Goal: Information Seeking & Learning: Learn about a topic

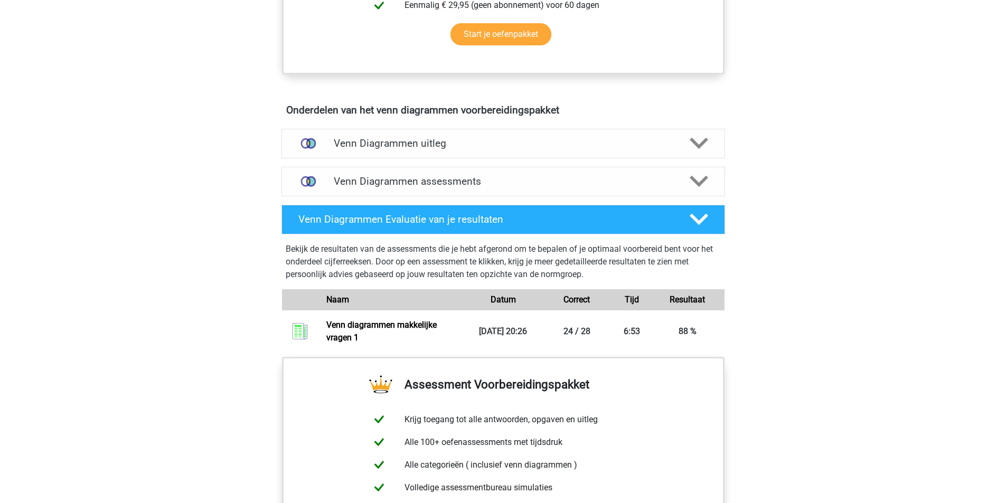
scroll to position [475, 0]
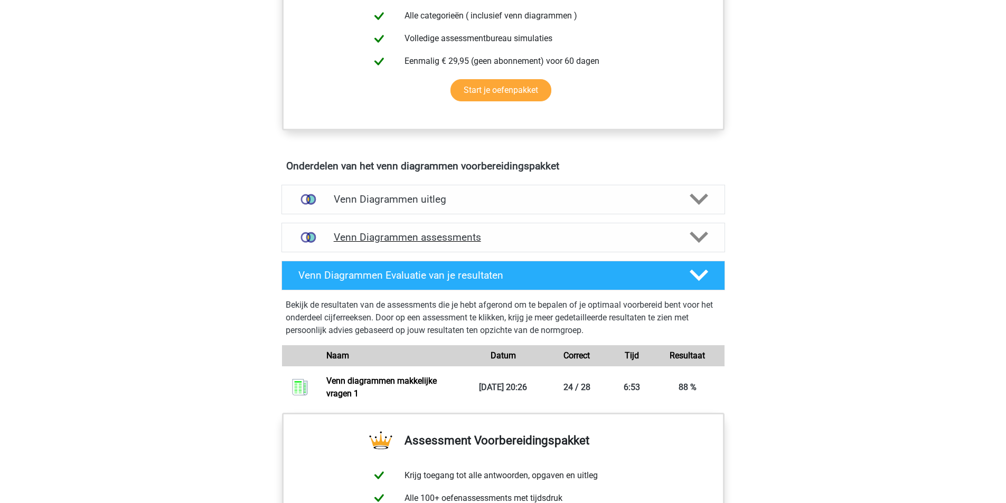
click at [534, 236] on h4 "Venn Diagrammen assessments" at bounding box center [503, 237] width 339 height 12
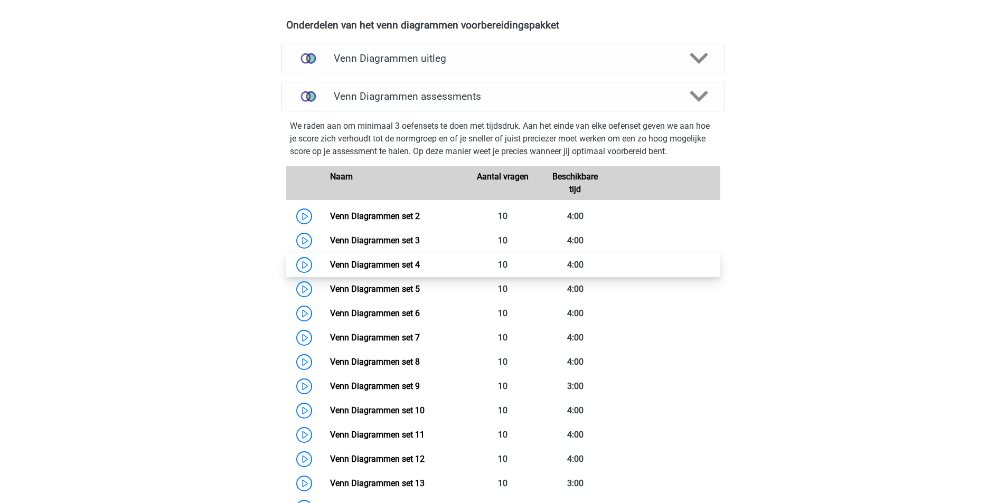
scroll to position [845, 0]
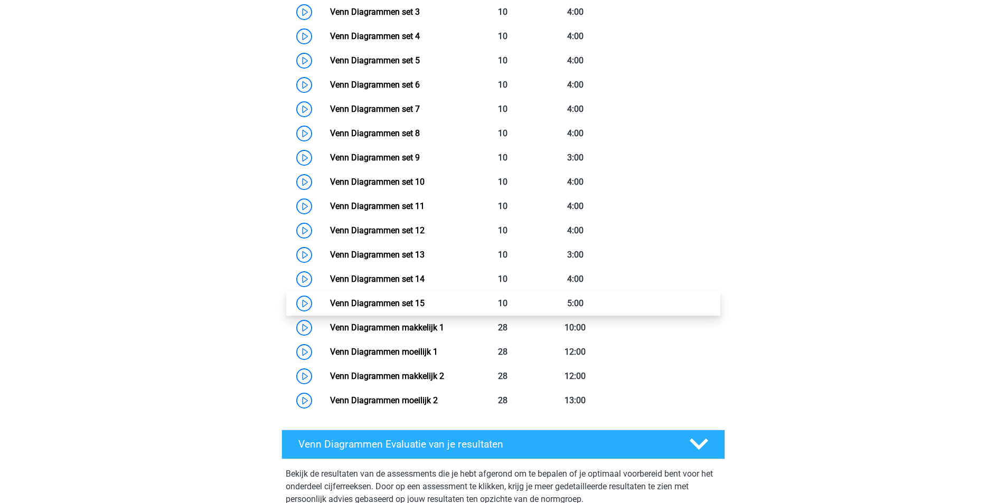
click at [330, 304] on link "Venn Diagrammen set 15" at bounding box center [377, 303] width 95 height 10
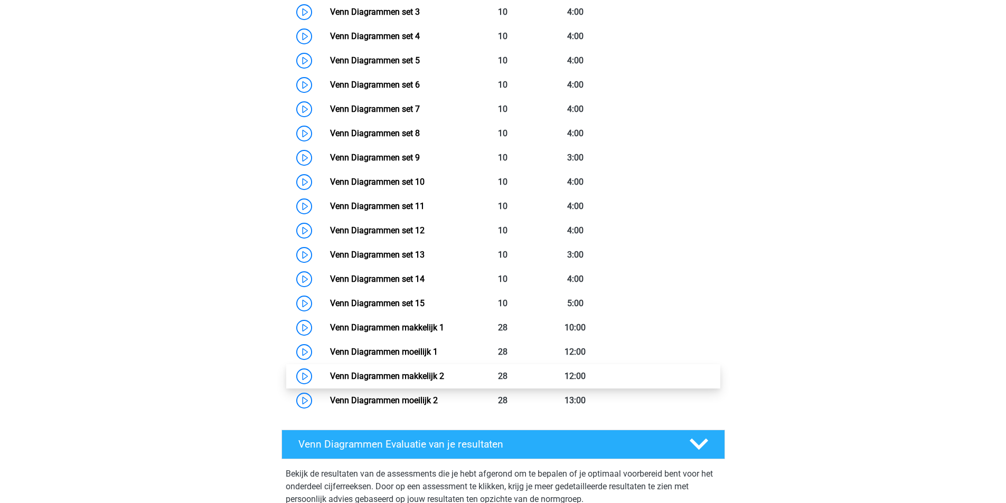
click at [330, 377] on link "Venn Diagrammen makkelijk 2" at bounding box center [387, 376] width 114 height 10
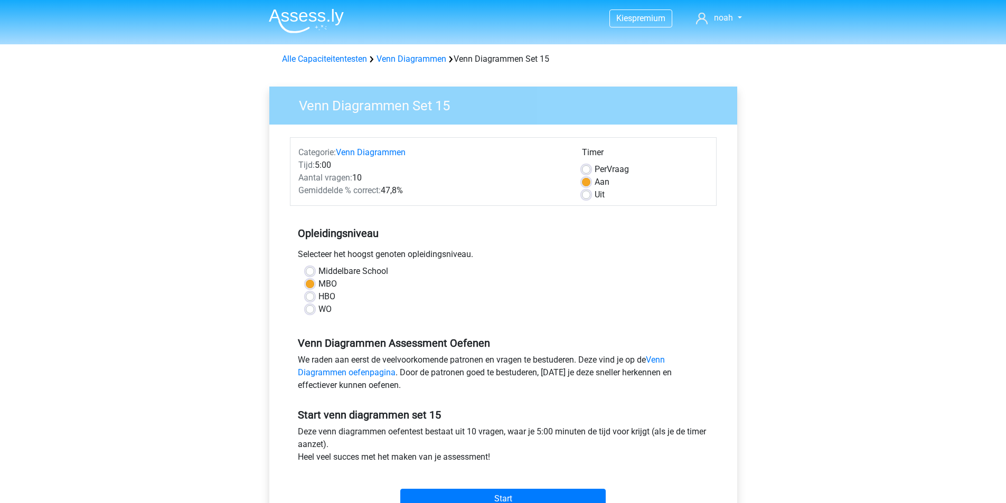
scroll to position [158, 0]
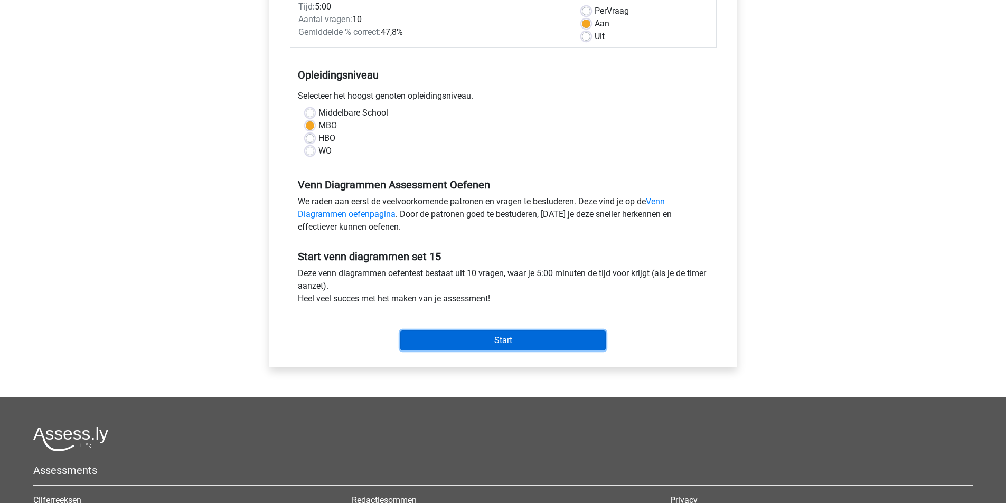
click at [512, 342] on input "Start" at bounding box center [503, 341] width 206 height 20
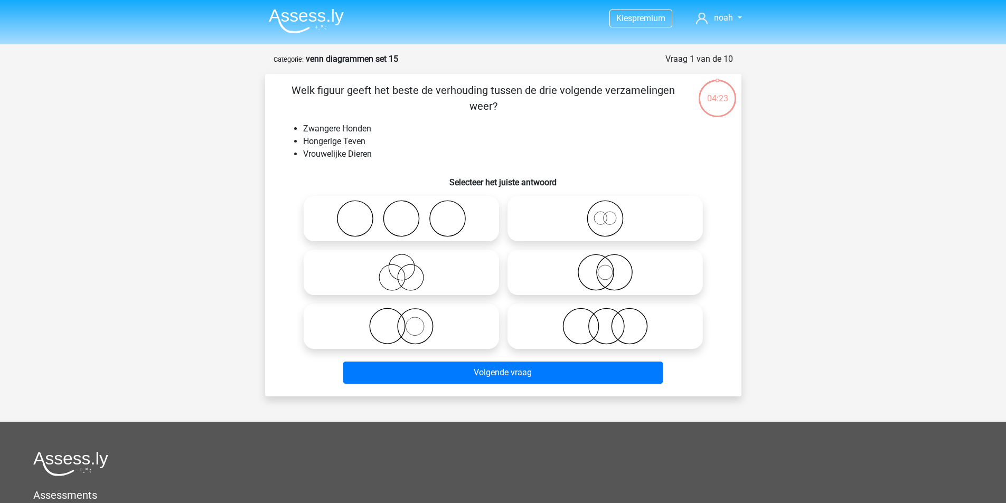
click at [405, 267] on input "radio" at bounding box center [405, 263] width 7 height 7
radio input "true"
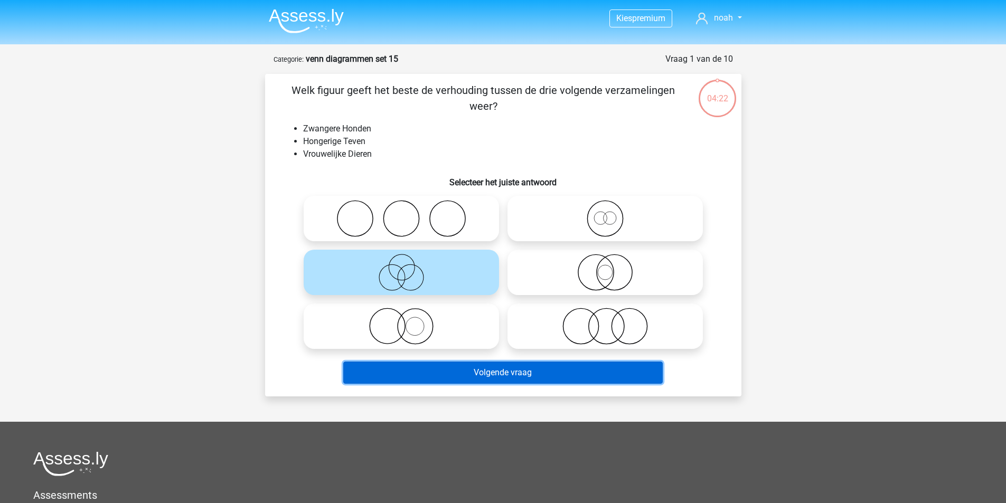
click at [515, 377] on button "Volgende vraag" at bounding box center [503, 373] width 320 height 22
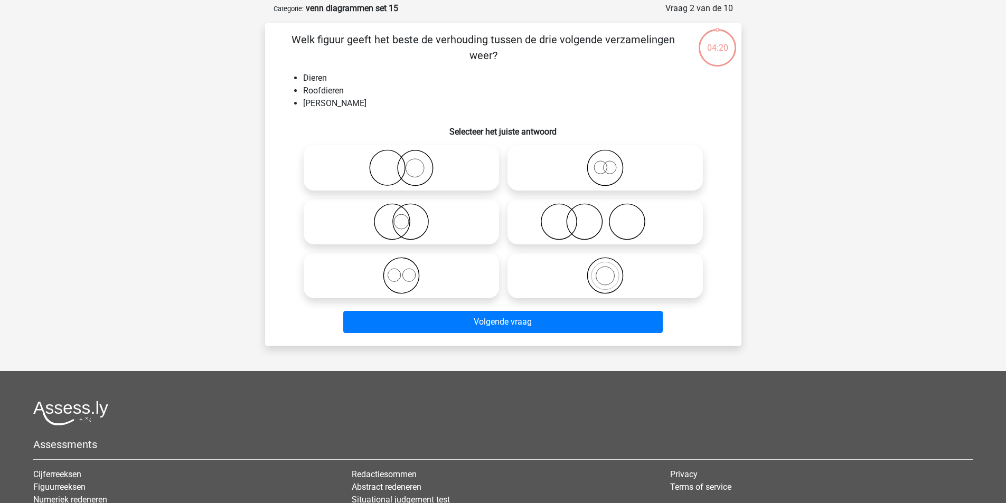
scroll to position [53, 0]
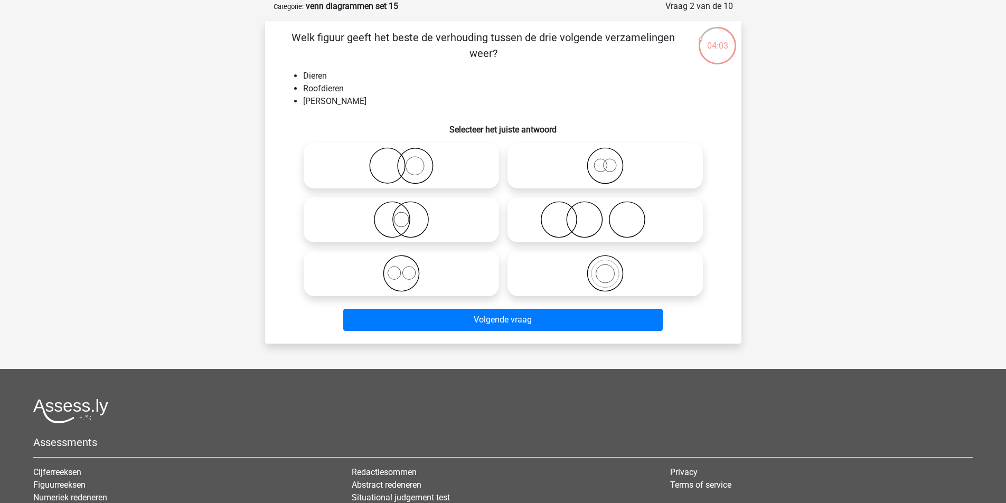
click at [390, 221] on icon at bounding box center [401, 219] width 187 height 37
click at [402, 214] on input "radio" at bounding box center [405, 211] width 7 height 7
radio input "true"
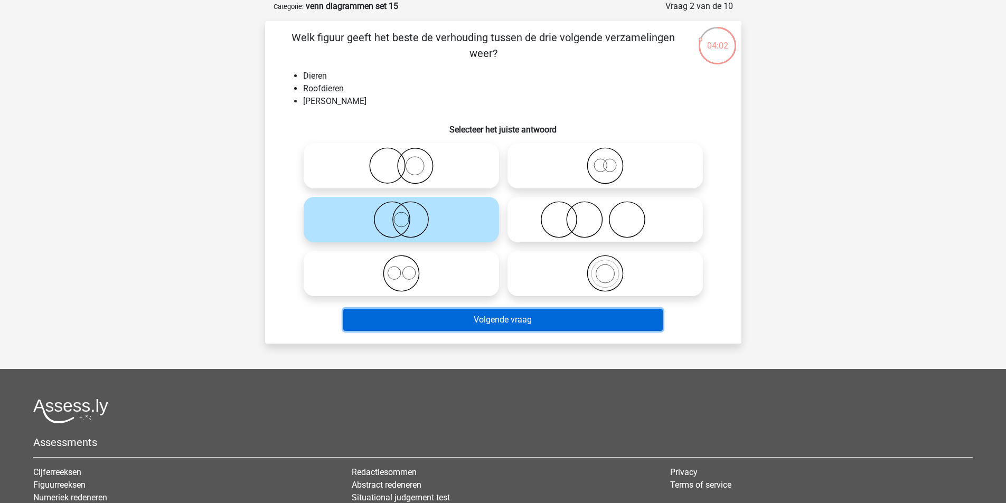
click at [496, 316] on button "Volgende vraag" at bounding box center [503, 320] width 320 height 22
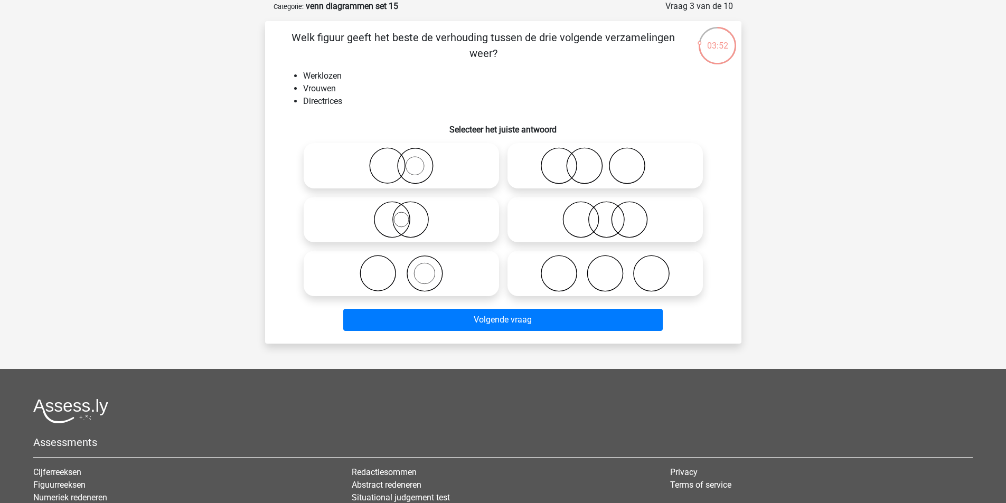
click at [414, 166] on icon at bounding box center [401, 165] width 187 height 37
click at [408, 161] on input "radio" at bounding box center [405, 157] width 7 height 7
radio input "true"
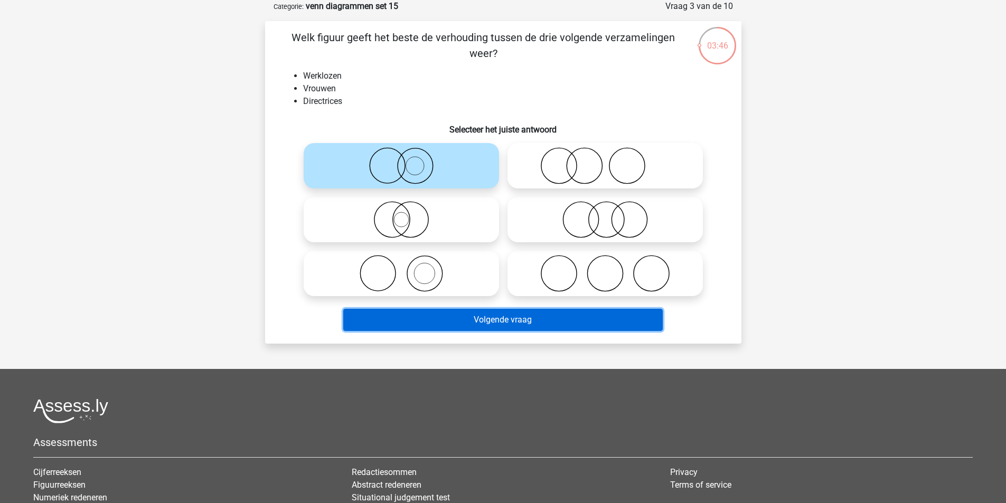
click at [515, 323] on button "Volgende vraag" at bounding box center [503, 320] width 320 height 22
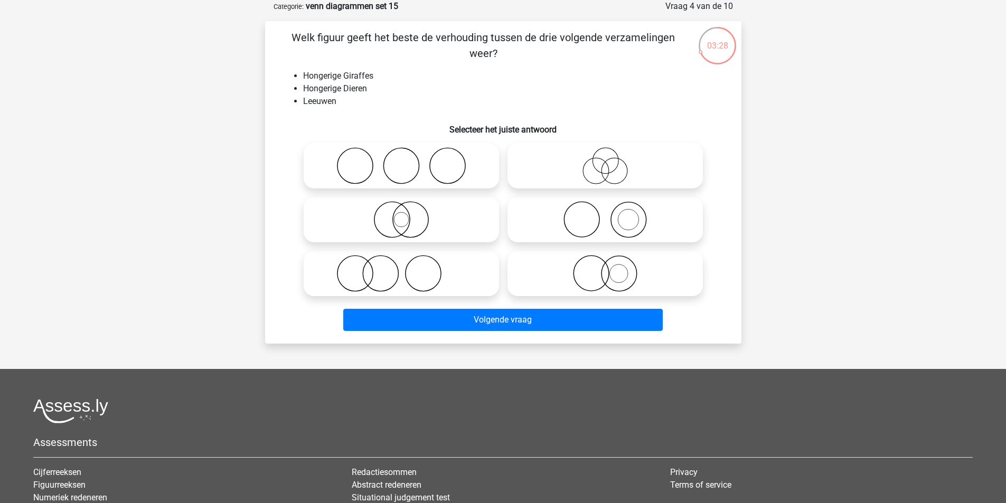
click at [599, 228] on icon at bounding box center [605, 219] width 187 height 37
click at [605, 214] on input "radio" at bounding box center [608, 211] width 7 height 7
radio input "true"
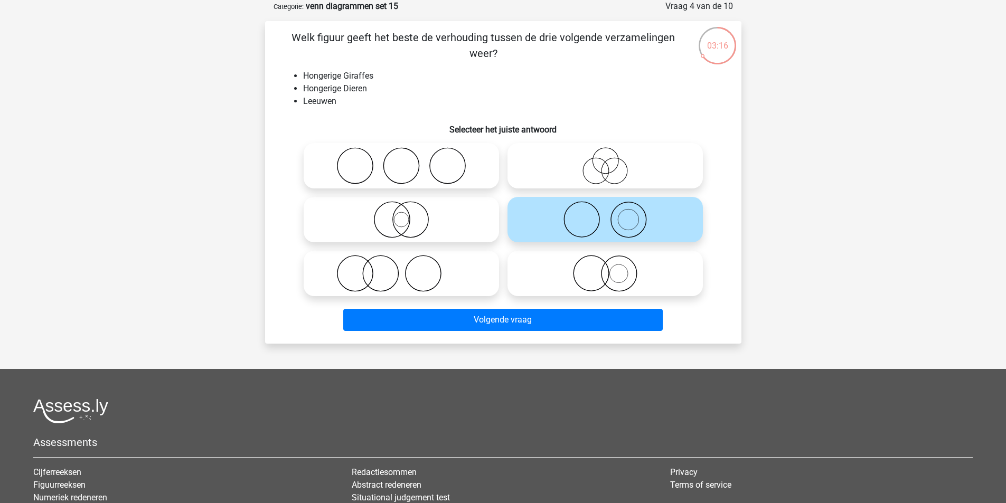
click at [599, 276] on icon at bounding box center [605, 273] width 187 height 37
click at [605, 268] on input "radio" at bounding box center [608, 265] width 7 height 7
radio input "true"
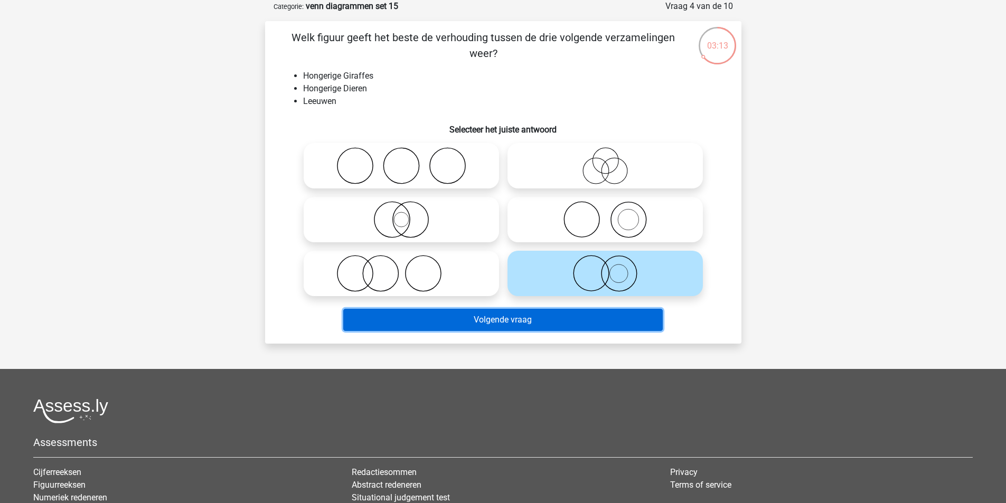
click at [578, 319] on button "Volgende vraag" at bounding box center [503, 320] width 320 height 22
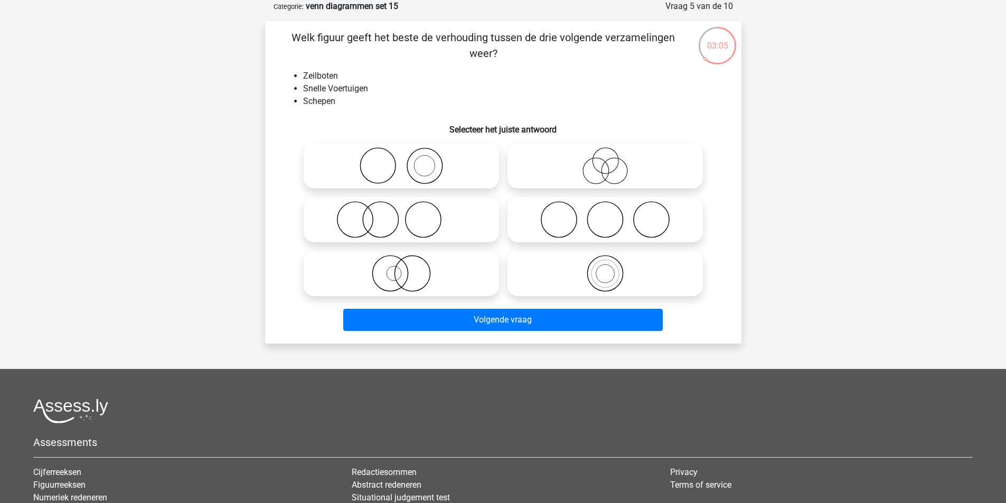
click at [589, 231] on icon at bounding box center [605, 219] width 187 height 37
click at [605, 214] on input "radio" at bounding box center [608, 211] width 7 height 7
radio input "true"
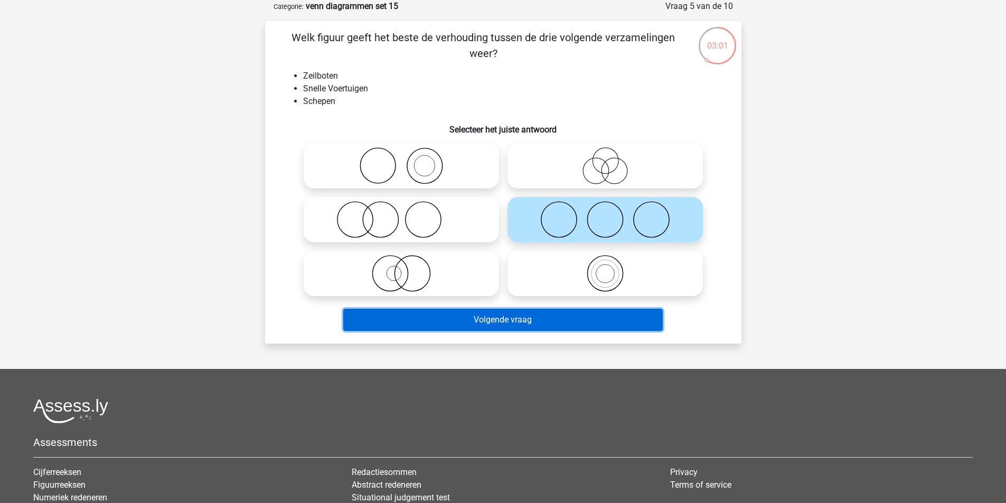
click at [526, 324] on button "Volgende vraag" at bounding box center [503, 320] width 320 height 22
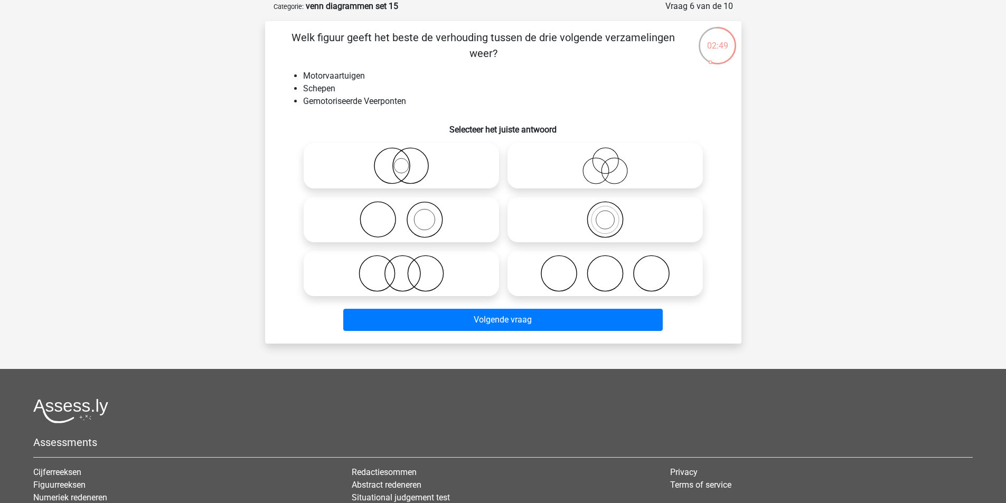
click at [428, 269] on icon at bounding box center [401, 273] width 187 height 37
click at [408, 268] on input "radio" at bounding box center [405, 265] width 7 height 7
radio input "true"
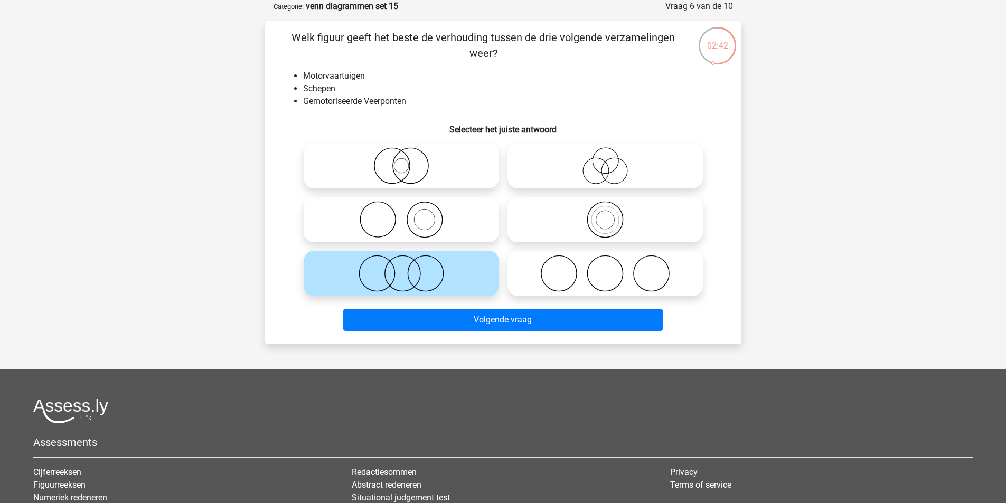
click at [605, 225] on icon at bounding box center [605, 219] width 187 height 37
click at [605, 214] on input "radio" at bounding box center [608, 211] width 7 height 7
radio input "true"
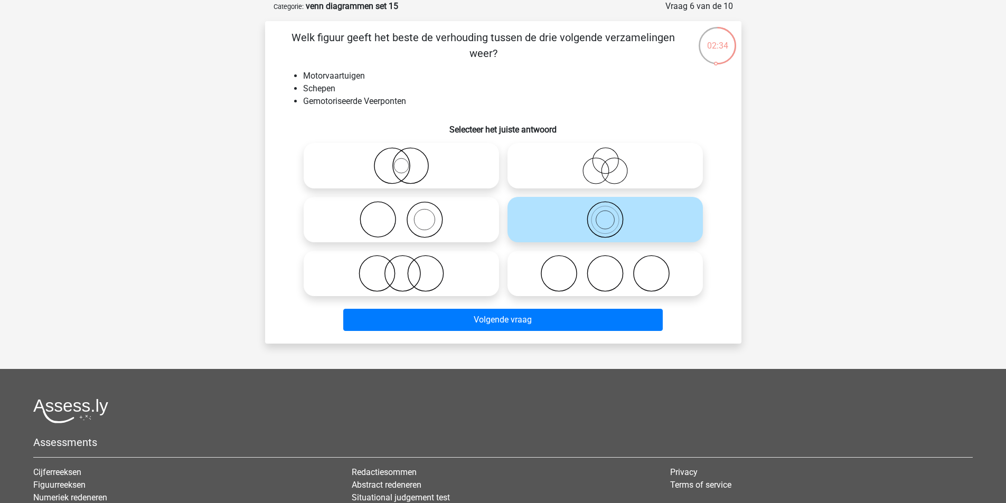
click at [415, 278] on icon at bounding box center [401, 273] width 187 height 37
click at [408, 268] on input "radio" at bounding box center [405, 265] width 7 height 7
radio input "true"
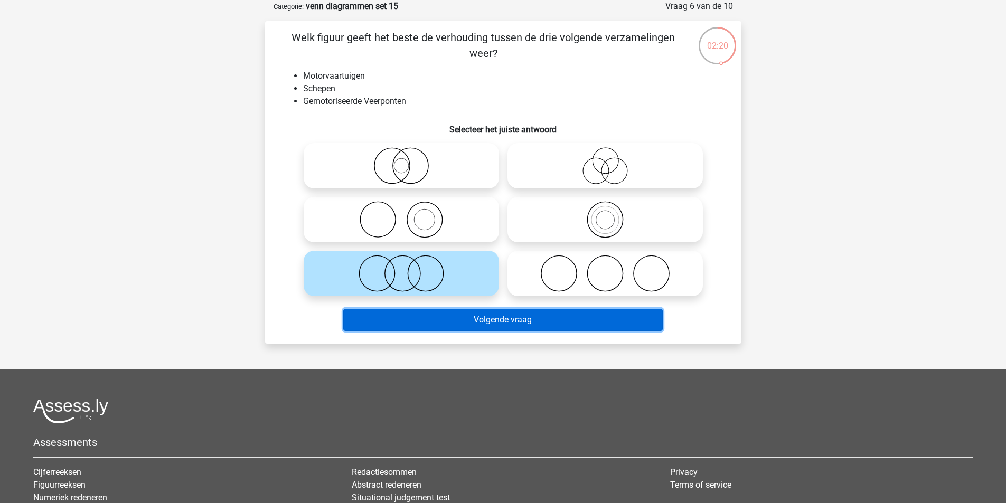
click at [451, 321] on button "Volgende vraag" at bounding box center [503, 320] width 320 height 22
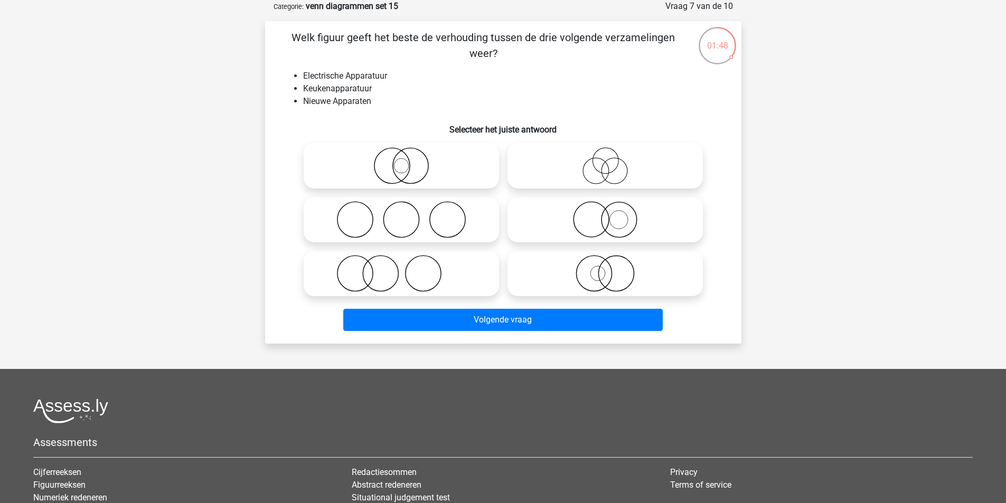
click at [581, 180] on icon at bounding box center [605, 165] width 187 height 37
click at [605, 161] on input "radio" at bounding box center [608, 157] width 7 height 7
radio input "true"
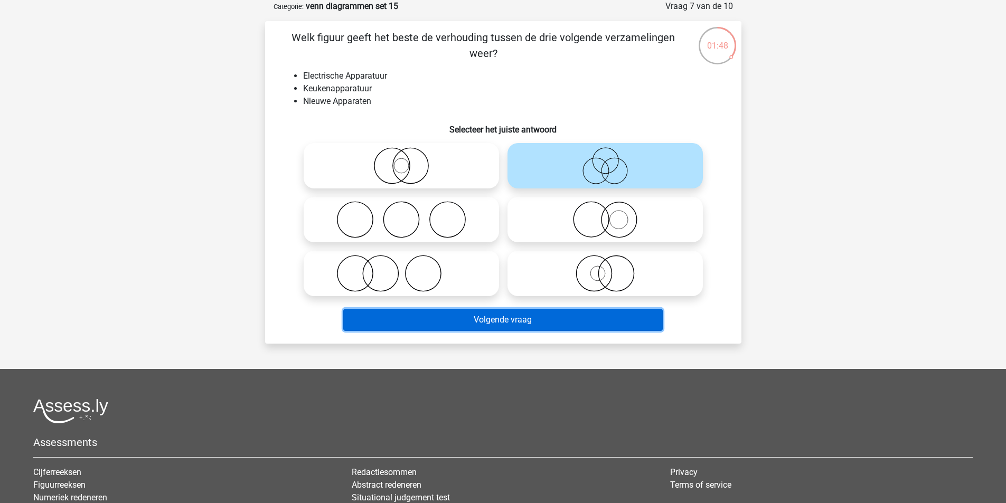
click at [552, 320] on button "Volgende vraag" at bounding box center [503, 320] width 320 height 22
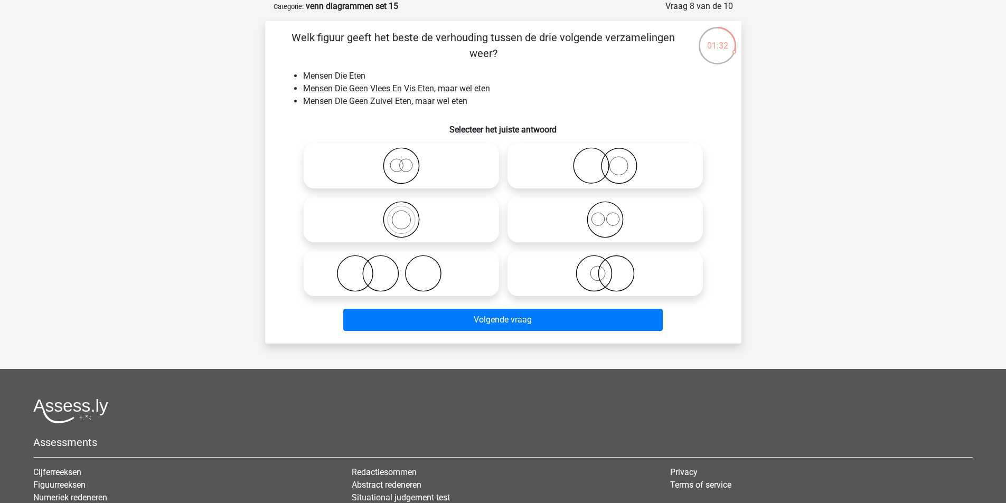
click at [403, 196] on div at bounding box center [402, 220] width 204 height 54
click at [412, 209] on icon at bounding box center [401, 219] width 187 height 37
click at [408, 209] on input "radio" at bounding box center [405, 211] width 7 height 7
radio input "true"
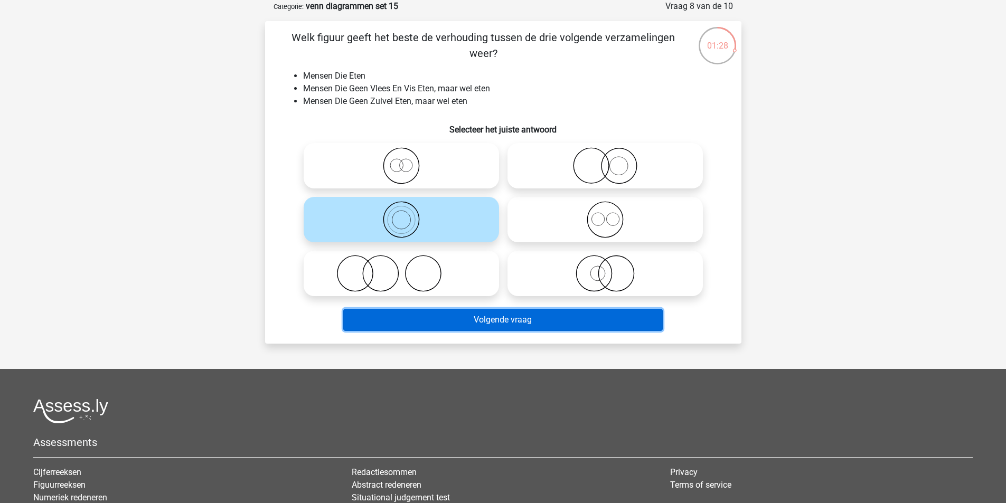
click at [537, 315] on button "Volgende vraag" at bounding box center [503, 320] width 320 height 22
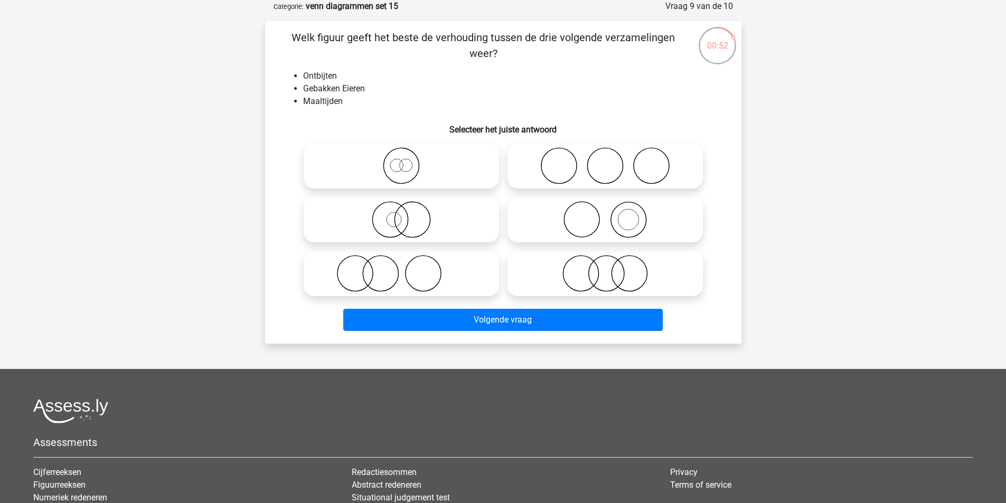
click at [419, 241] on label at bounding box center [401, 219] width 195 height 45
click at [408, 214] on input "radio" at bounding box center [405, 211] width 7 height 7
radio input "true"
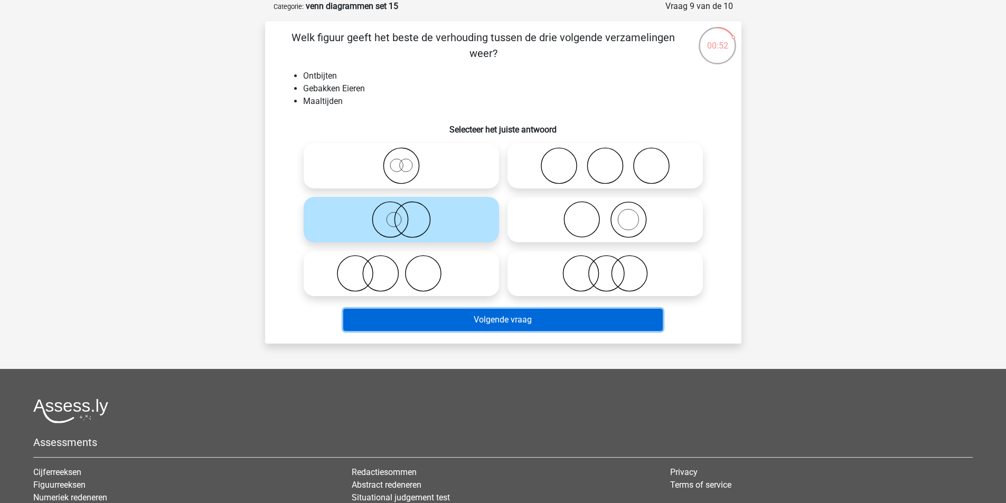
click at [532, 318] on button "Volgende vraag" at bounding box center [503, 320] width 320 height 22
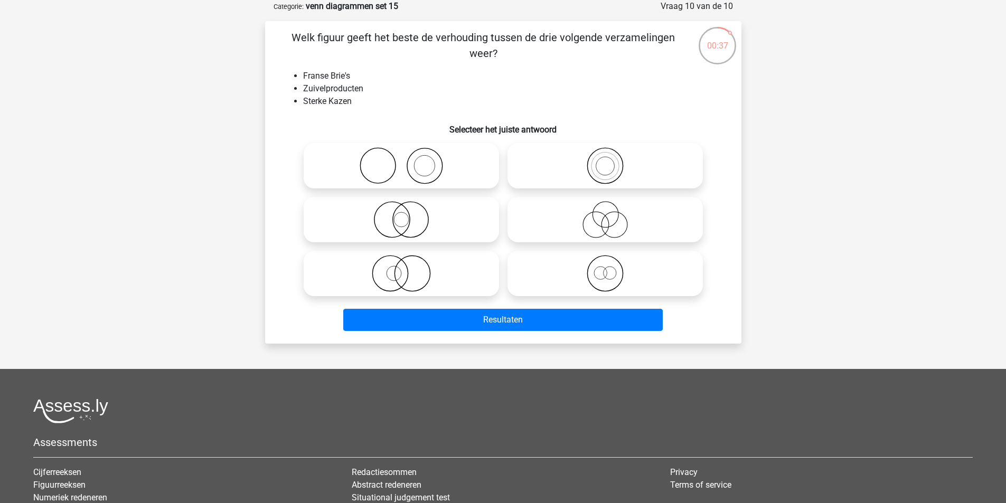
click at [432, 180] on icon at bounding box center [401, 165] width 187 height 37
click at [408, 161] on input "radio" at bounding box center [405, 157] width 7 height 7
radio input "true"
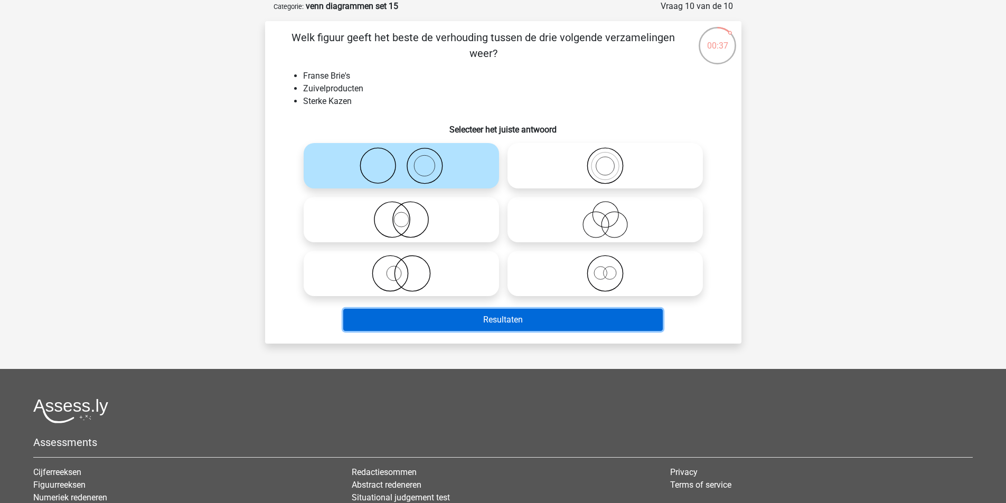
click at [516, 314] on button "Resultaten" at bounding box center [503, 320] width 320 height 22
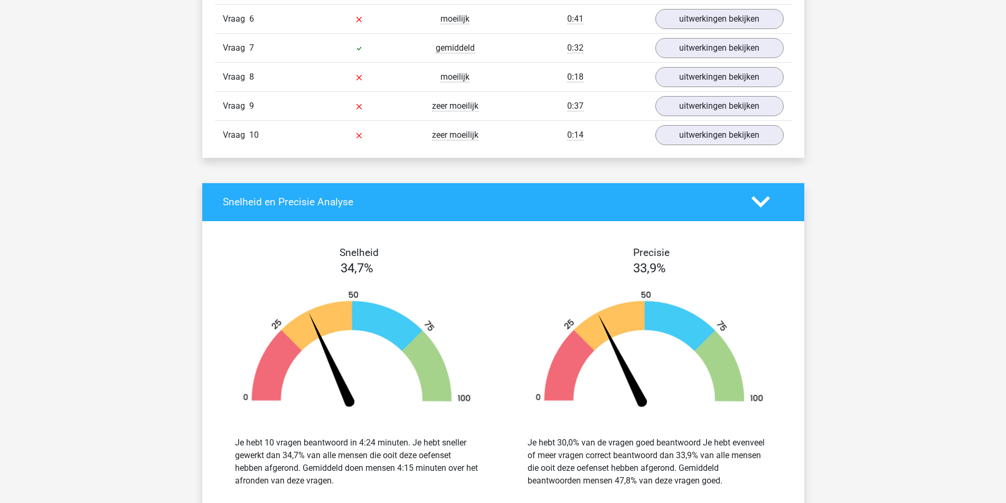
scroll to position [1004, 0]
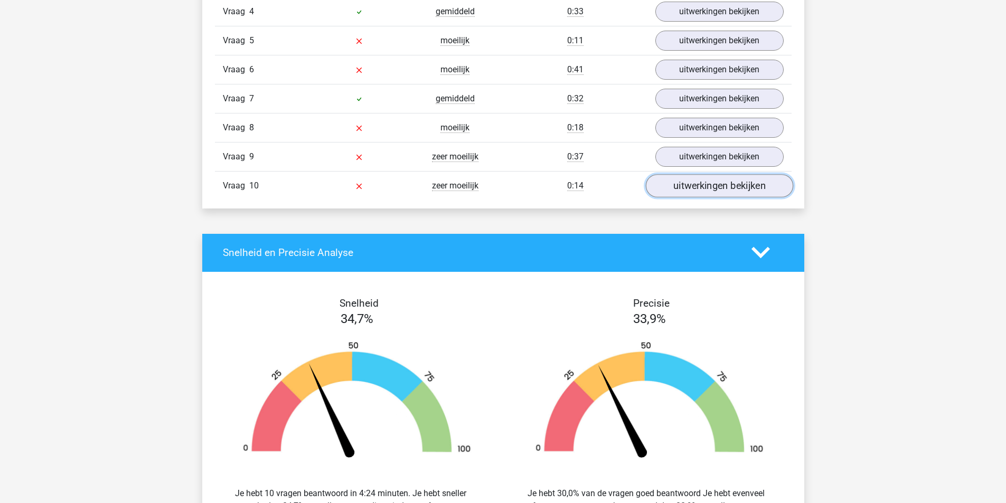
click at [748, 175] on link "uitwerkingen bekijken" at bounding box center [719, 185] width 147 height 23
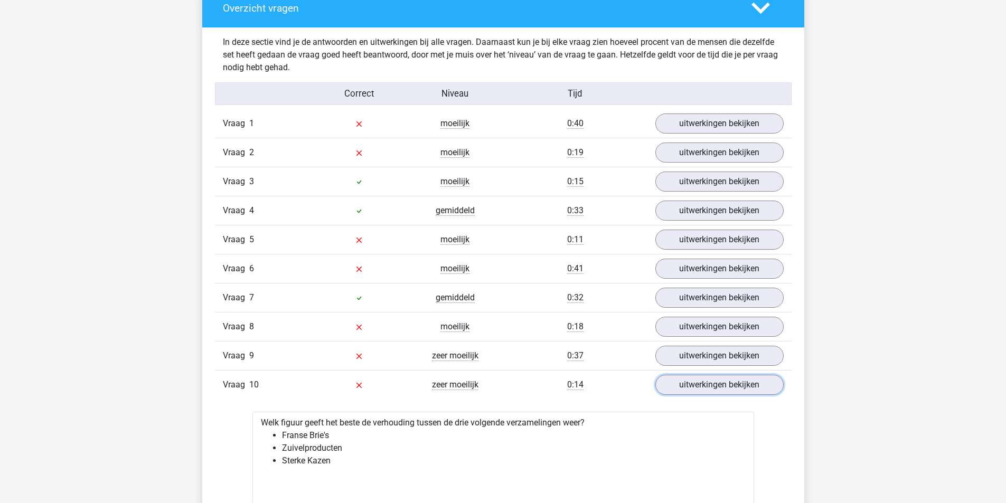
scroll to position [740, 0]
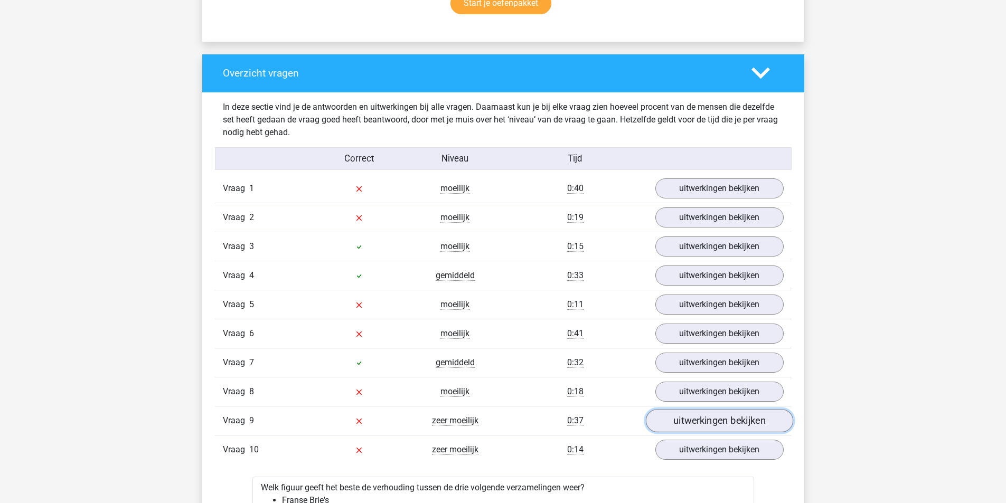
click at [740, 429] on link "uitwerkingen bekijken" at bounding box center [719, 420] width 147 height 23
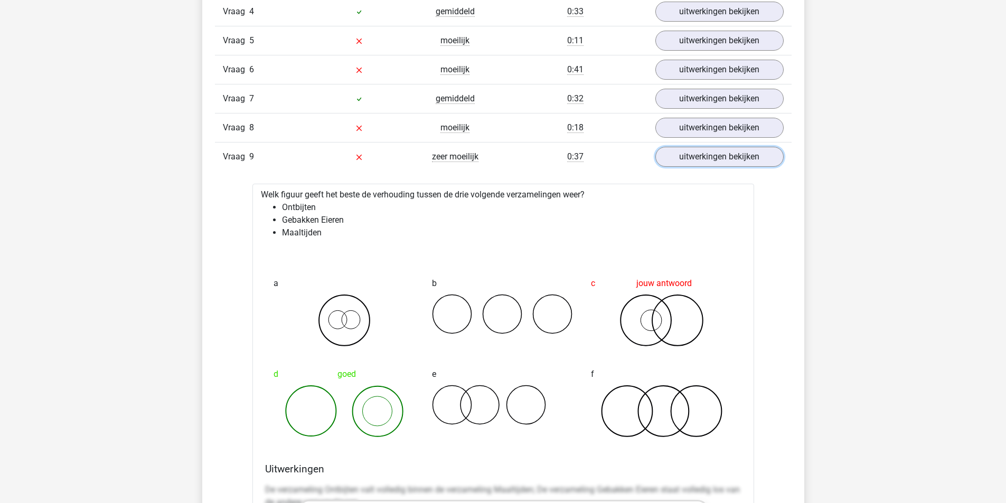
scroll to position [845, 0]
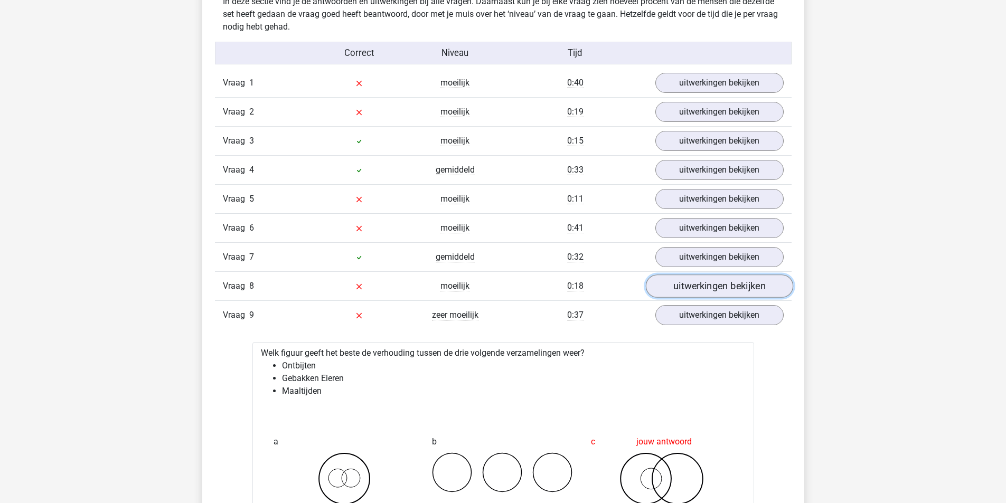
click at [709, 291] on link "uitwerkingen bekijken" at bounding box center [719, 286] width 147 height 23
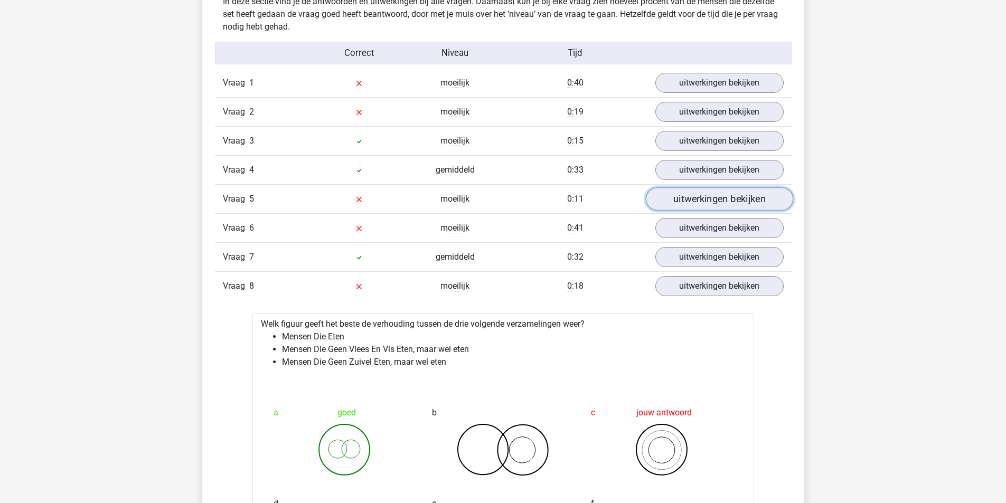
click at [704, 198] on link "uitwerkingen bekijken" at bounding box center [719, 199] width 147 height 23
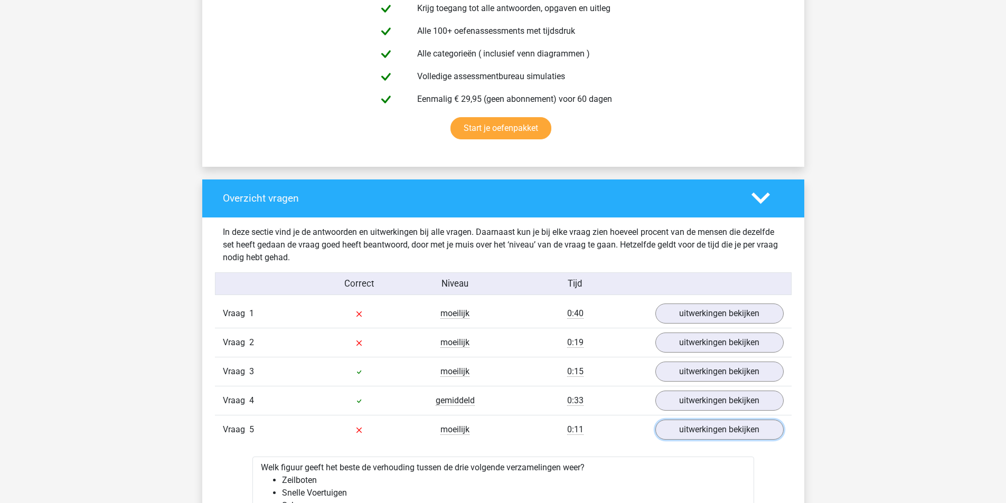
scroll to position [581, 0]
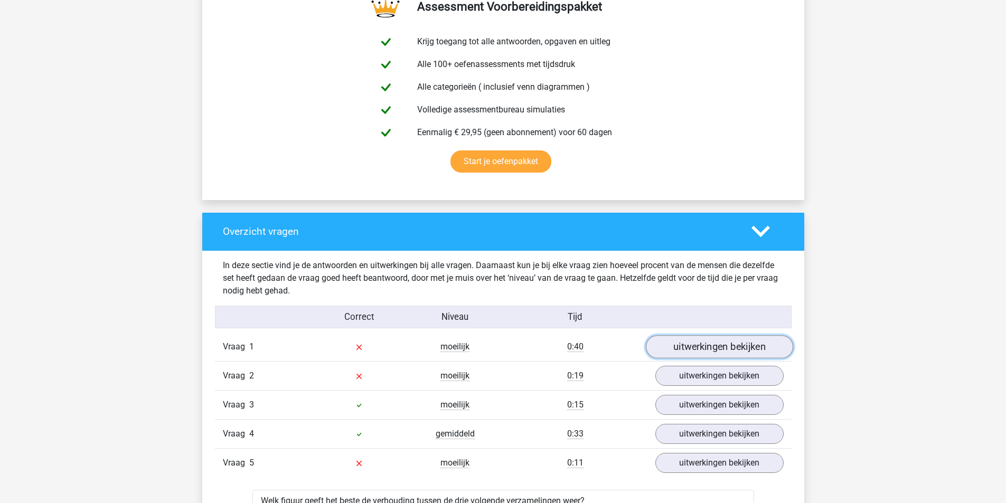
click at [686, 345] on link "uitwerkingen bekijken" at bounding box center [719, 346] width 147 height 23
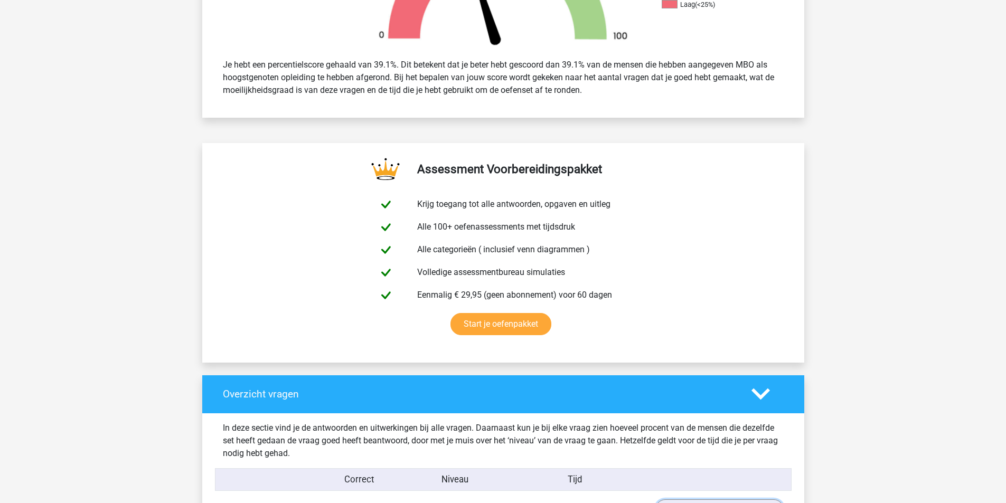
scroll to position [264, 0]
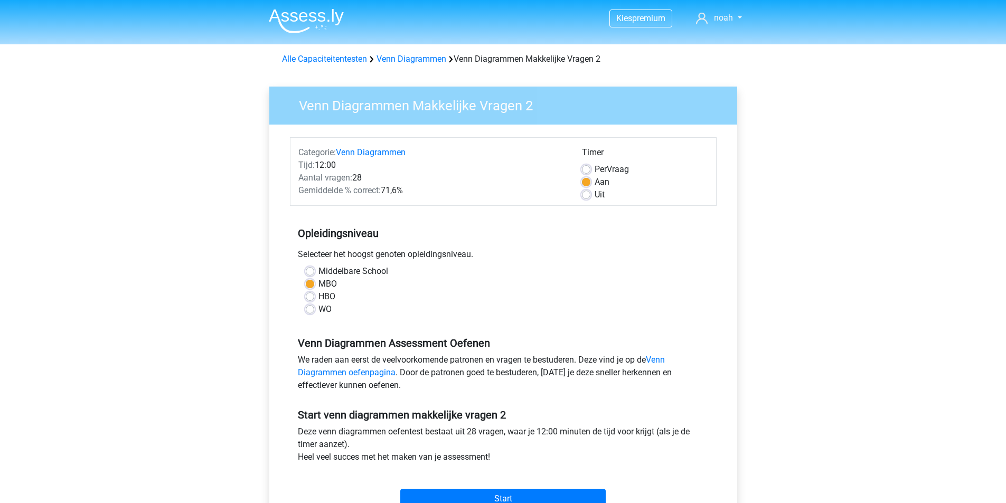
scroll to position [158, 0]
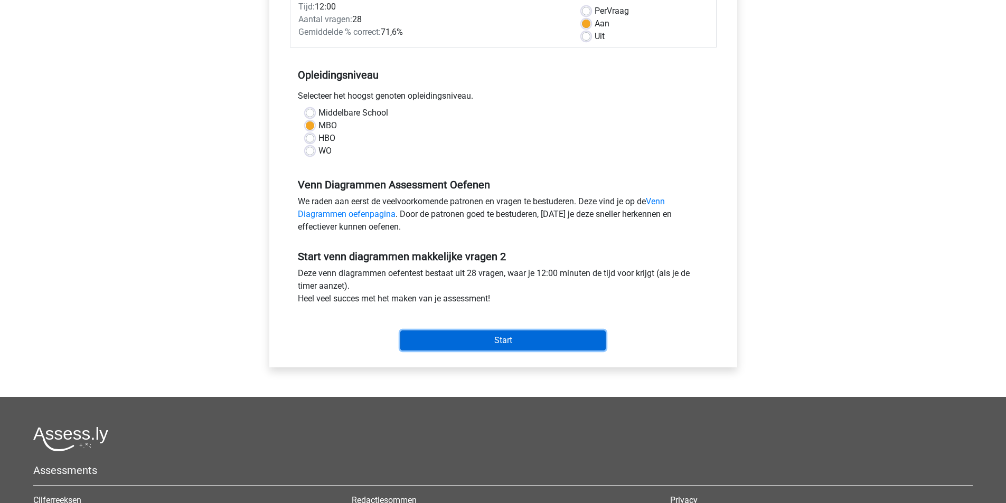
click at [497, 343] on input "Start" at bounding box center [503, 341] width 206 height 20
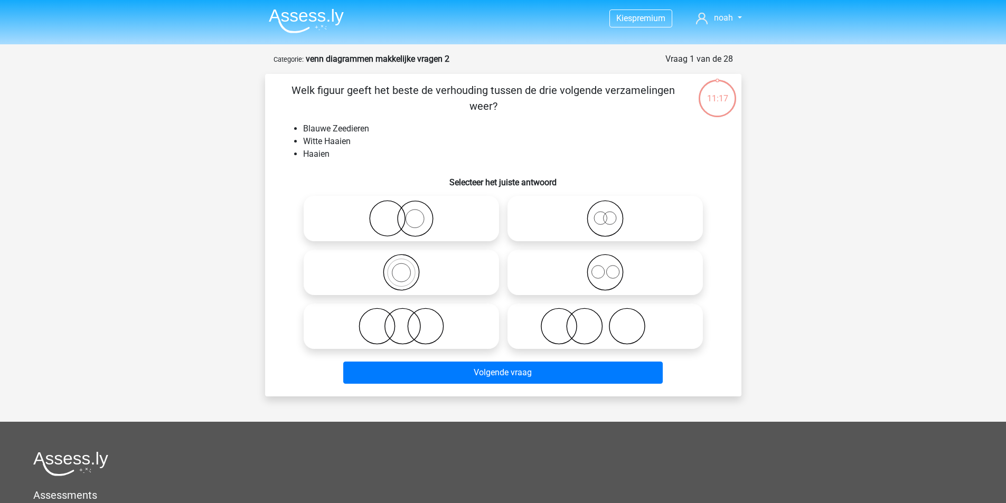
click at [413, 222] on icon at bounding box center [401, 218] width 187 height 37
click at [408, 213] on input "radio" at bounding box center [405, 210] width 7 height 7
radio input "true"
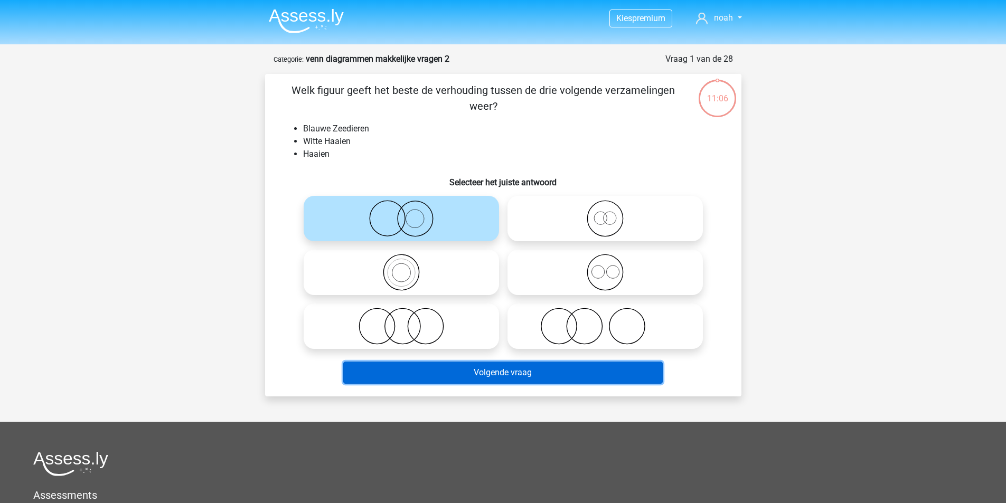
click at [490, 375] on button "Volgende vraag" at bounding box center [503, 373] width 320 height 22
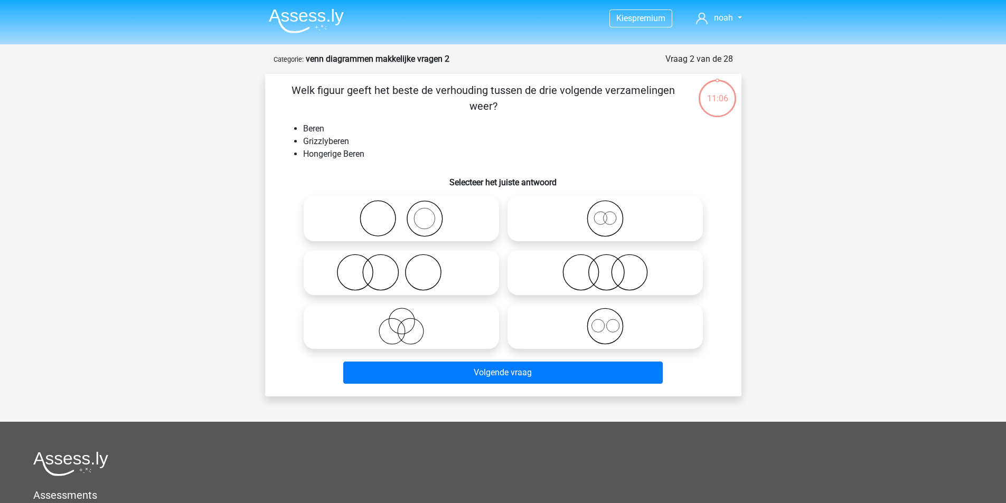
scroll to position [53, 0]
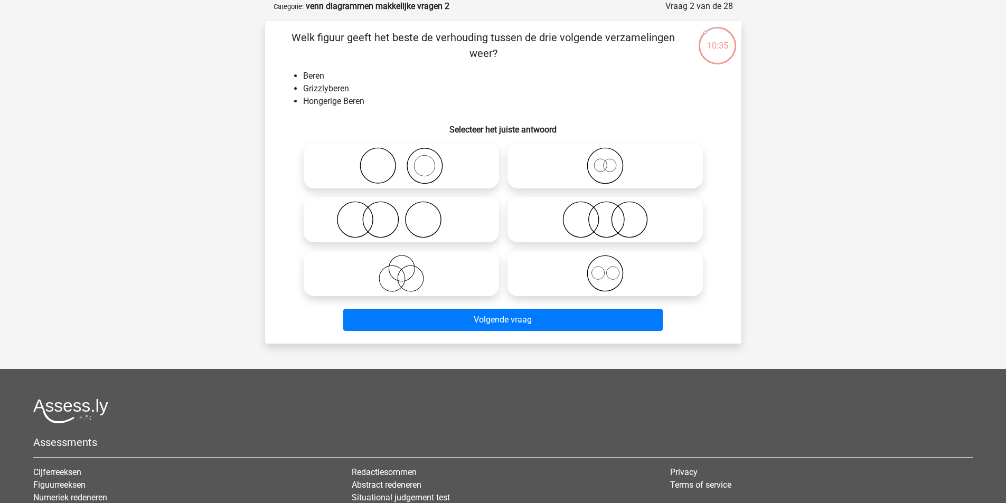
click at [582, 179] on icon at bounding box center [605, 165] width 187 height 37
click at [605, 161] on input "radio" at bounding box center [608, 157] width 7 height 7
radio input "true"
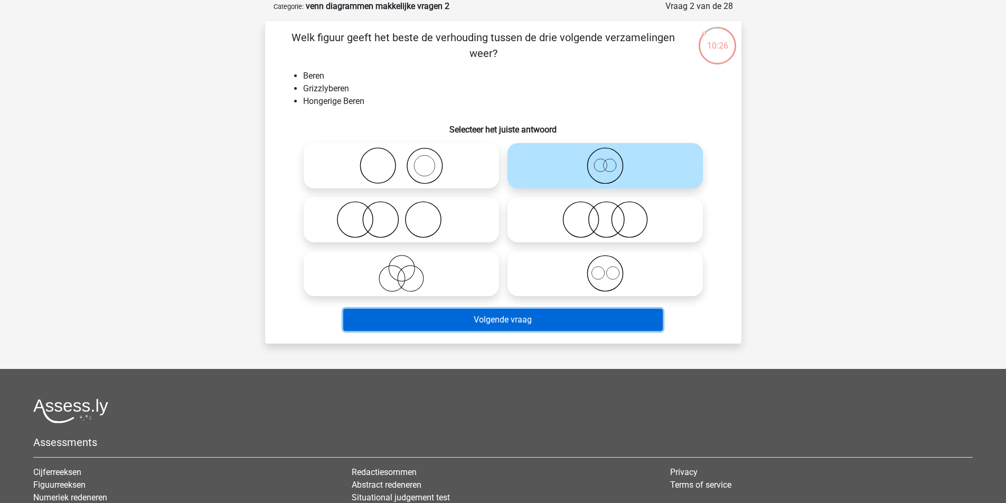
click at [587, 316] on button "Volgende vraag" at bounding box center [503, 320] width 320 height 22
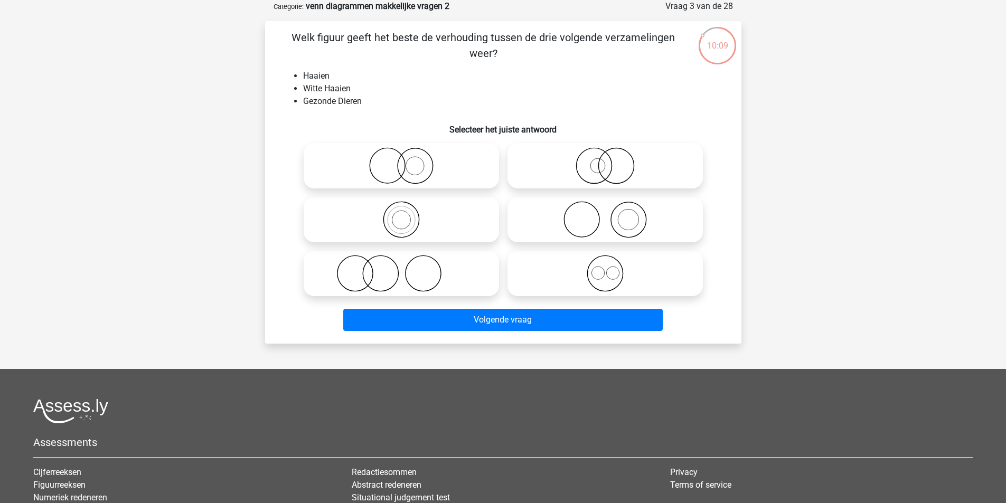
click at [582, 161] on icon at bounding box center [605, 165] width 187 height 37
click at [605, 161] on input "radio" at bounding box center [608, 157] width 7 height 7
radio input "true"
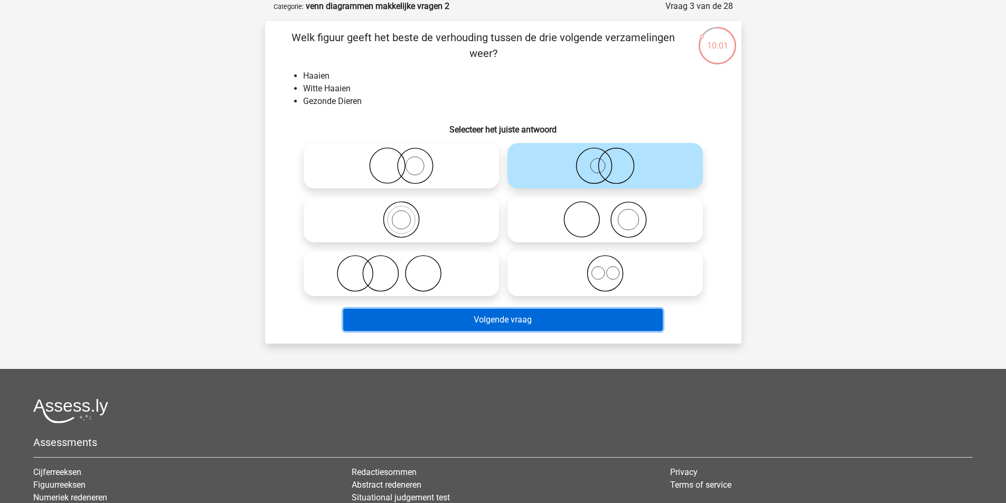
click at [585, 321] on button "Volgende vraag" at bounding box center [503, 320] width 320 height 22
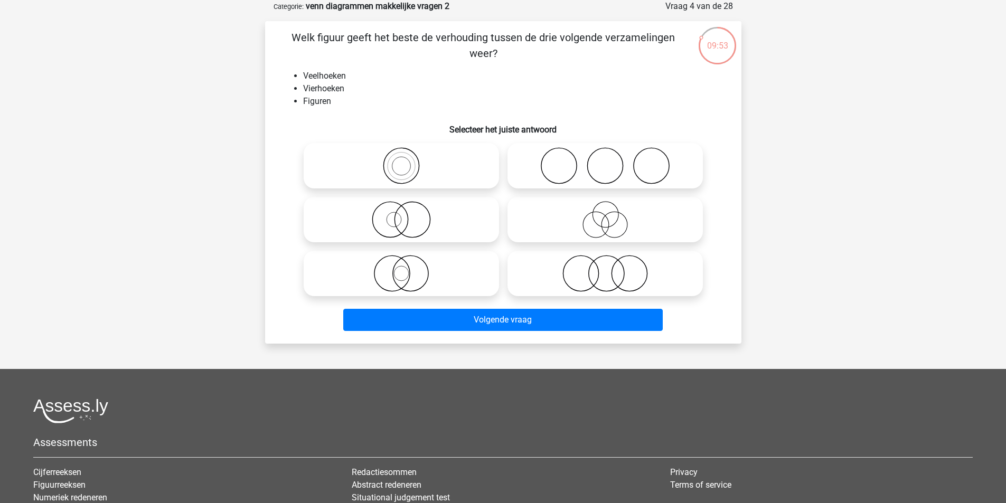
click at [598, 159] on icon at bounding box center [605, 165] width 187 height 37
click at [605, 159] on input "radio" at bounding box center [608, 157] width 7 height 7
radio input "true"
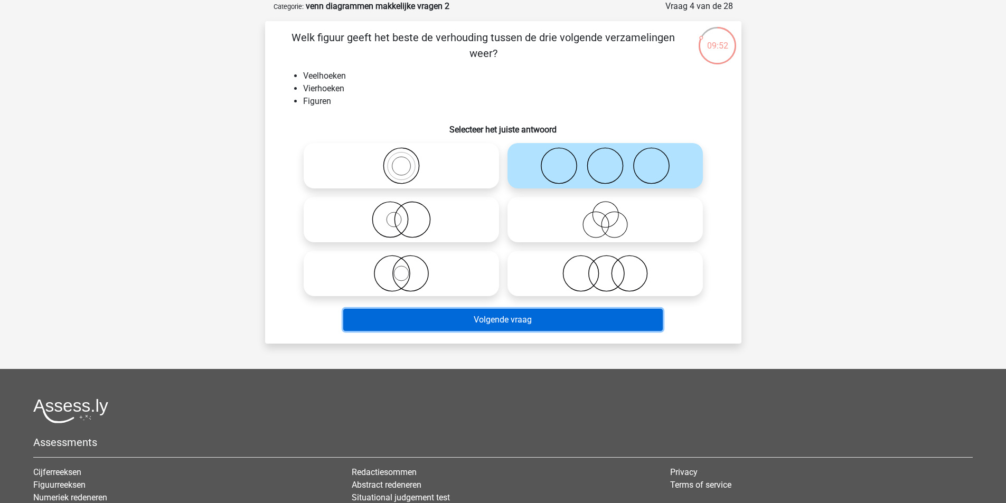
click at [537, 318] on button "Volgende vraag" at bounding box center [503, 320] width 320 height 22
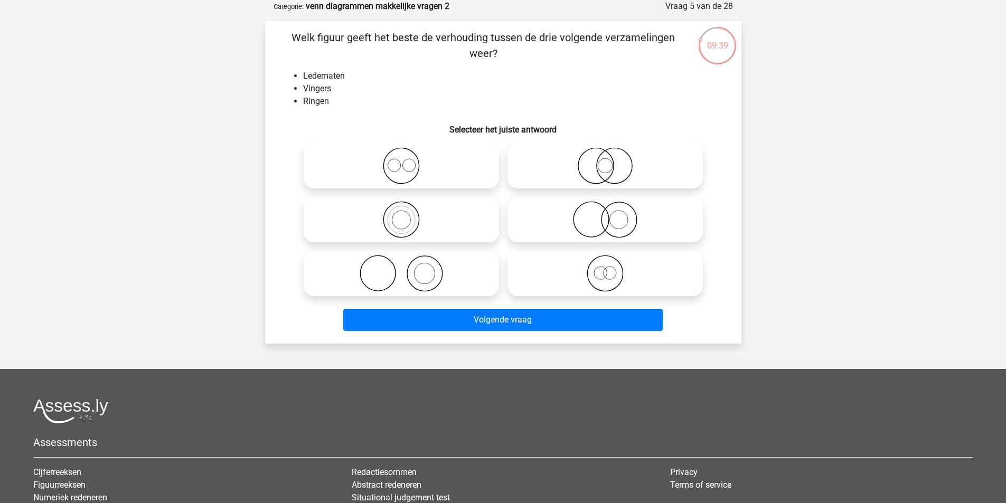
click at [439, 281] on icon at bounding box center [401, 273] width 187 height 37
click at [408, 268] on input "radio" at bounding box center [405, 265] width 7 height 7
radio input "true"
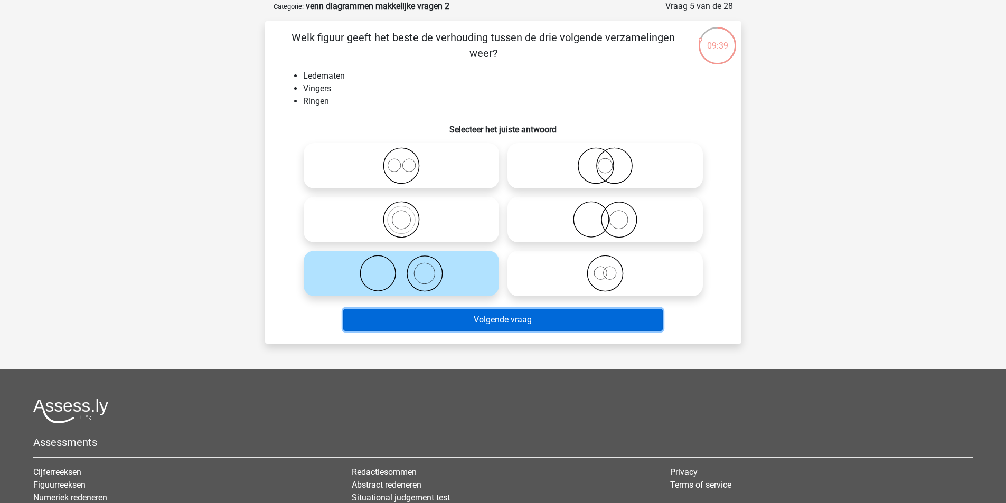
click at [492, 320] on button "Volgende vraag" at bounding box center [503, 320] width 320 height 22
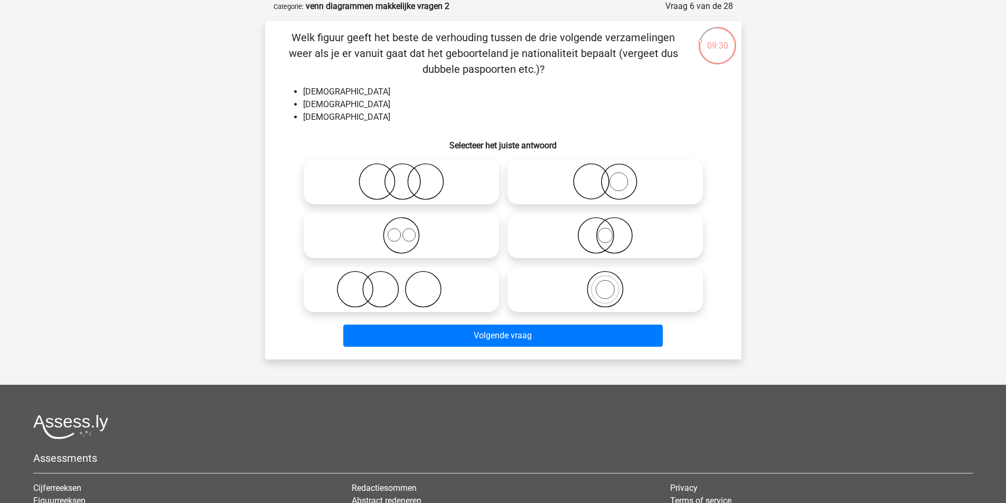
click at [444, 249] on icon at bounding box center [401, 235] width 187 height 37
click at [408, 230] on input "radio" at bounding box center [405, 226] width 7 height 7
radio input "true"
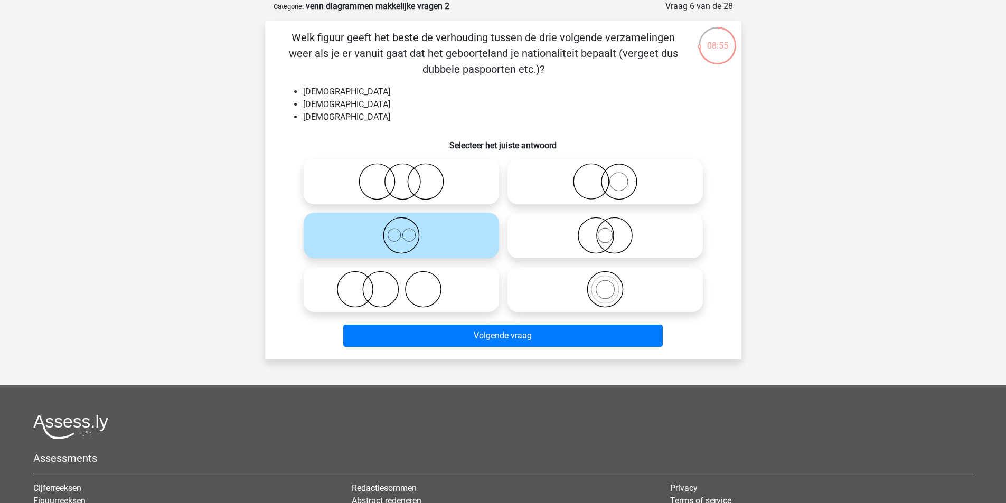
click at [413, 193] on icon at bounding box center [401, 181] width 187 height 37
click at [408, 176] on input "radio" at bounding box center [405, 173] width 7 height 7
radio input "true"
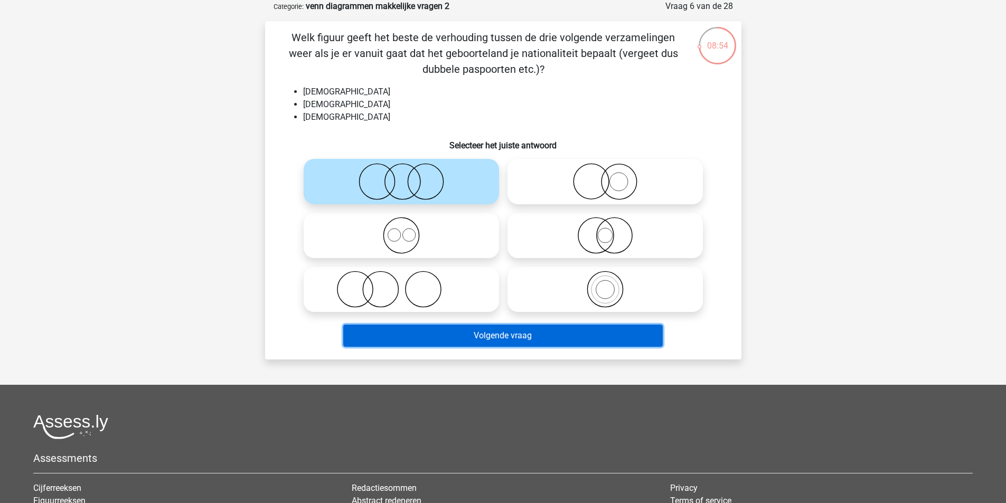
click at [537, 340] on button "Volgende vraag" at bounding box center [503, 336] width 320 height 22
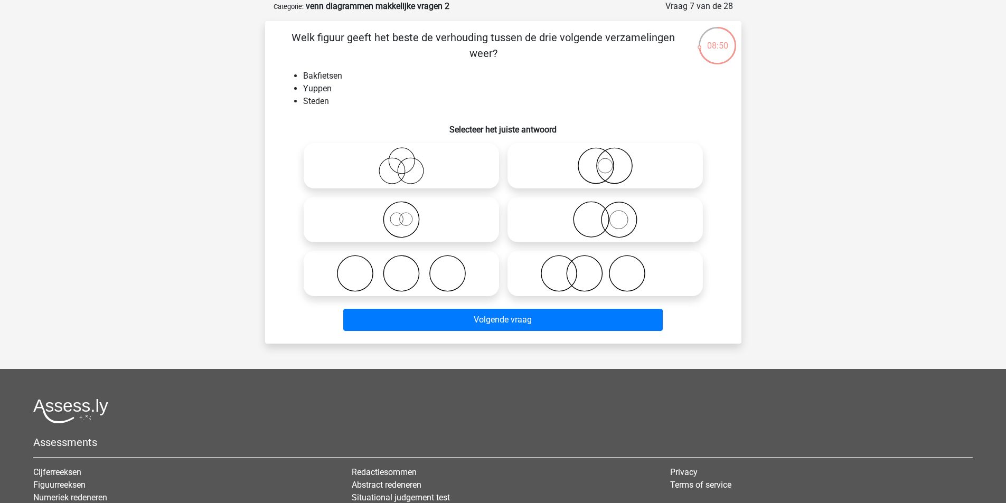
click at [426, 276] on icon at bounding box center [401, 273] width 187 height 37
click at [408, 268] on input "radio" at bounding box center [405, 265] width 7 height 7
radio input "true"
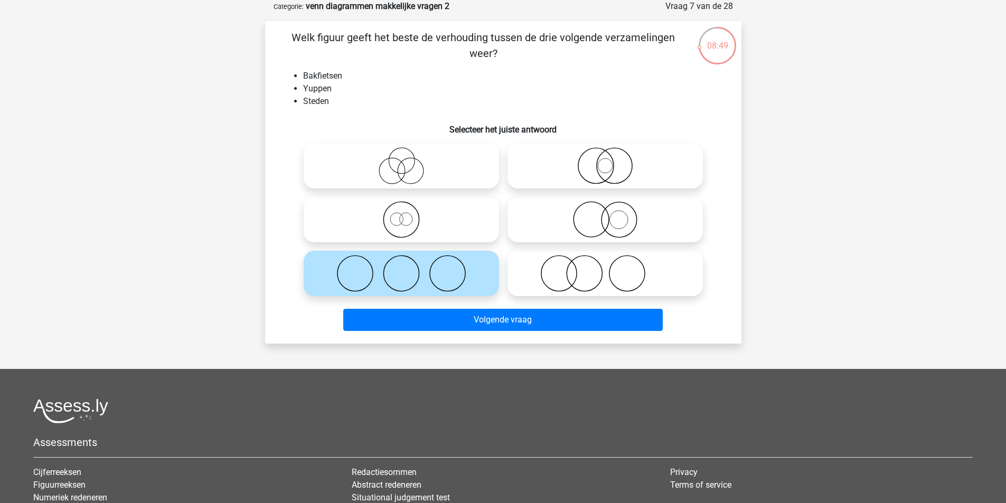
click at [549, 332] on div "Volgende vraag" at bounding box center [504, 322] width 408 height 26
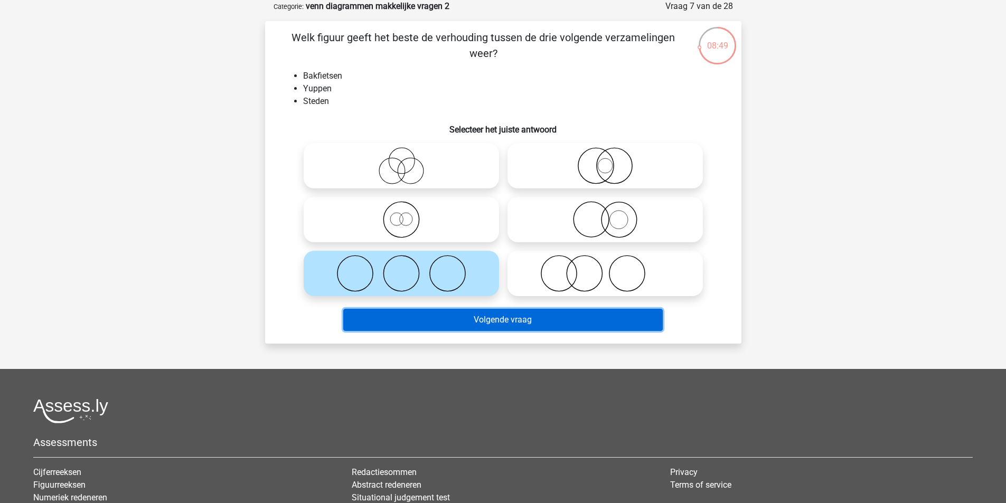
click at [546, 322] on button "Volgende vraag" at bounding box center [503, 320] width 320 height 22
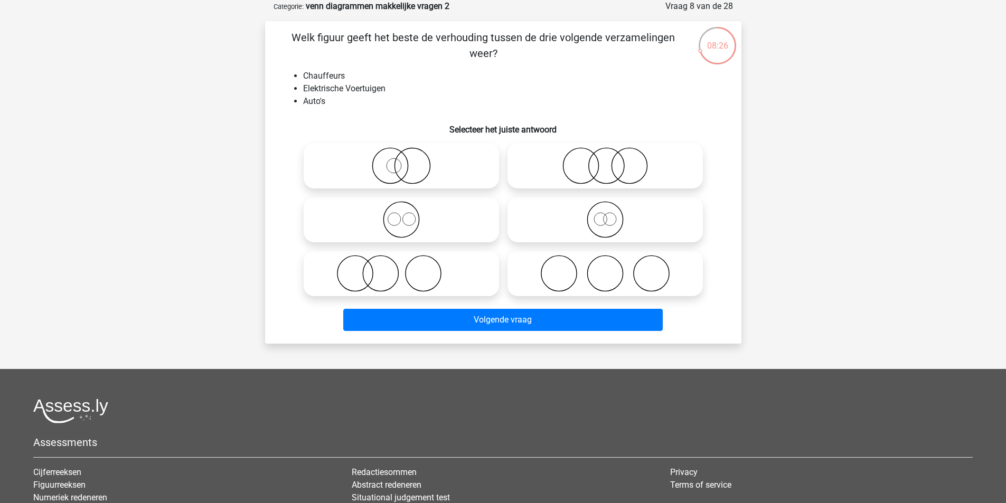
click at [394, 279] on icon at bounding box center [401, 273] width 187 height 37
click at [402, 268] on input "radio" at bounding box center [405, 265] width 7 height 7
radio input "true"
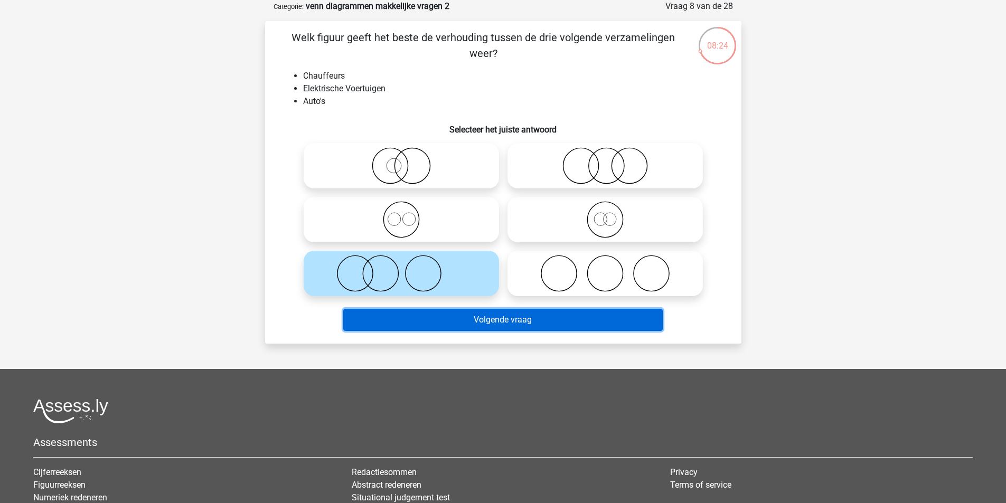
click at [516, 326] on button "Volgende vraag" at bounding box center [503, 320] width 320 height 22
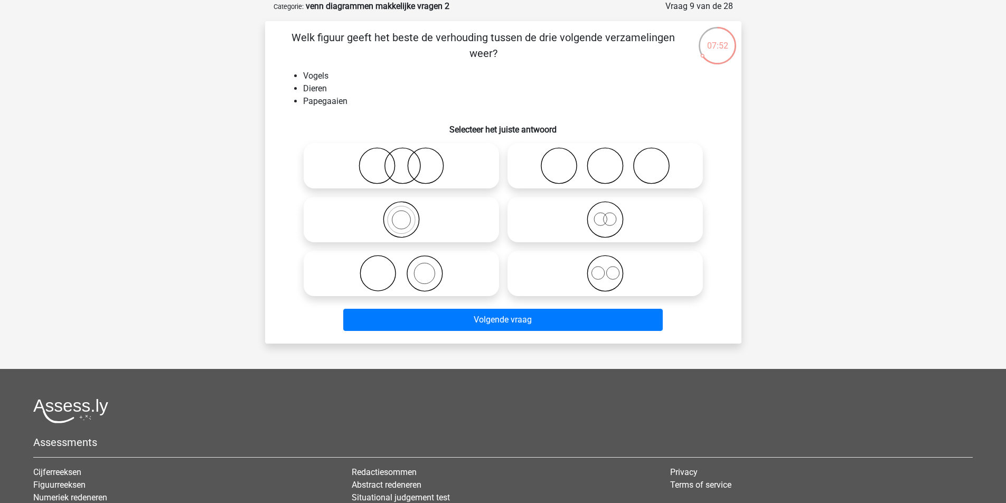
click at [603, 229] on icon at bounding box center [605, 219] width 187 height 37
click at [605, 214] on input "radio" at bounding box center [608, 211] width 7 height 7
radio input "true"
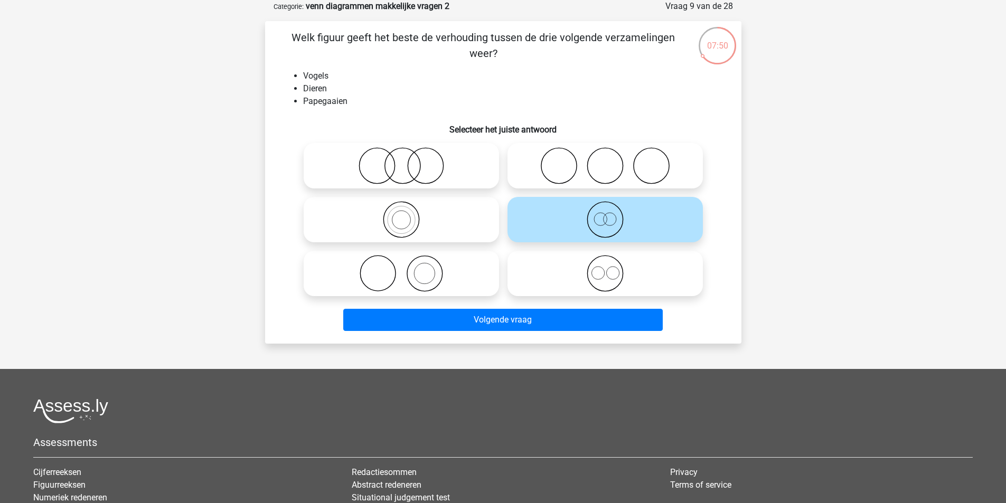
click at [464, 267] on icon at bounding box center [401, 273] width 187 height 37
click at [408, 267] on input "radio" at bounding box center [405, 265] width 7 height 7
radio input "true"
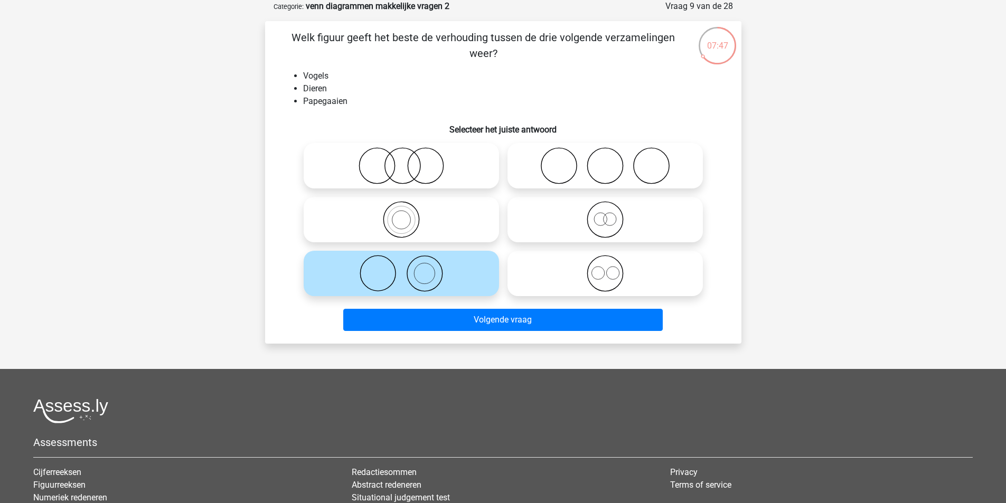
click at [454, 226] on icon at bounding box center [401, 219] width 187 height 37
click at [408, 214] on input "radio" at bounding box center [405, 211] width 7 height 7
radio input "true"
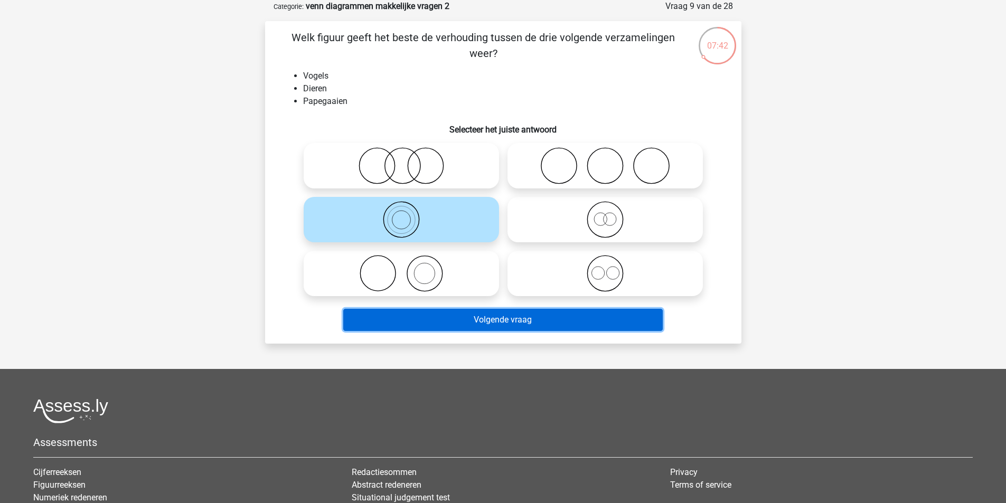
click at [491, 317] on button "Volgende vraag" at bounding box center [503, 320] width 320 height 22
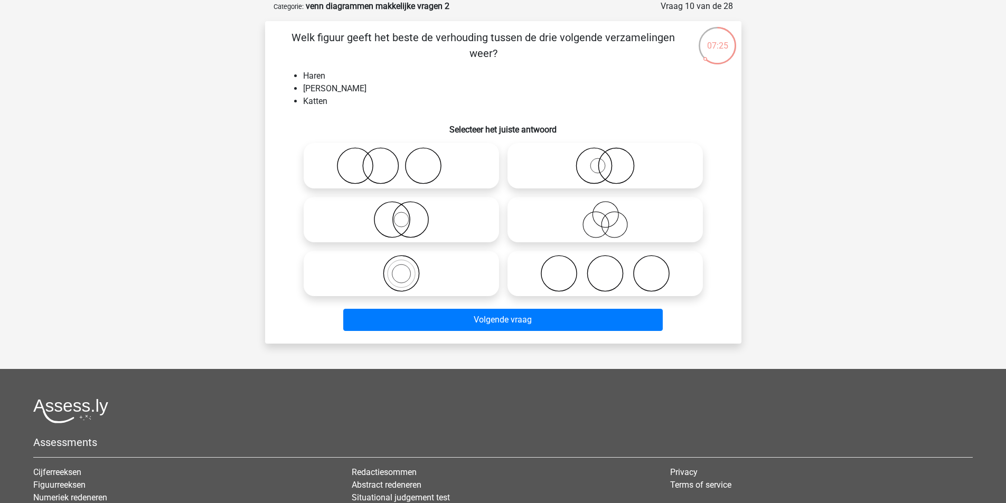
click at [389, 170] on icon at bounding box center [401, 165] width 187 height 37
click at [402, 161] on input "radio" at bounding box center [405, 157] width 7 height 7
radio input "true"
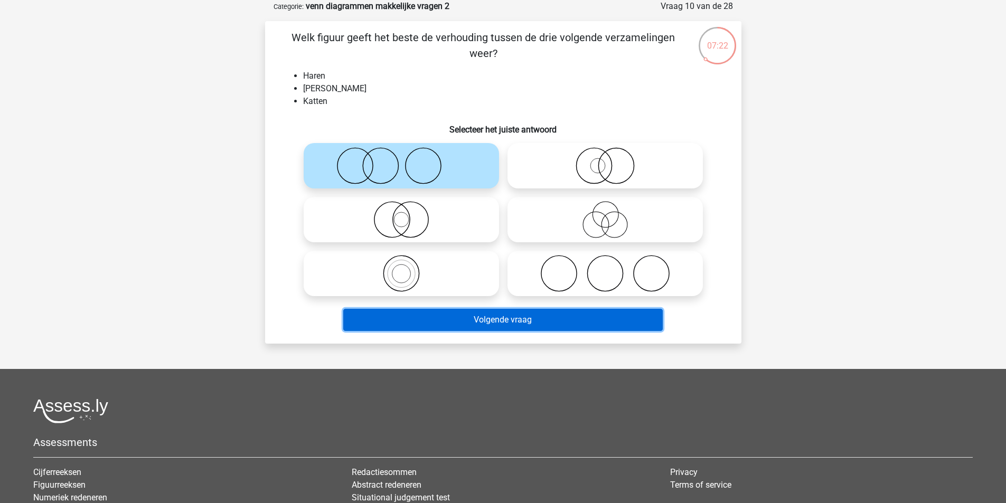
click at [526, 325] on button "Volgende vraag" at bounding box center [503, 320] width 320 height 22
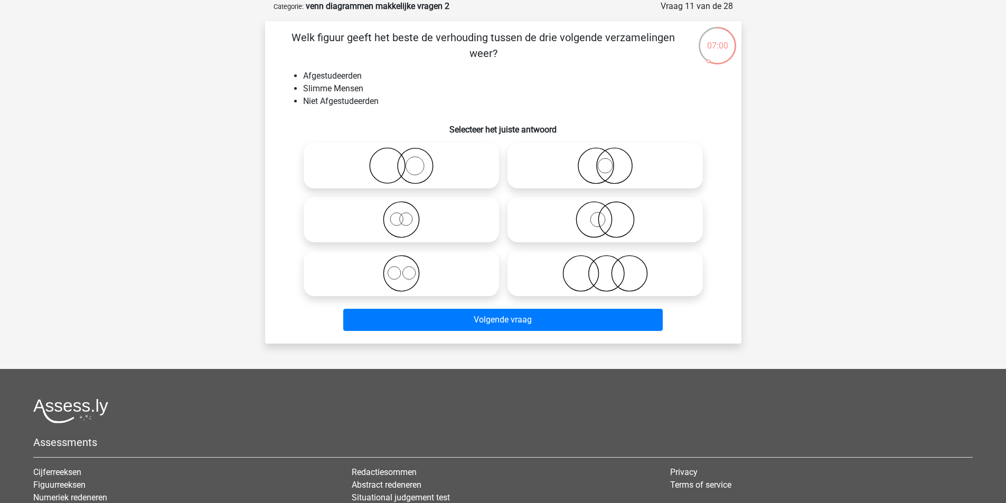
click at [592, 282] on icon at bounding box center [605, 273] width 187 height 37
click at [605, 268] on input "radio" at bounding box center [608, 265] width 7 height 7
radio input "true"
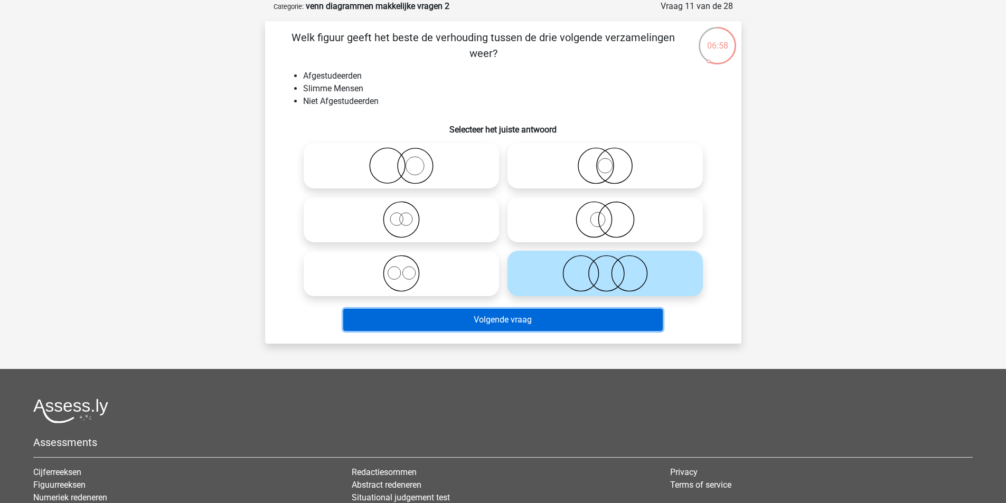
click at [503, 324] on button "Volgende vraag" at bounding box center [503, 320] width 320 height 22
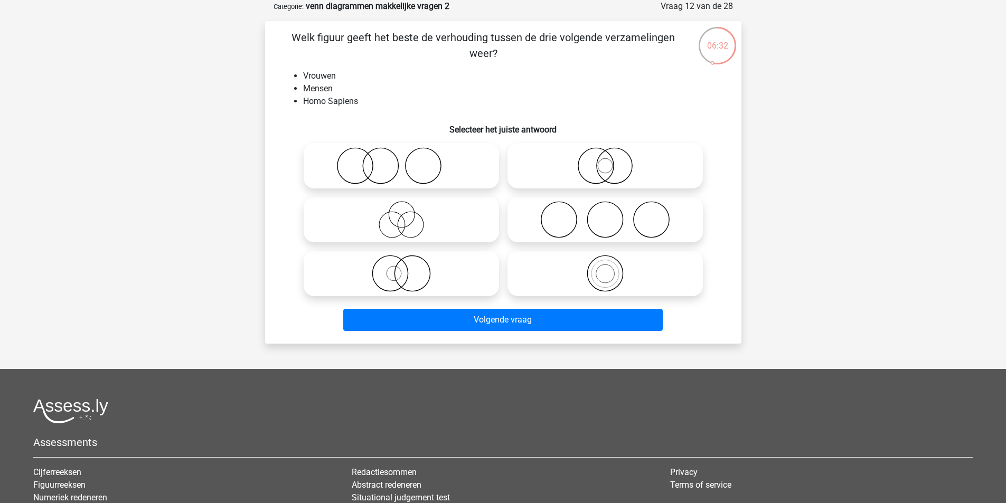
click at [361, 103] on li "Homo Sapiens" at bounding box center [514, 101] width 422 height 13
click at [605, 256] on icon at bounding box center [605, 273] width 187 height 37
click at [605, 262] on input "radio" at bounding box center [608, 265] width 7 height 7
radio input "true"
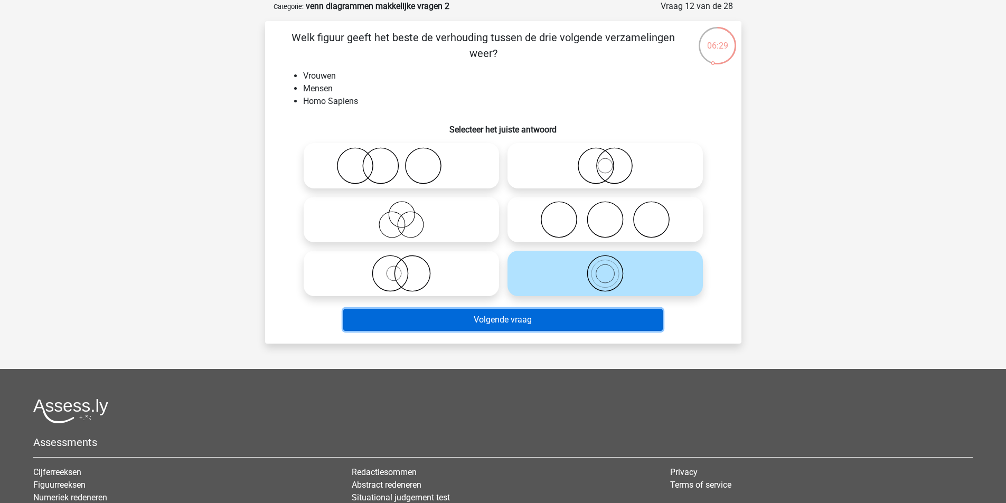
click at [539, 310] on button "Volgende vraag" at bounding box center [503, 320] width 320 height 22
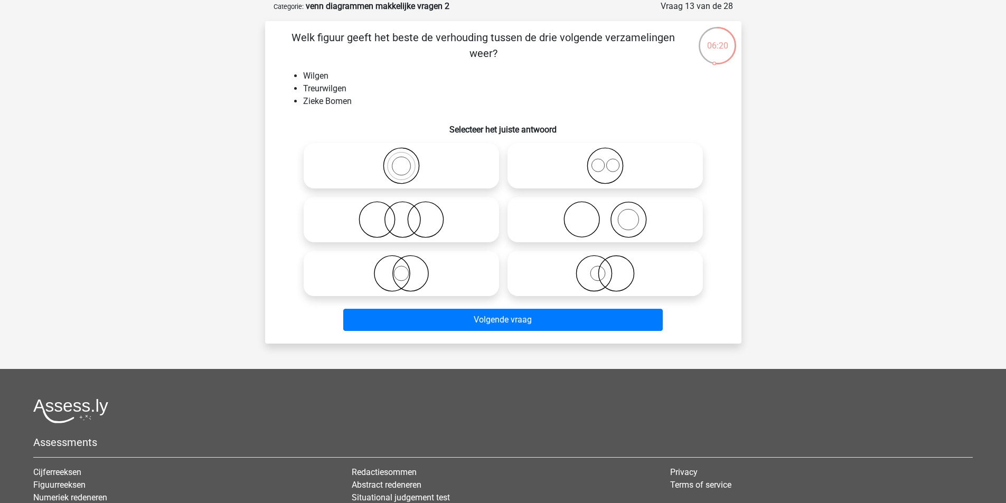
click at [585, 282] on icon at bounding box center [605, 273] width 187 height 37
click at [605, 268] on input "radio" at bounding box center [608, 265] width 7 height 7
radio input "true"
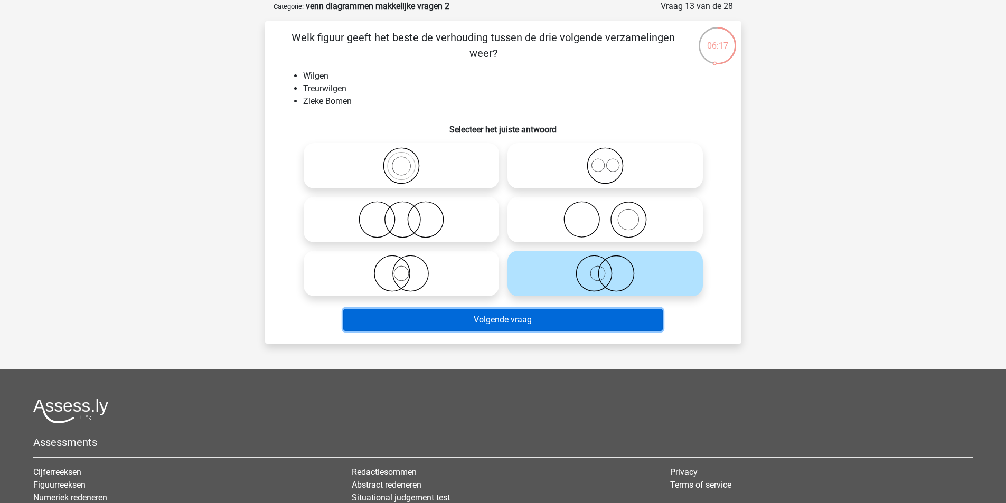
click at [552, 315] on button "Volgende vraag" at bounding box center [503, 320] width 320 height 22
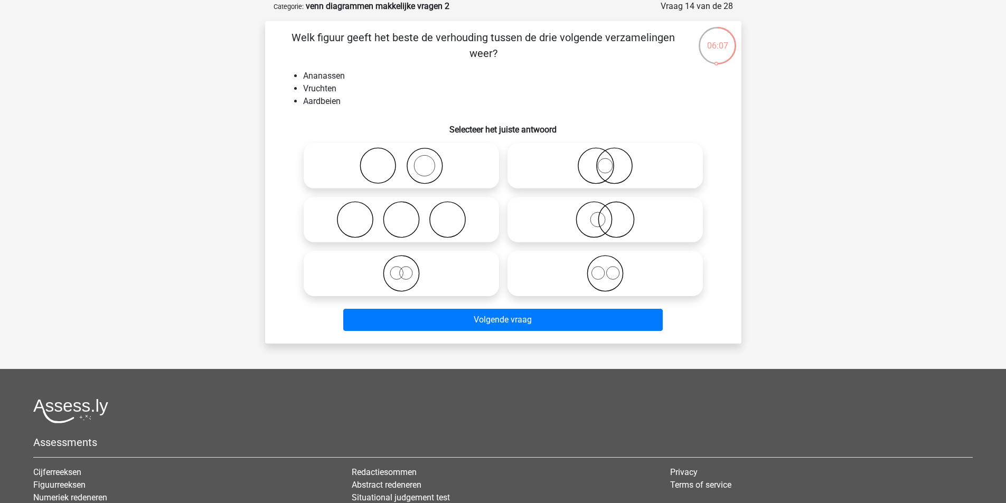
click at [585, 276] on icon at bounding box center [605, 273] width 187 height 37
click at [605, 268] on input "radio" at bounding box center [608, 265] width 7 height 7
radio input "true"
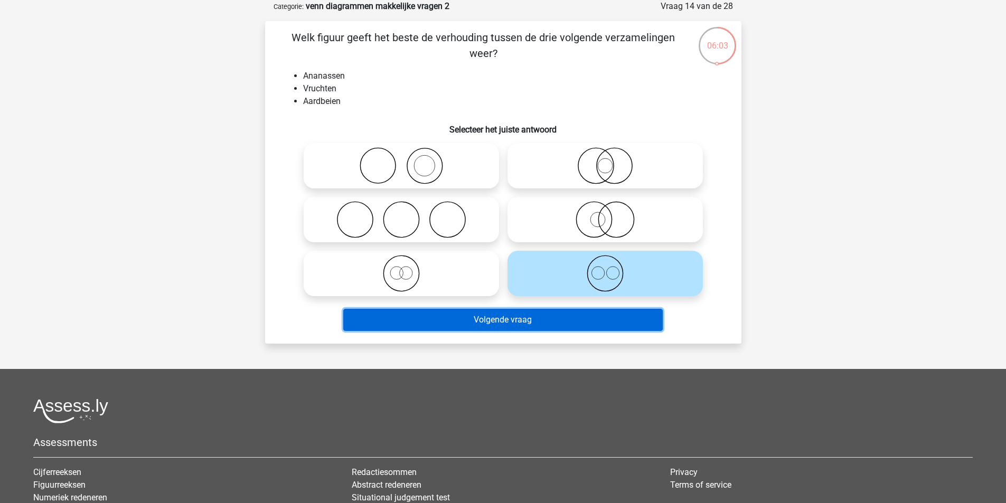
click at [557, 312] on button "Volgende vraag" at bounding box center [503, 320] width 320 height 22
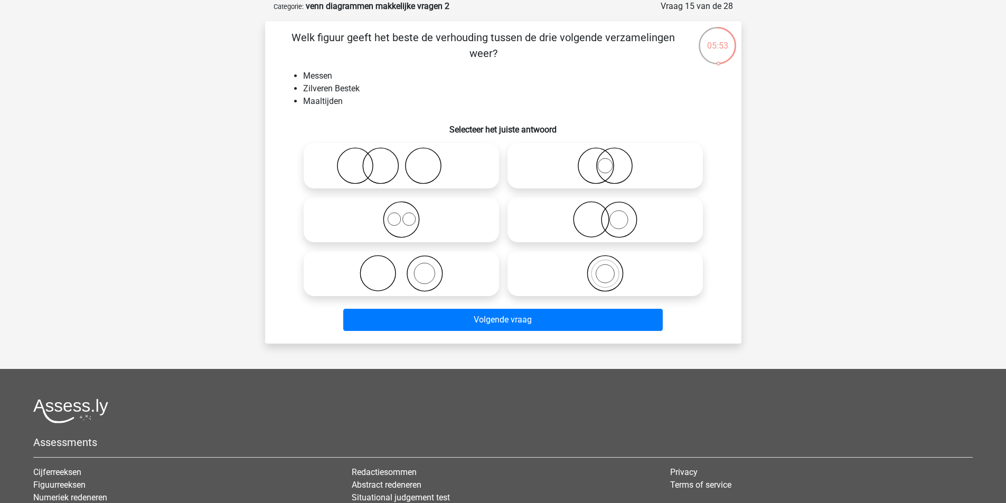
drag, startPoint x: 487, startPoint y: 137, endPoint x: 655, endPoint y: 237, distance: 195.4
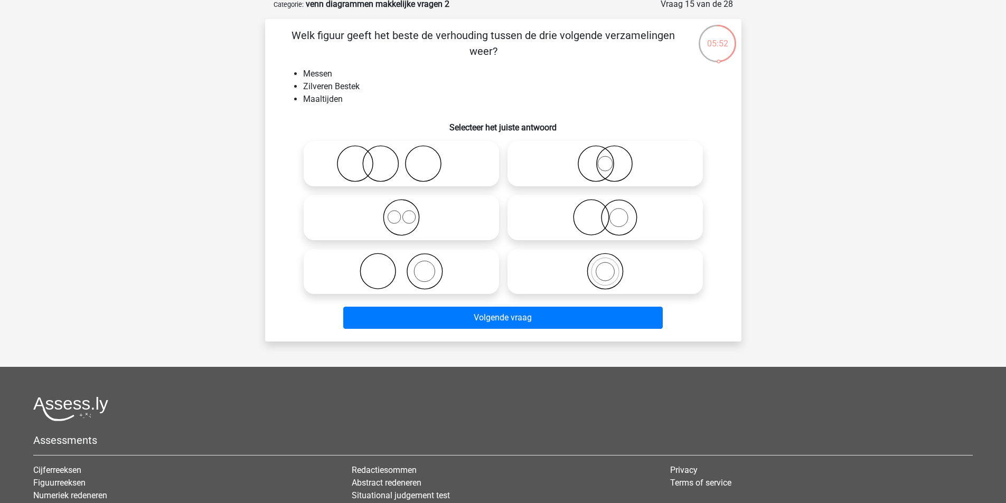
click at [380, 165] on icon at bounding box center [401, 163] width 187 height 37
click at [402, 158] on input "radio" at bounding box center [405, 155] width 7 height 7
radio input "true"
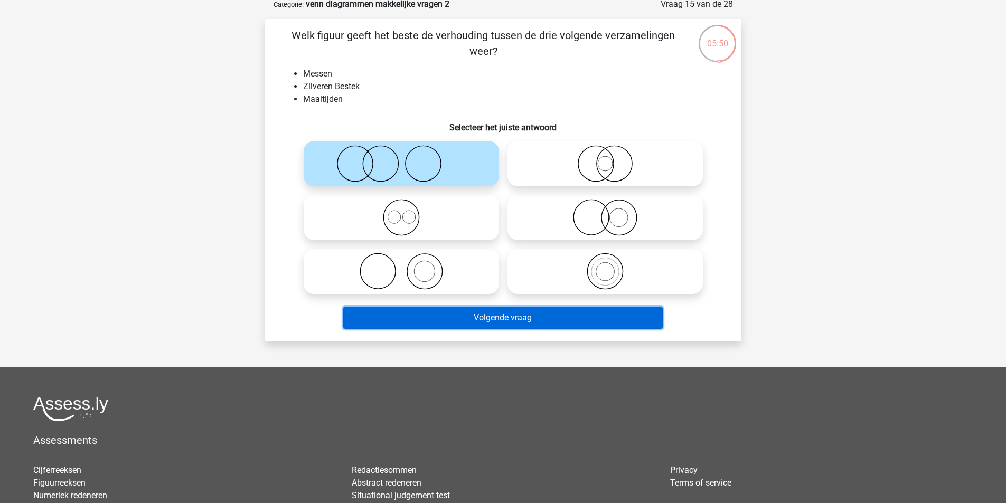
click at [497, 328] on button "Volgende vraag" at bounding box center [503, 318] width 320 height 22
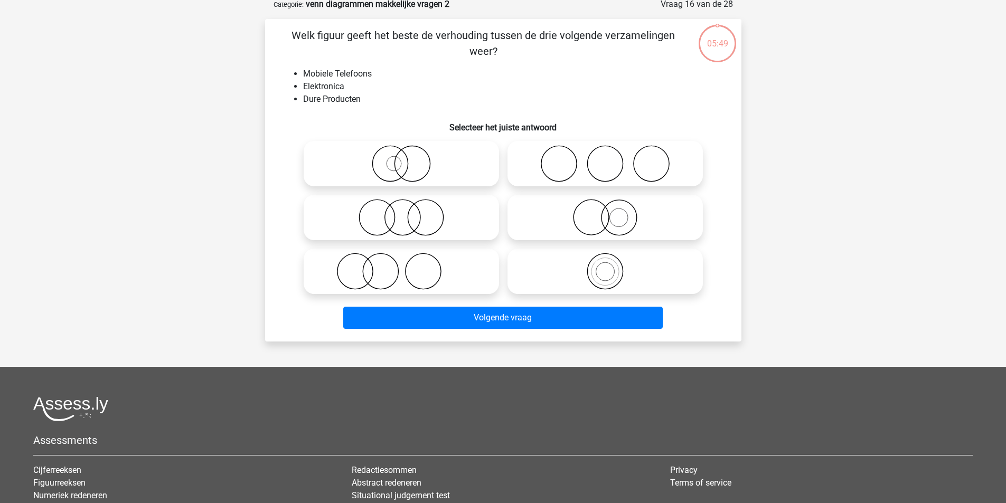
scroll to position [53, 0]
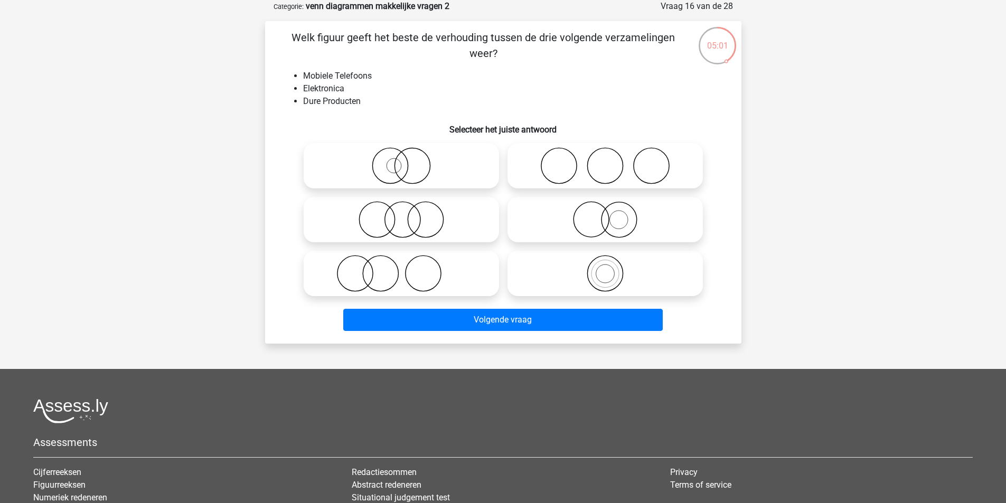
click at [607, 209] on input "radio" at bounding box center [608, 211] width 7 height 7
radio input "true"
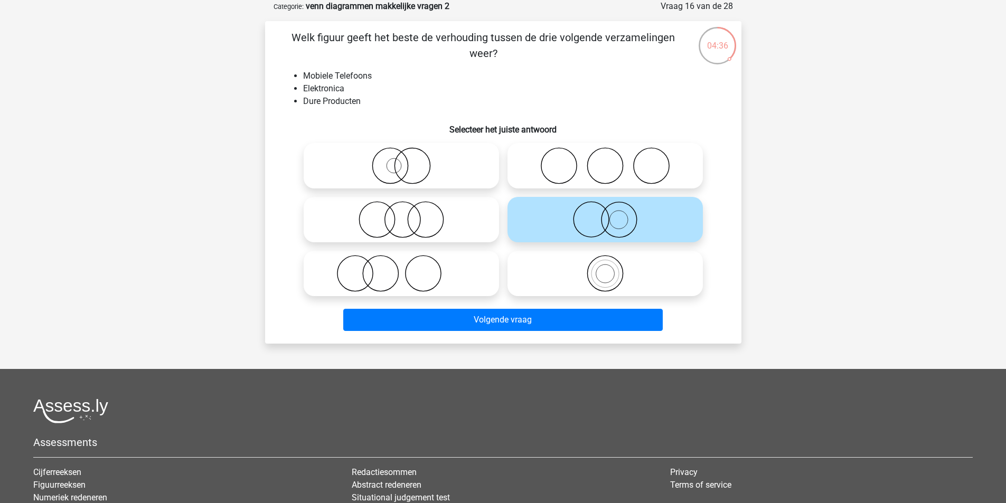
click at [408, 156] on icon at bounding box center [401, 165] width 187 height 37
click at [408, 156] on input "radio" at bounding box center [405, 157] width 7 height 7
radio input "true"
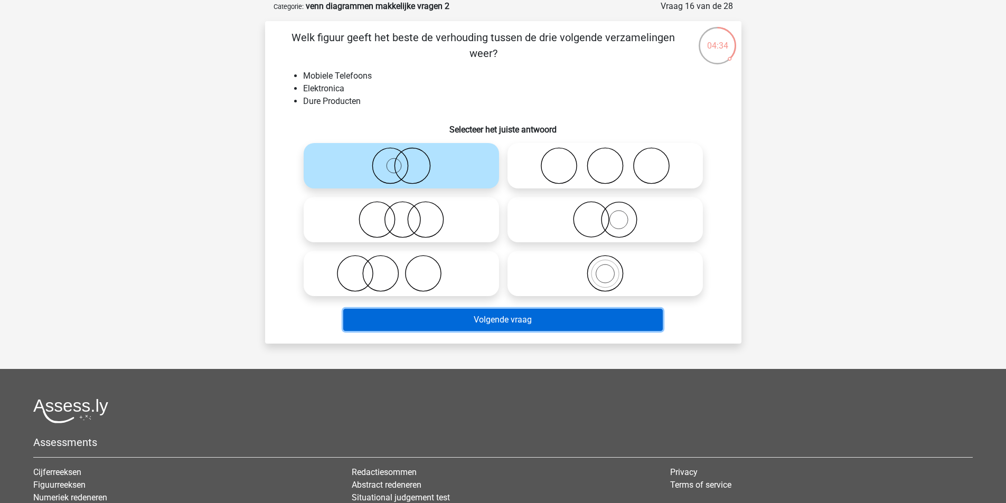
click at [526, 315] on button "Volgende vraag" at bounding box center [503, 320] width 320 height 22
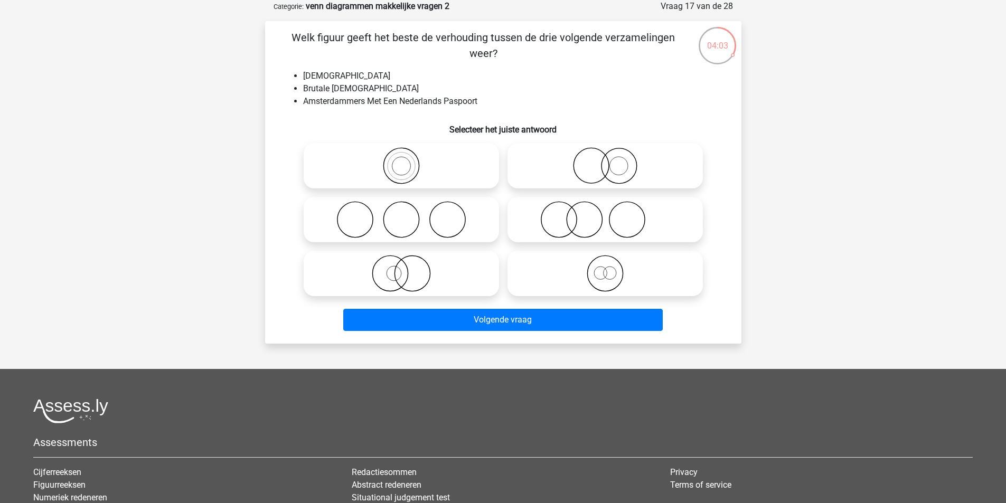
click at [396, 277] on icon at bounding box center [401, 273] width 187 height 37
click at [402, 268] on input "radio" at bounding box center [405, 265] width 7 height 7
radio input "true"
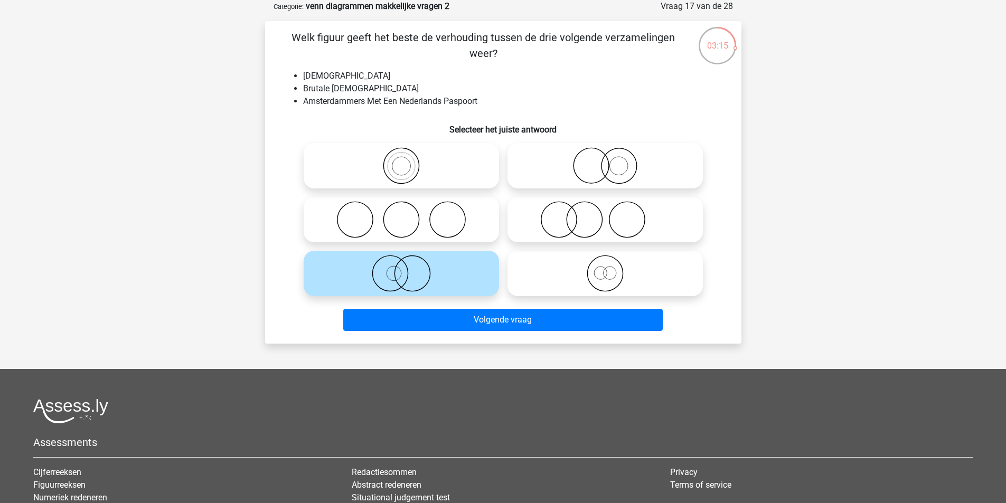
click at [585, 217] on icon at bounding box center [605, 219] width 187 height 37
click at [605, 214] on input "radio" at bounding box center [608, 211] width 7 height 7
radio input "true"
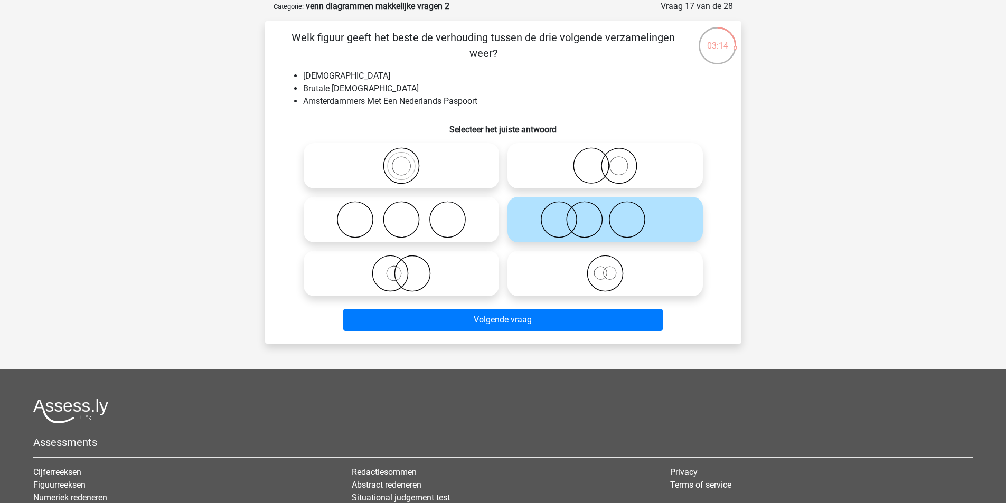
click at [419, 281] on icon at bounding box center [401, 273] width 187 height 37
click at [408, 268] on input "radio" at bounding box center [405, 265] width 7 height 7
radio input "true"
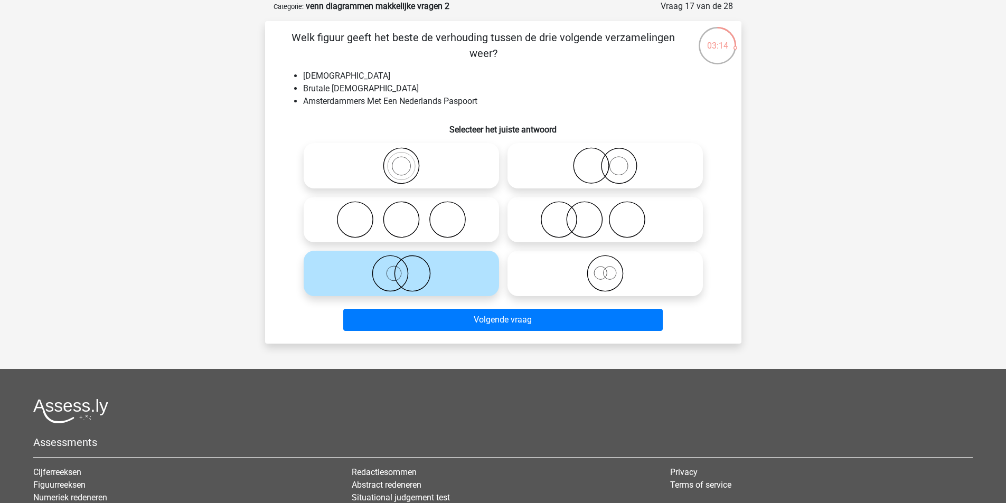
click at [603, 249] on div at bounding box center [605, 274] width 204 height 54
click at [558, 232] on icon at bounding box center [605, 219] width 187 height 37
click at [605, 214] on input "radio" at bounding box center [608, 211] width 7 height 7
radio input "true"
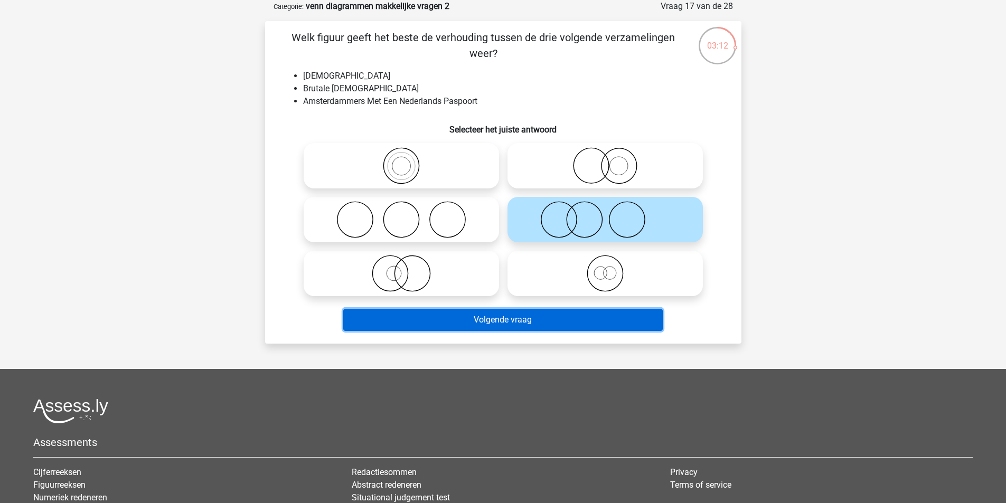
click at [548, 321] on button "Volgende vraag" at bounding box center [503, 320] width 320 height 22
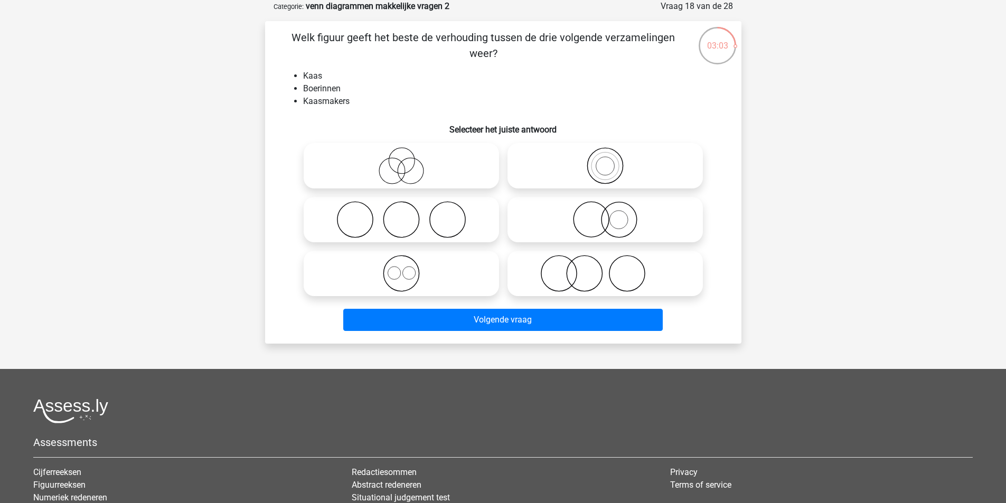
click at [573, 275] on icon at bounding box center [605, 273] width 187 height 37
click at [605, 268] on input "radio" at bounding box center [608, 265] width 7 height 7
radio input "true"
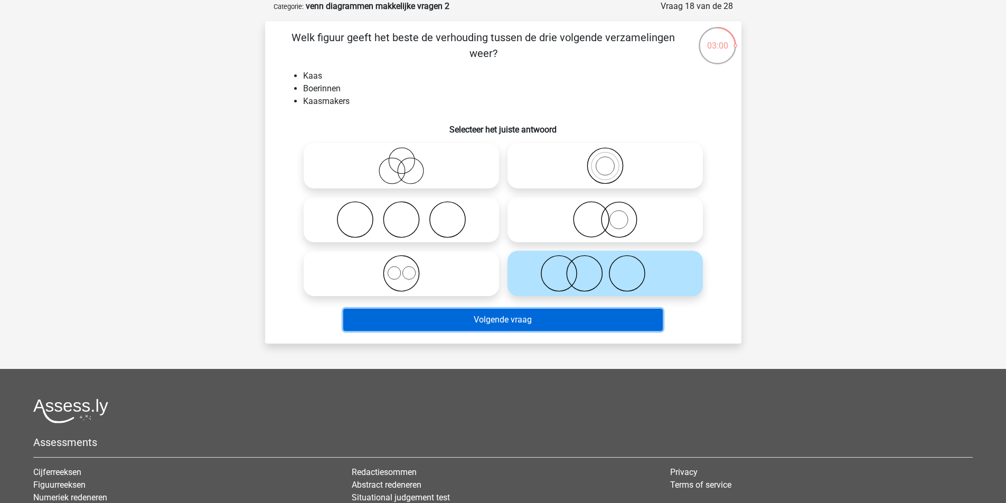
click at [539, 318] on button "Volgende vraag" at bounding box center [503, 320] width 320 height 22
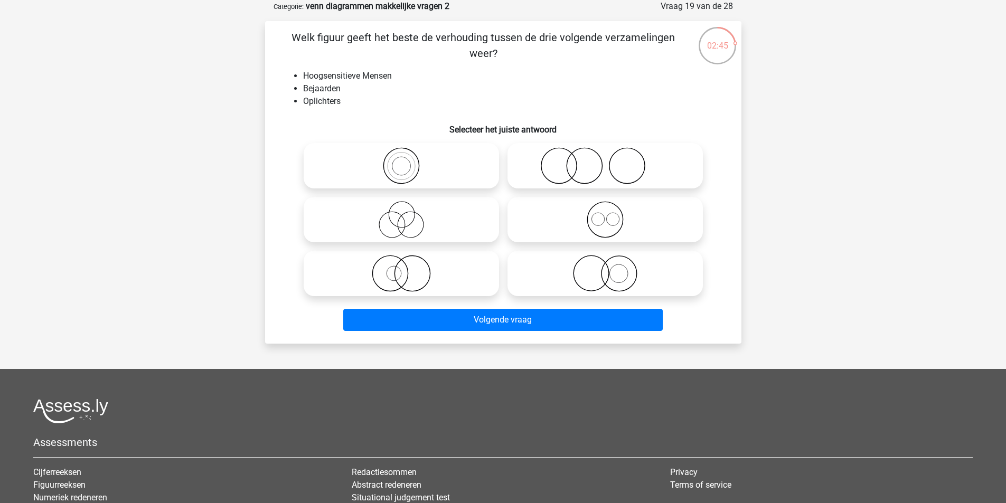
click at [401, 207] on icon at bounding box center [401, 219] width 187 height 37
click at [402, 208] on input "radio" at bounding box center [405, 211] width 7 height 7
radio input "true"
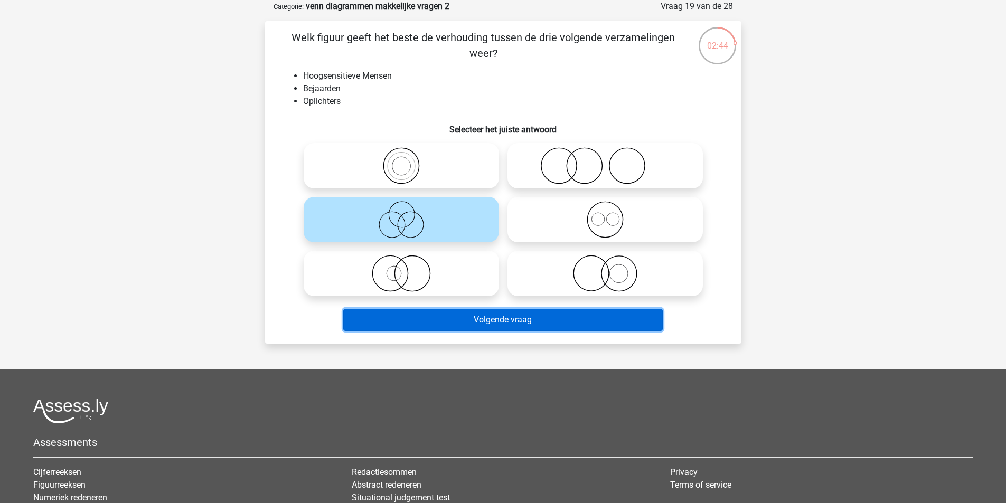
click at [525, 324] on button "Volgende vraag" at bounding box center [503, 320] width 320 height 22
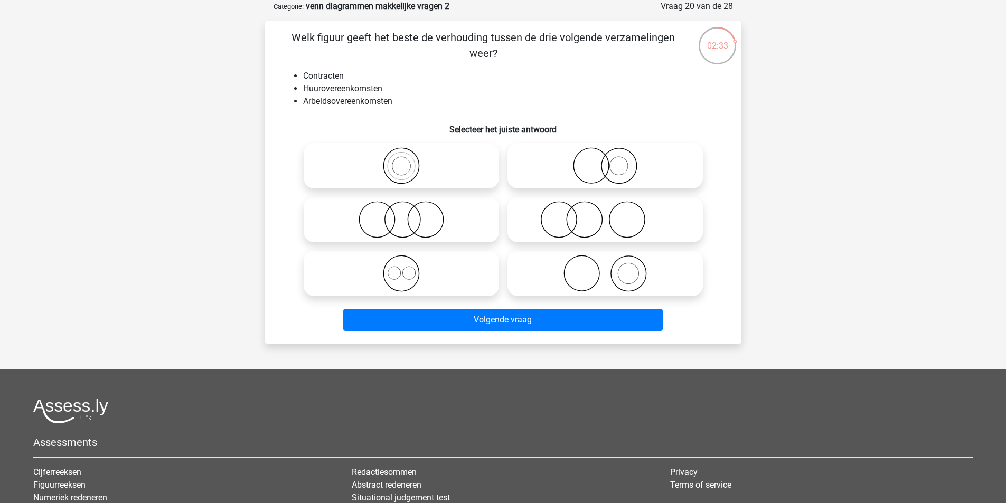
click at [436, 283] on icon at bounding box center [401, 273] width 187 height 37
click at [408, 268] on input "radio" at bounding box center [405, 265] width 7 height 7
radio input "true"
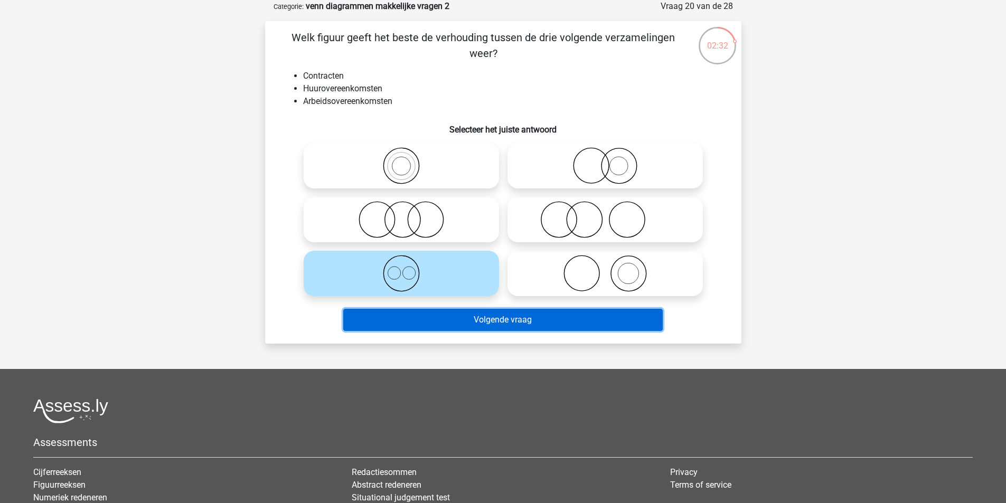
click at [529, 327] on button "Volgende vraag" at bounding box center [503, 320] width 320 height 22
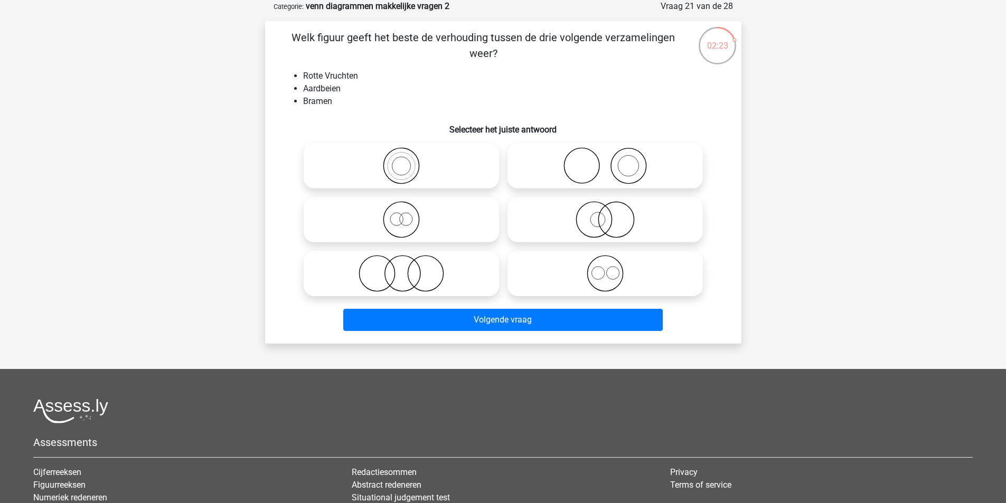
click at [389, 284] on icon at bounding box center [401, 273] width 187 height 37
click at [402, 268] on input "radio" at bounding box center [405, 265] width 7 height 7
radio input "true"
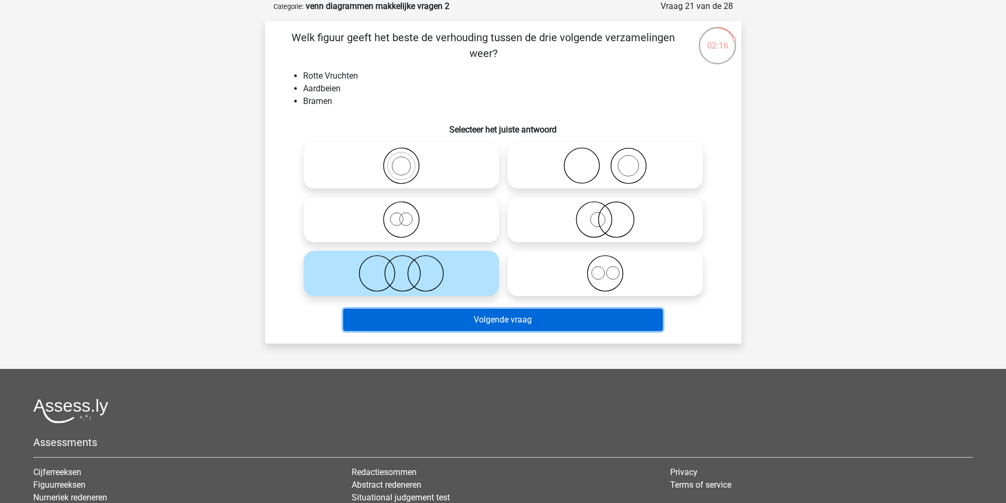
click at [429, 319] on button "Volgende vraag" at bounding box center [503, 320] width 320 height 22
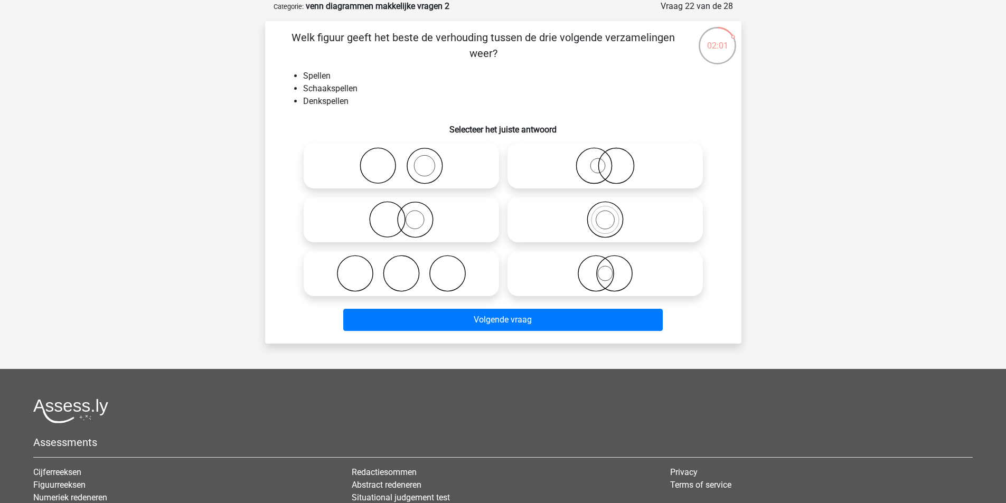
click at [587, 222] on icon at bounding box center [605, 219] width 187 height 37
click at [605, 214] on input "radio" at bounding box center [608, 211] width 7 height 7
radio input "true"
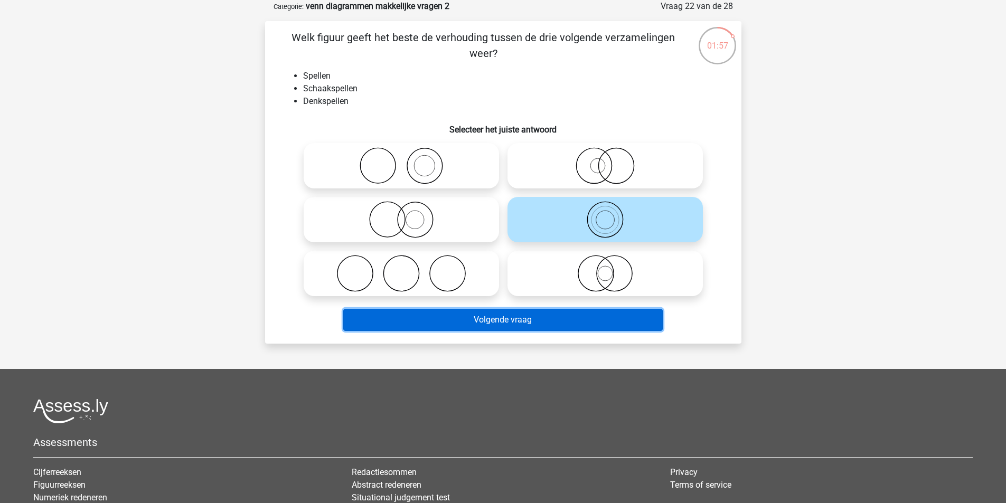
click at [548, 321] on button "Volgende vraag" at bounding box center [503, 320] width 320 height 22
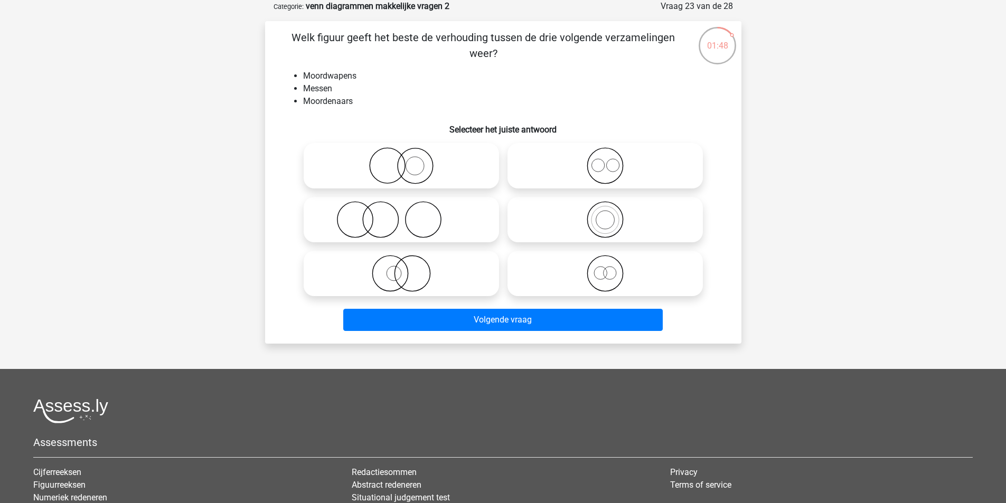
click at [368, 225] on icon at bounding box center [401, 219] width 187 height 37
click at [402, 214] on input "radio" at bounding box center [405, 211] width 7 height 7
radio input "true"
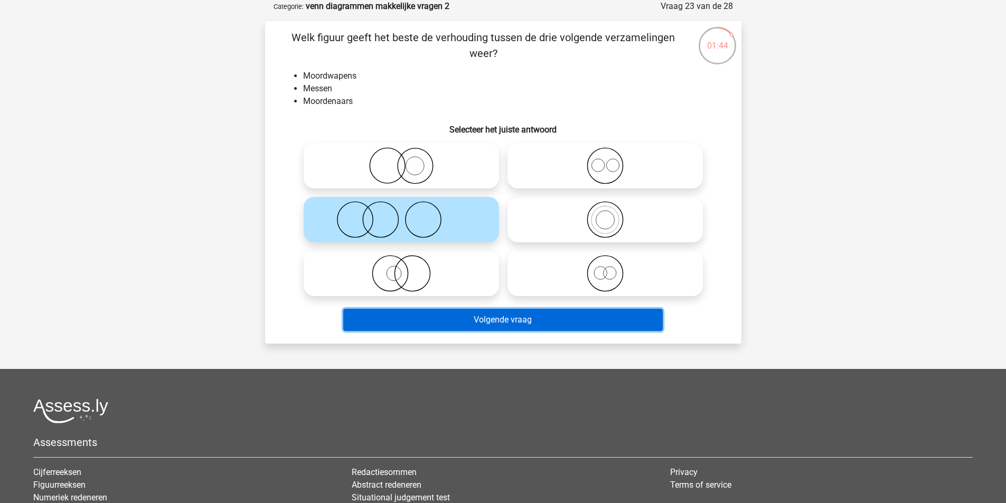
click at [495, 313] on button "Volgende vraag" at bounding box center [503, 320] width 320 height 22
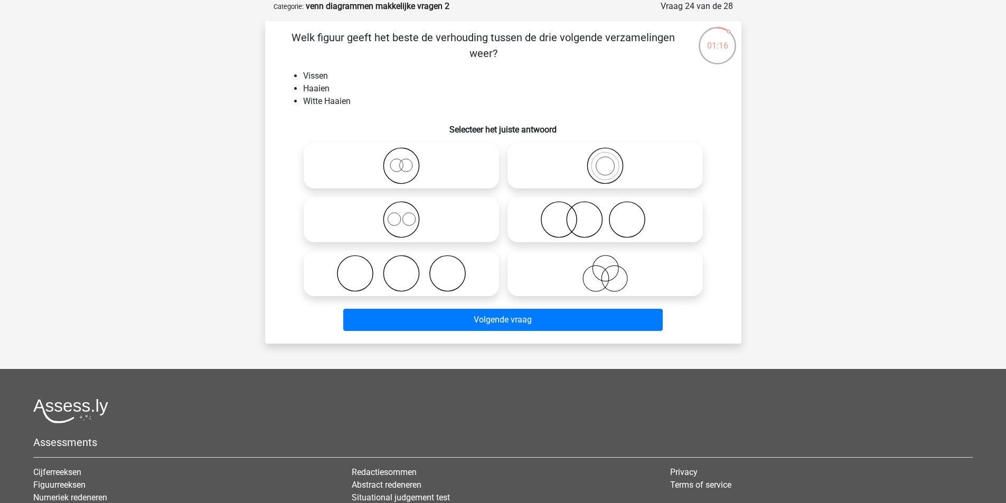
click at [406, 169] on icon at bounding box center [401, 165] width 187 height 37
click at [406, 161] on input "radio" at bounding box center [405, 157] width 7 height 7
radio input "true"
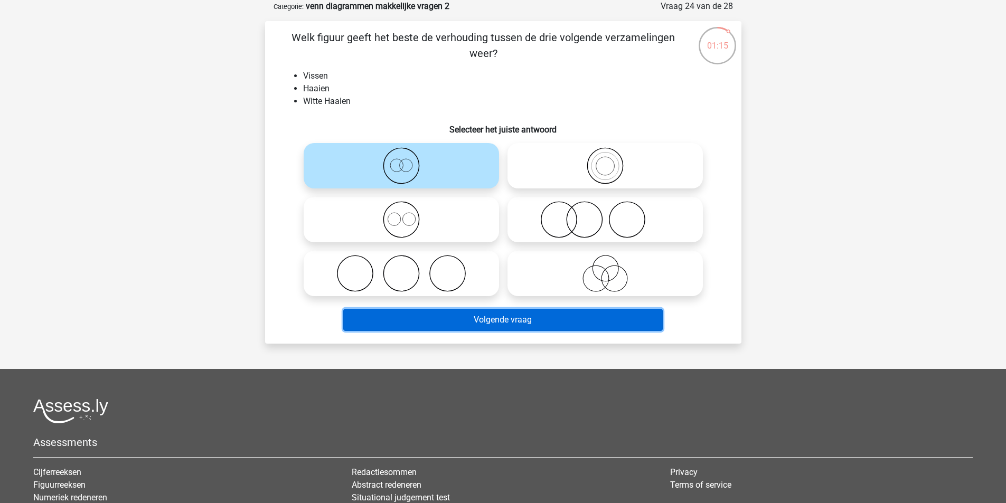
click at [535, 320] on button "Volgende vraag" at bounding box center [503, 320] width 320 height 22
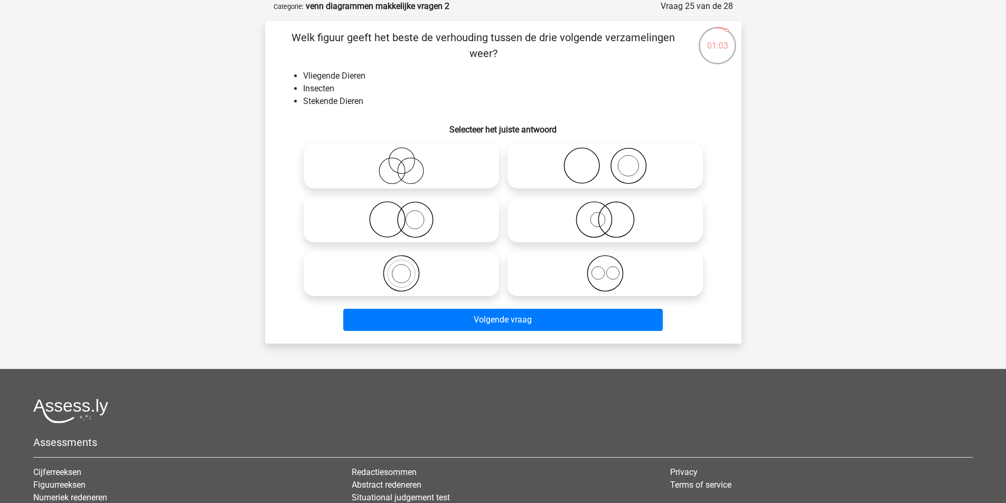
click at [412, 164] on icon at bounding box center [401, 165] width 187 height 37
click at [408, 161] on input "radio" at bounding box center [405, 157] width 7 height 7
radio input "true"
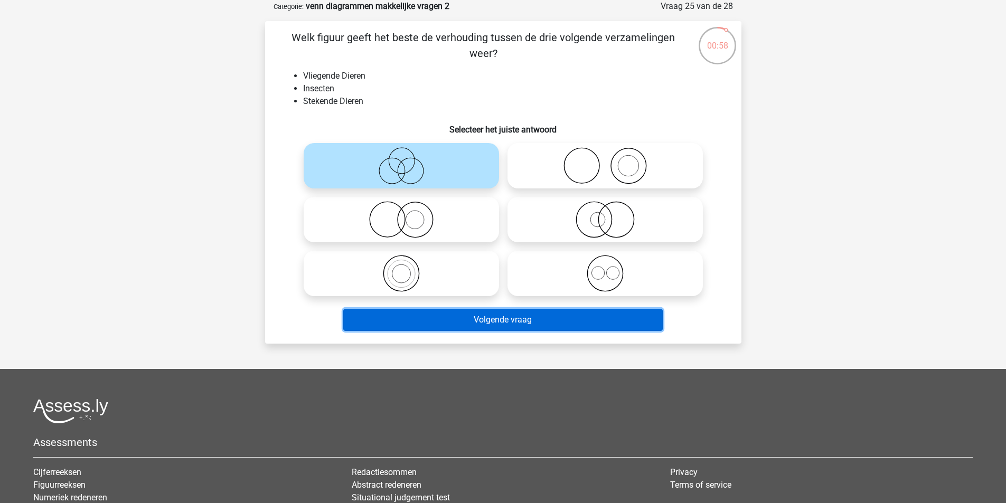
click at [544, 321] on button "Volgende vraag" at bounding box center [503, 320] width 320 height 22
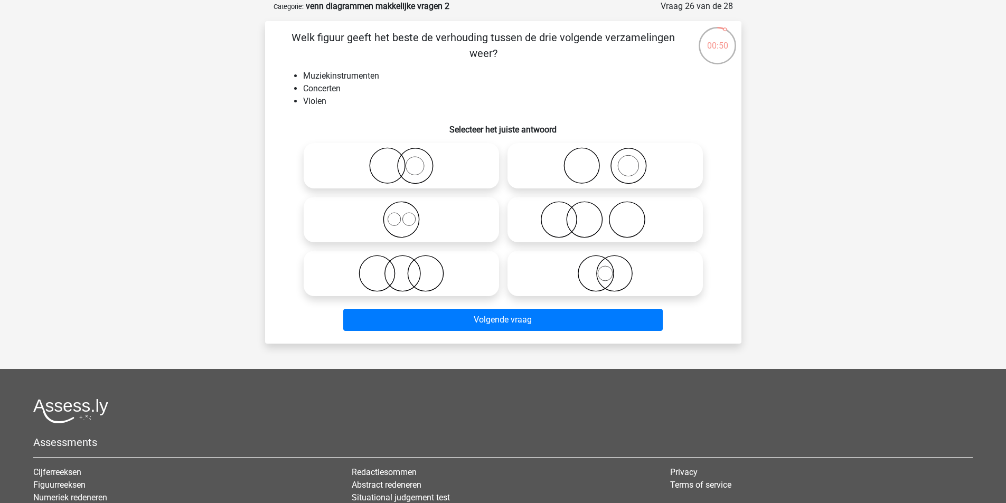
click at [427, 173] on icon at bounding box center [401, 165] width 187 height 37
click at [408, 161] on input "radio" at bounding box center [405, 157] width 7 height 7
radio input "true"
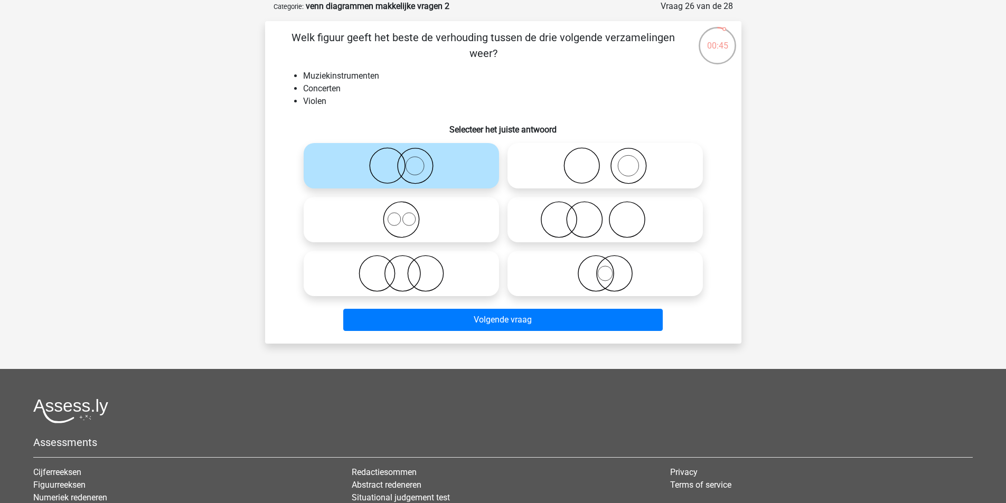
click at [632, 161] on icon at bounding box center [605, 165] width 187 height 37
click at [612, 161] on input "radio" at bounding box center [608, 157] width 7 height 7
radio input "true"
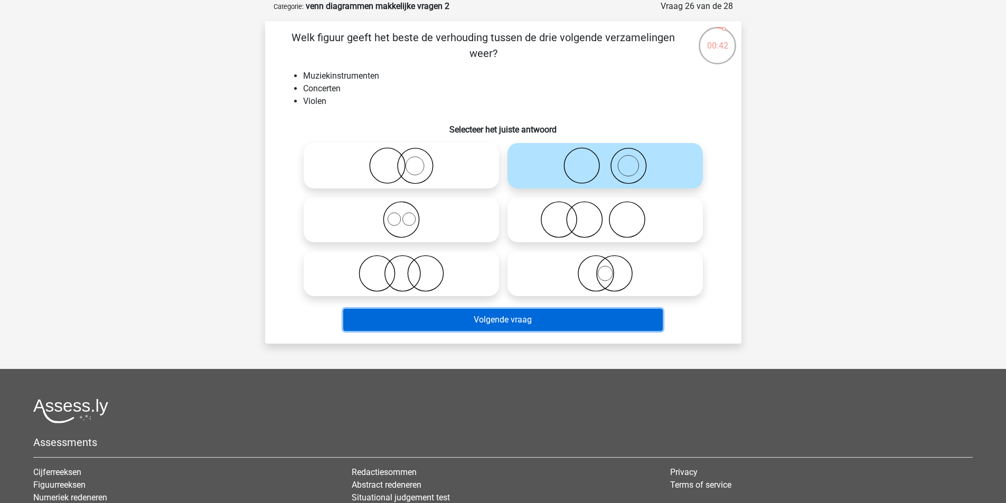
click at [519, 313] on button "Volgende vraag" at bounding box center [503, 320] width 320 height 22
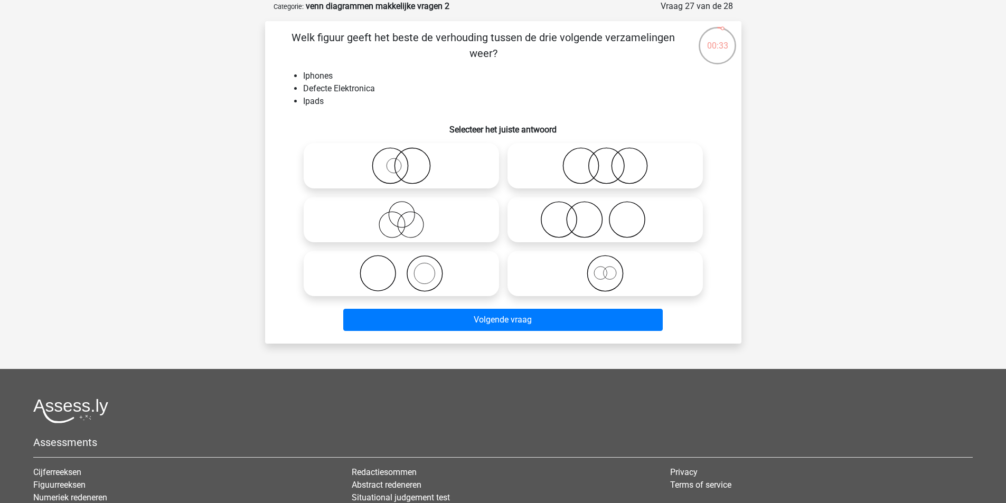
click at [615, 161] on icon at bounding box center [605, 165] width 187 height 37
click at [612, 161] on input "radio" at bounding box center [608, 157] width 7 height 7
radio input "true"
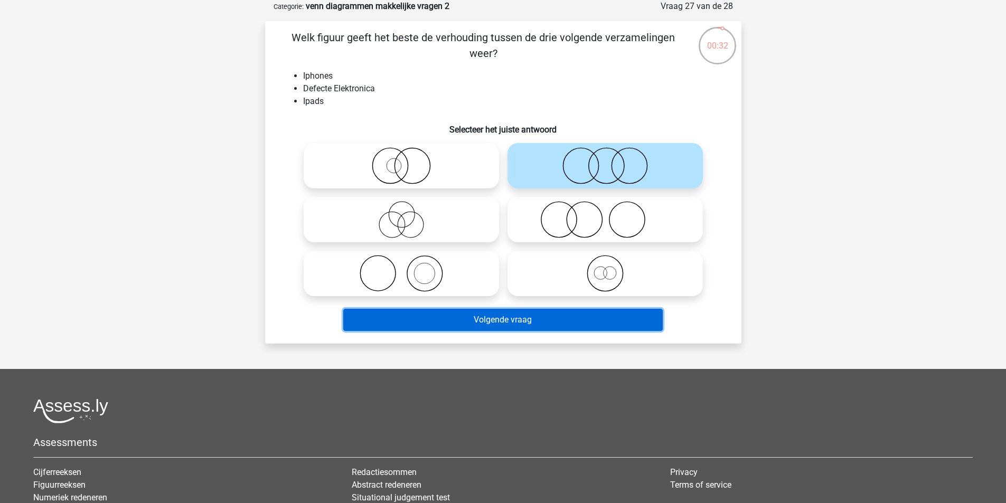
click at [533, 316] on button "Volgende vraag" at bounding box center [503, 320] width 320 height 22
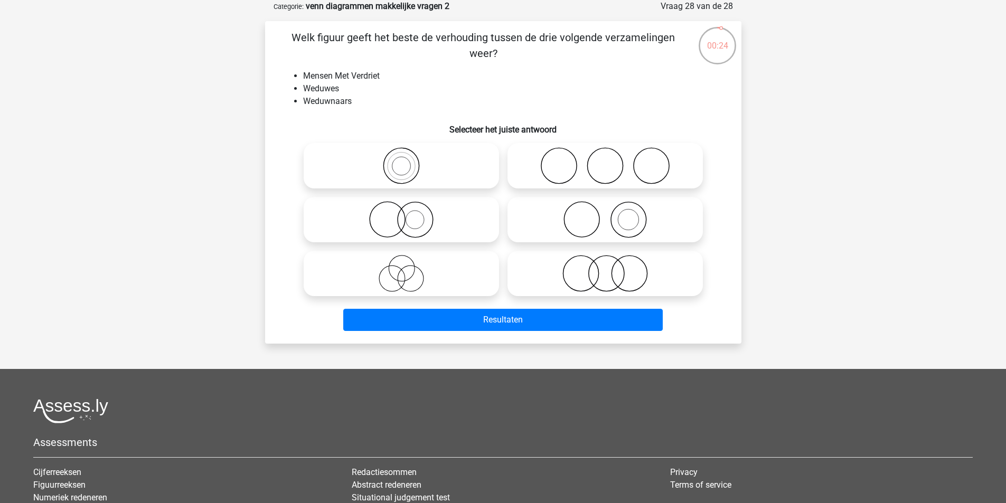
click at [617, 273] on icon at bounding box center [605, 273] width 187 height 37
click at [612, 268] on input "radio" at bounding box center [608, 265] width 7 height 7
radio input "true"
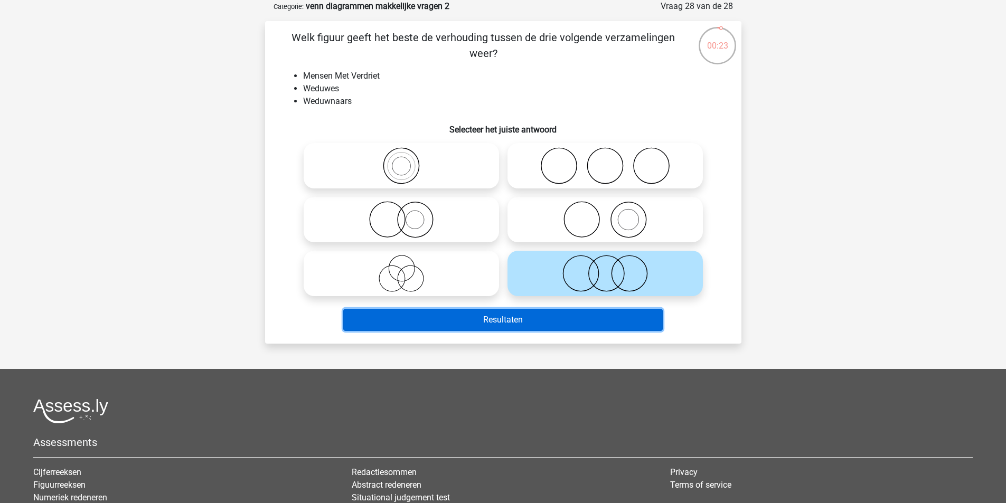
click at [537, 328] on button "Resultaten" at bounding box center [503, 320] width 320 height 22
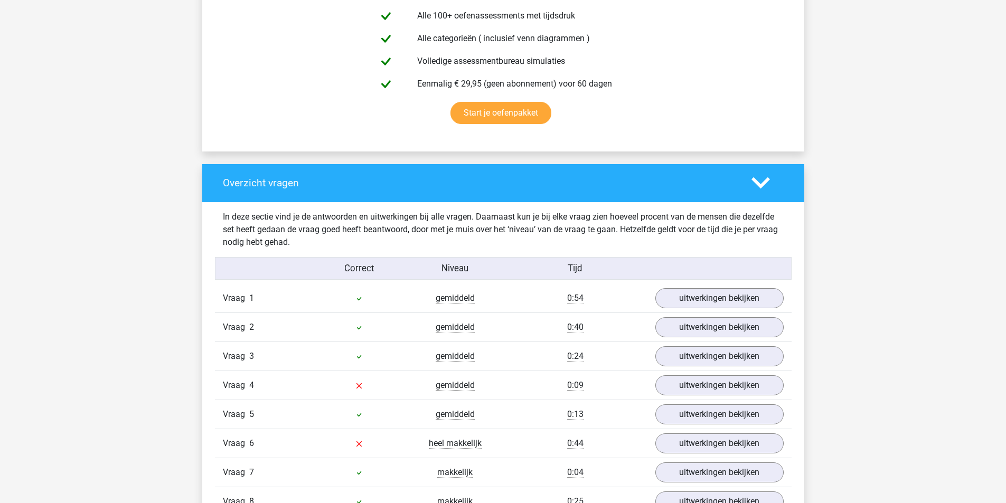
scroll to position [792, 0]
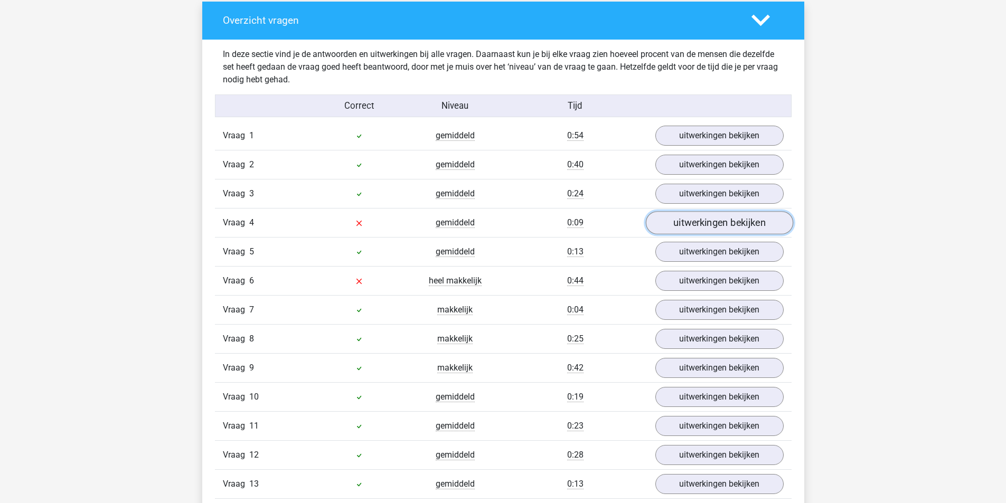
click at [711, 228] on link "uitwerkingen bekijken" at bounding box center [719, 222] width 147 height 23
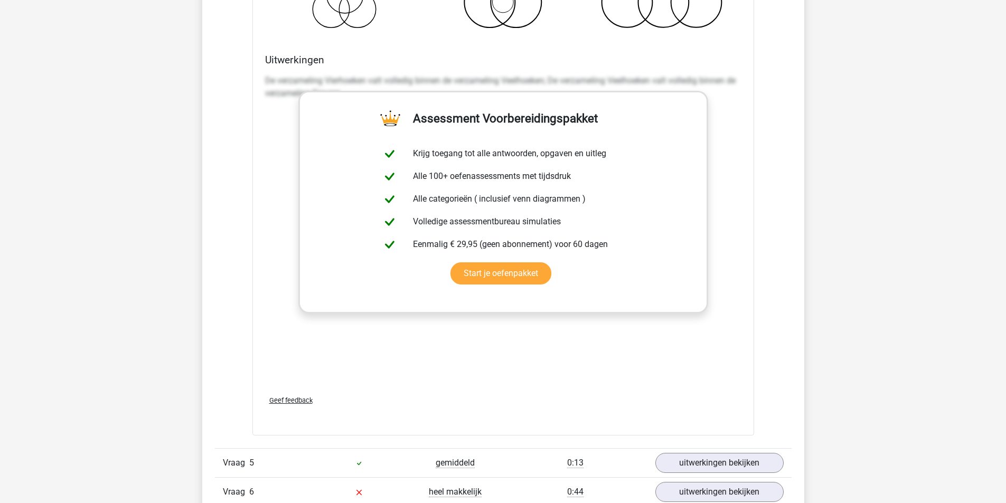
scroll to position [1532, 0]
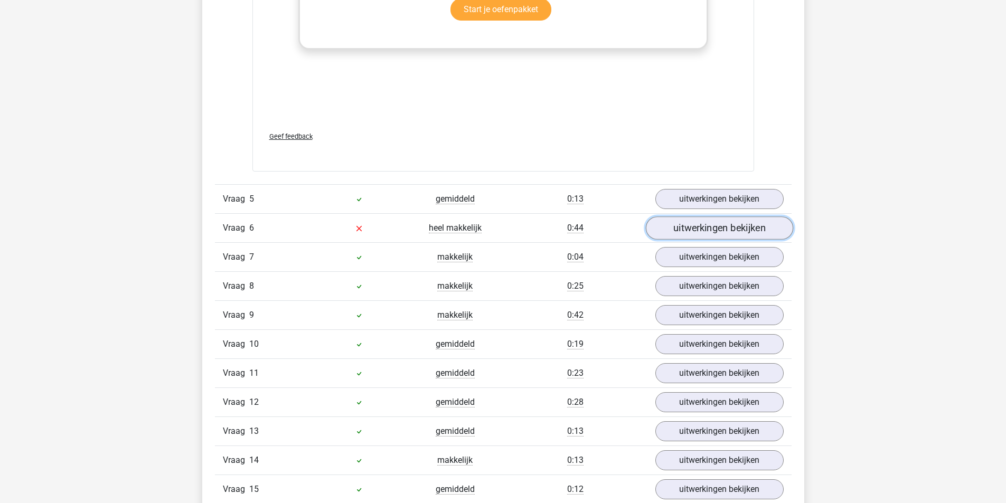
click at [730, 219] on link "uitwerkingen bekijken" at bounding box center [719, 228] width 147 height 23
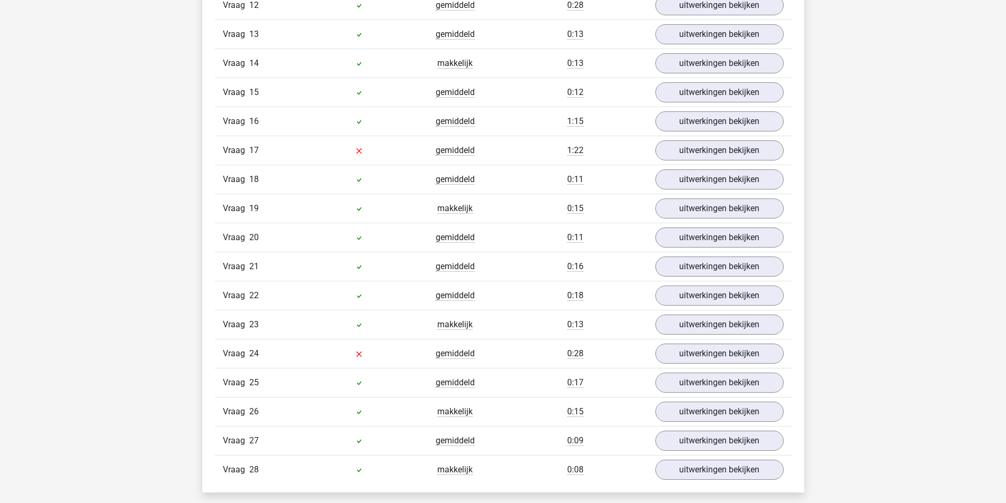
scroll to position [2800, 0]
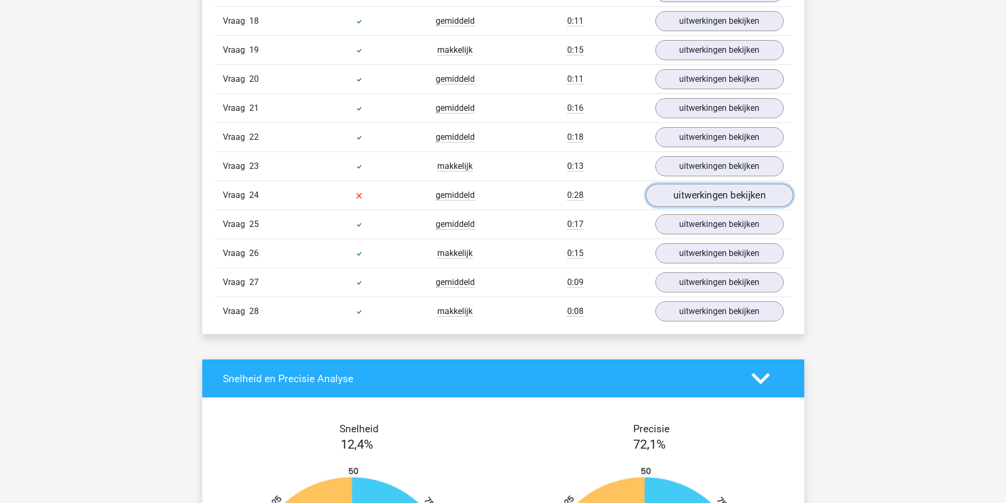
click at [685, 193] on link "uitwerkingen bekijken" at bounding box center [719, 195] width 147 height 23
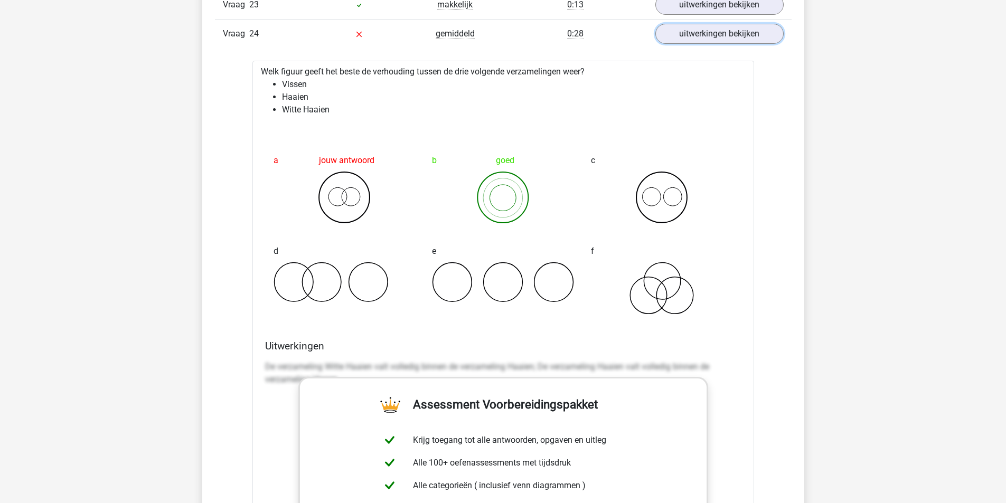
scroll to position [2853, 0]
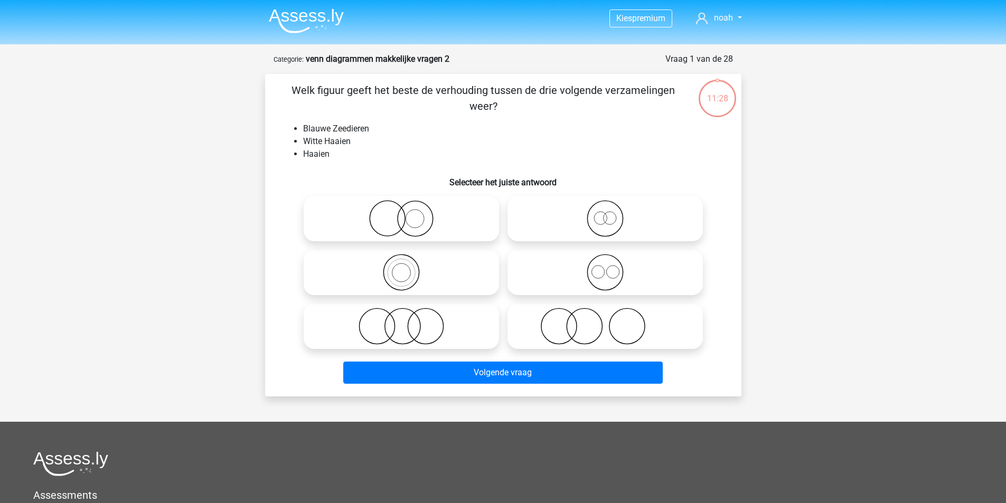
click at [281, 24] on img at bounding box center [306, 20] width 75 height 25
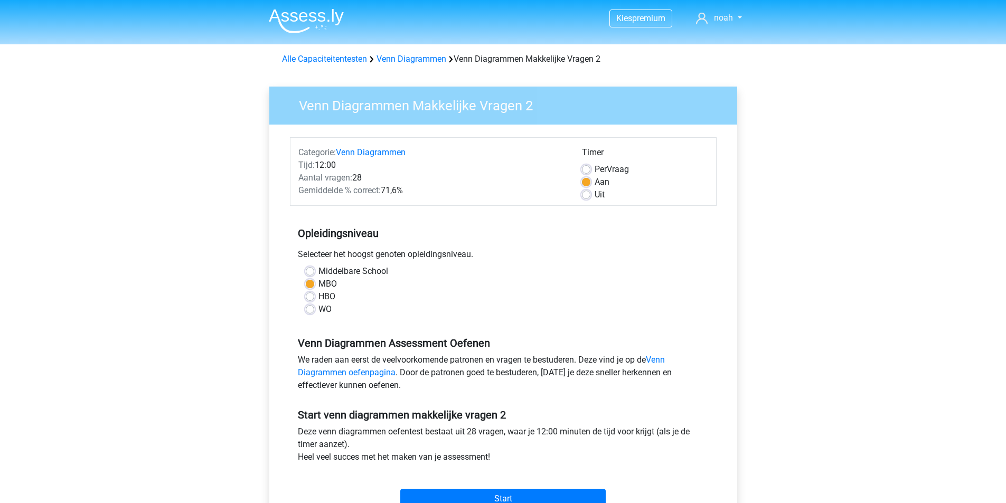
scroll to position [158, 0]
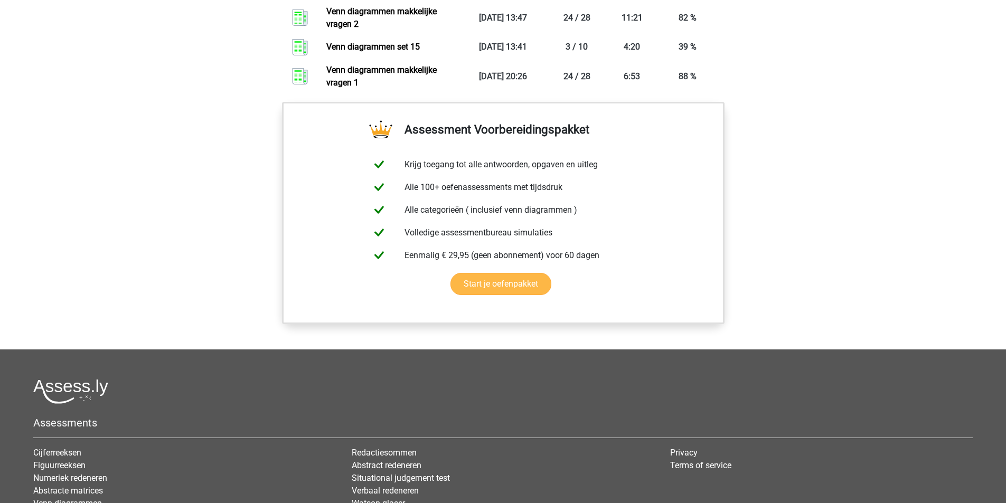
scroll to position [634, 0]
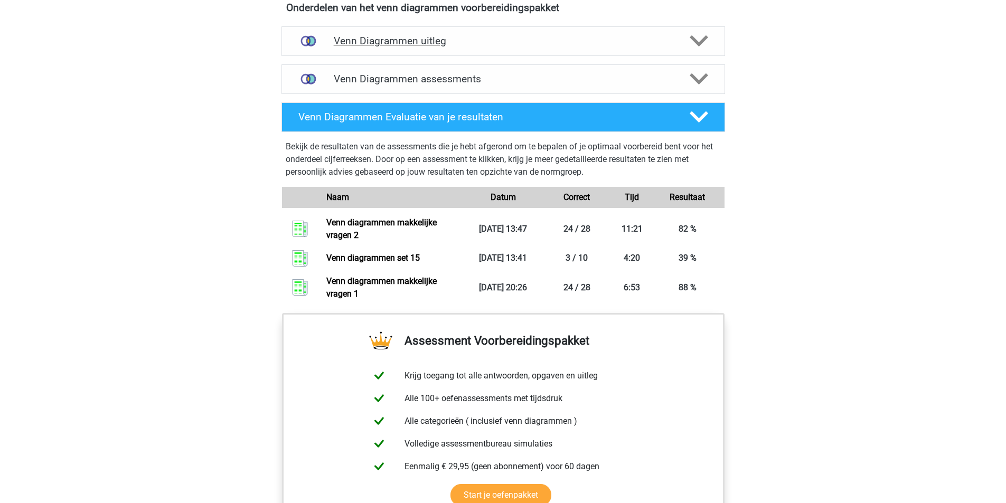
click at [527, 50] on div "Venn Diagrammen uitleg" at bounding box center [504, 41] width 444 height 30
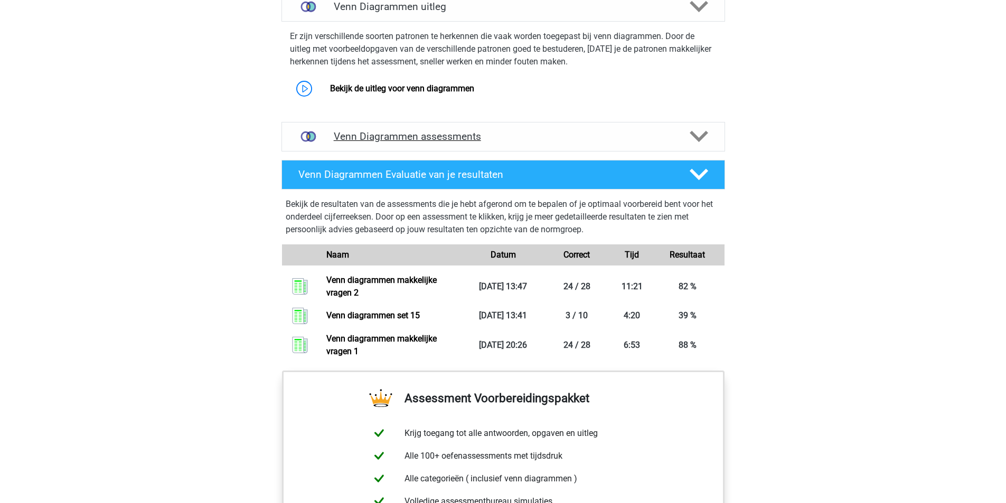
scroll to position [687, 0]
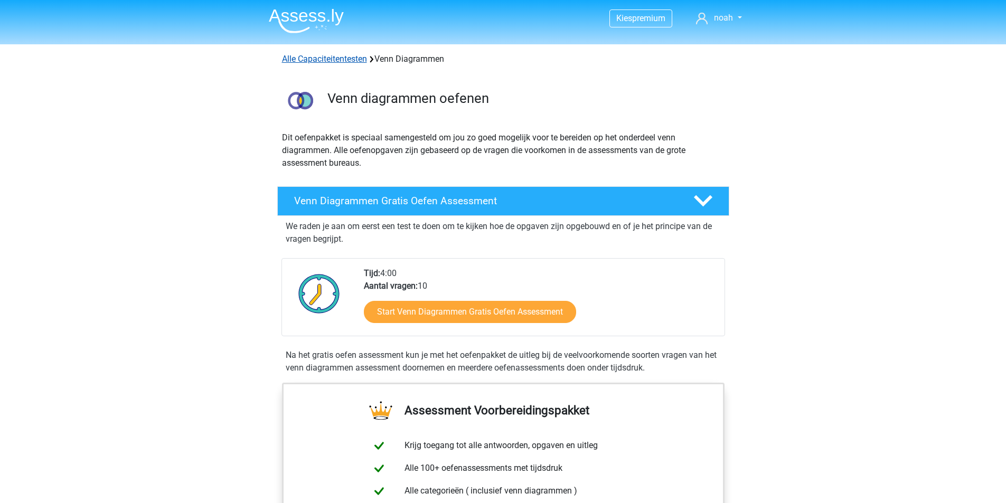
click at [333, 63] on link "Alle Capaciteitentesten" at bounding box center [324, 59] width 85 height 10
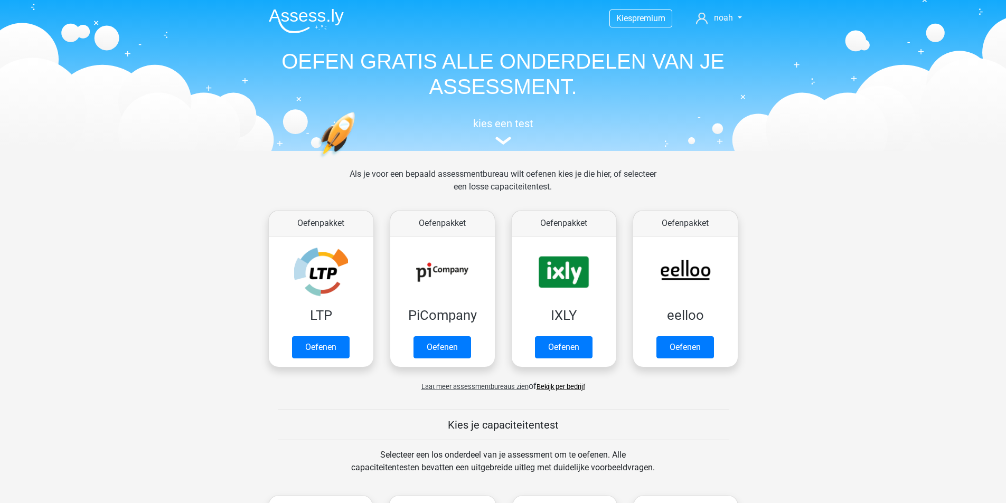
scroll to position [449, 0]
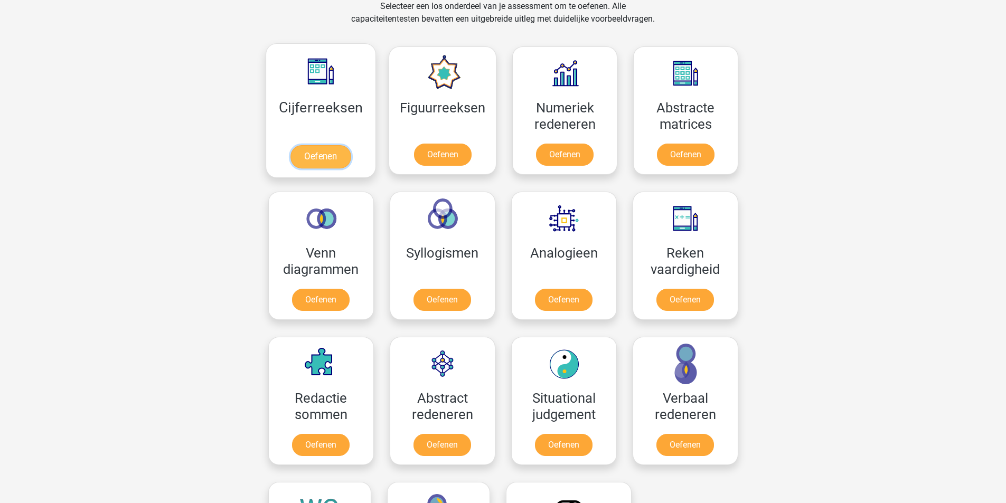
click at [309, 153] on link "Oefenen" at bounding box center [321, 156] width 60 height 23
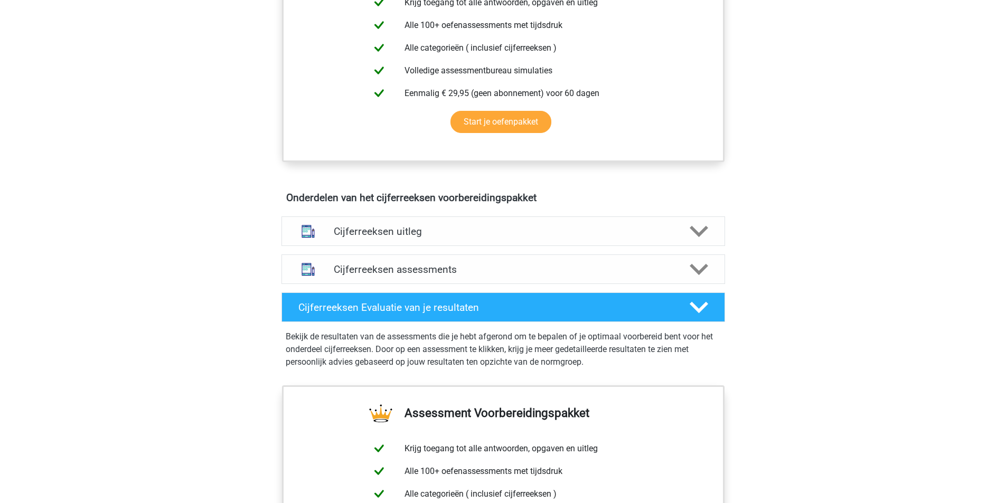
scroll to position [528, 0]
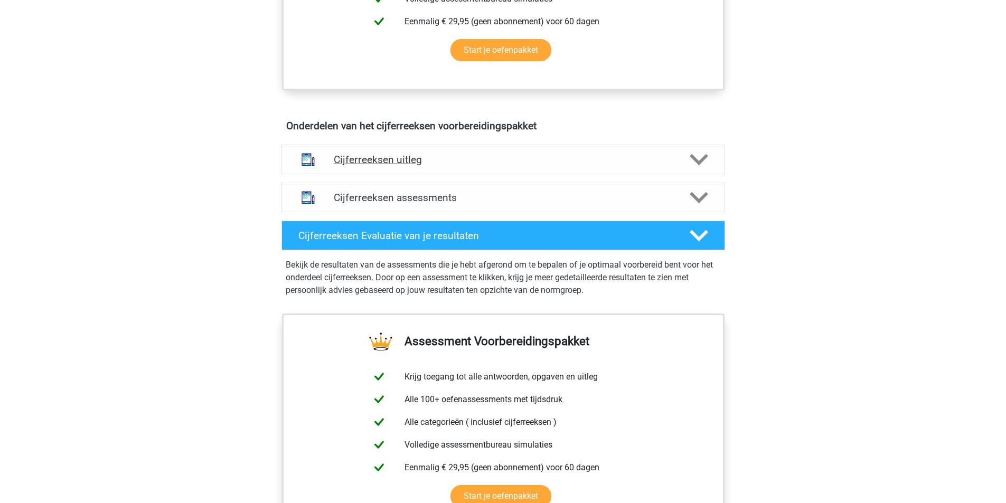
click at [646, 166] on h4 "Cijferreeksen uitleg" at bounding box center [503, 160] width 339 height 12
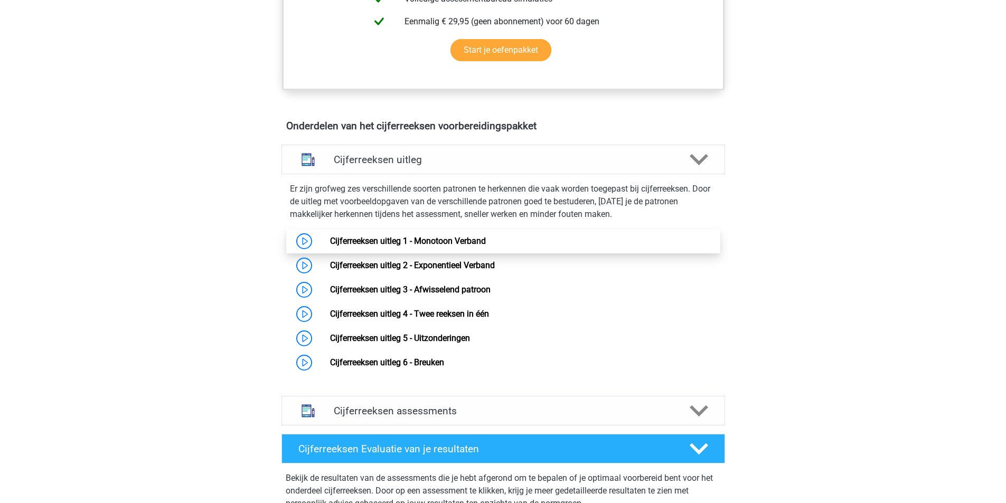
click at [433, 246] on link "Cijferreeksen uitleg 1 - Monotoon Verband" at bounding box center [408, 241] width 156 height 10
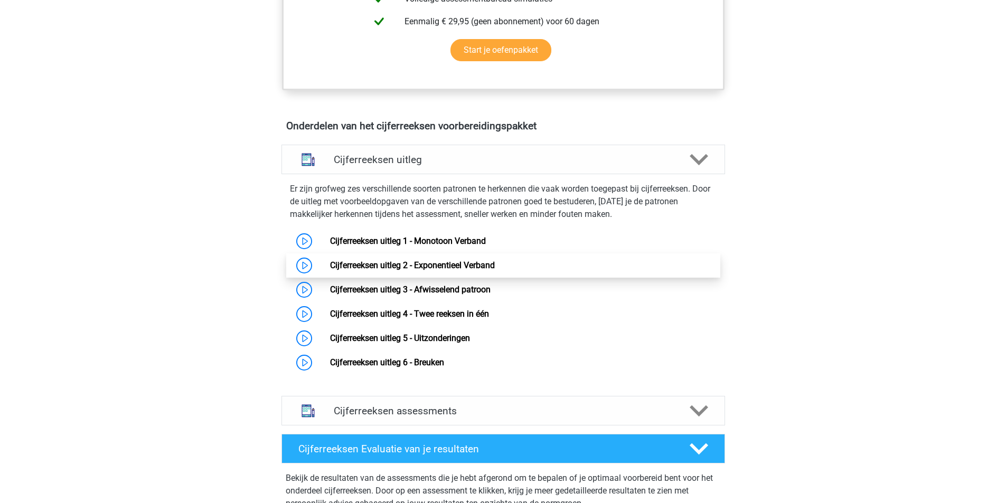
click at [425, 270] on link "Cijferreeksen uitleg 2 - Exponentieel Verband" at bounding box center [412, 265] width 165 height 10
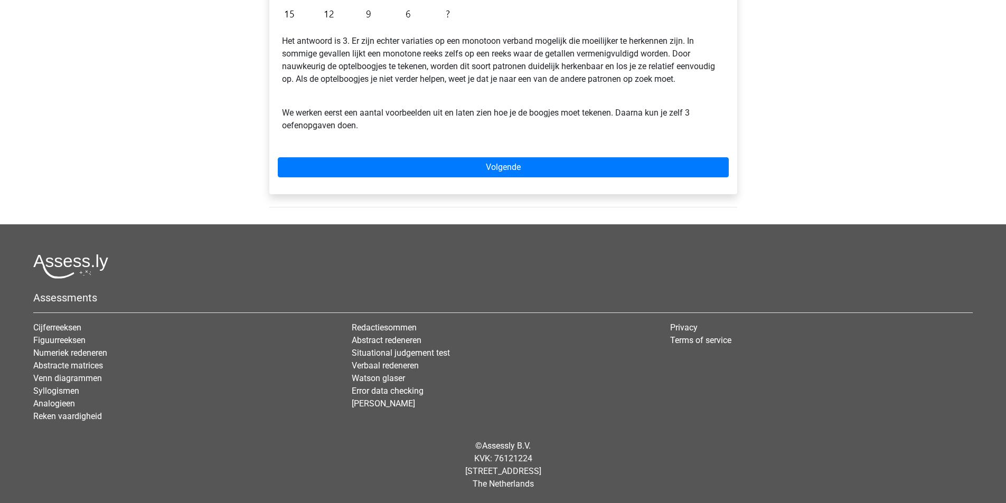
scroll to position [279, 0]
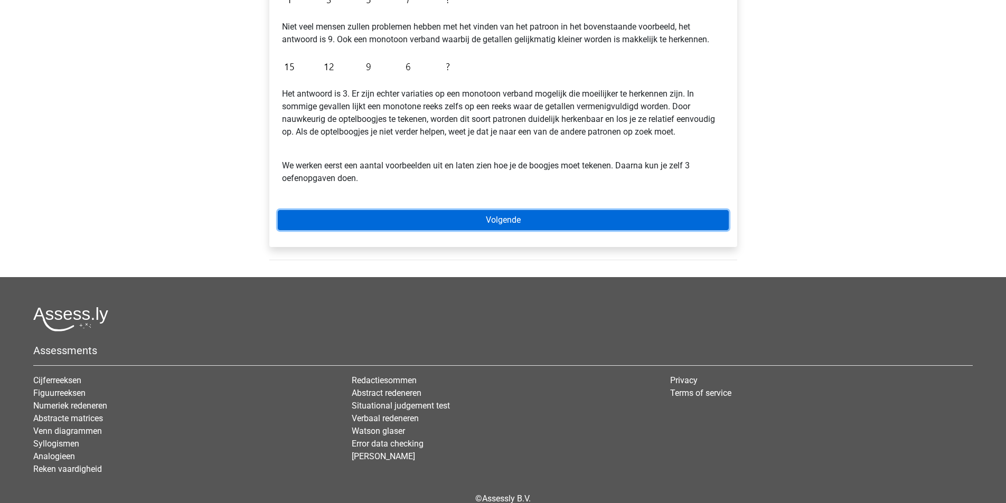
click at [460, 226] on link "Volgende" at bounding box center [503, 220] width 451 height 20
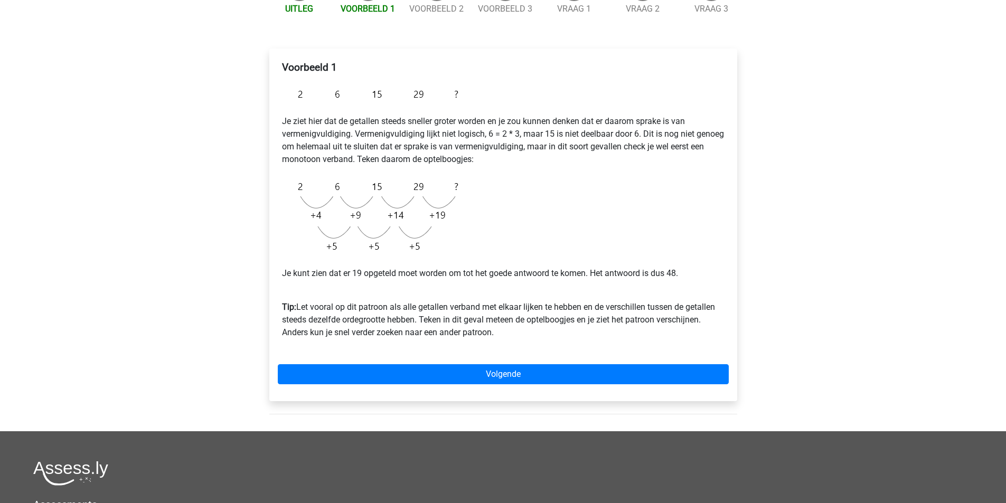
scroll to position [211, 0]
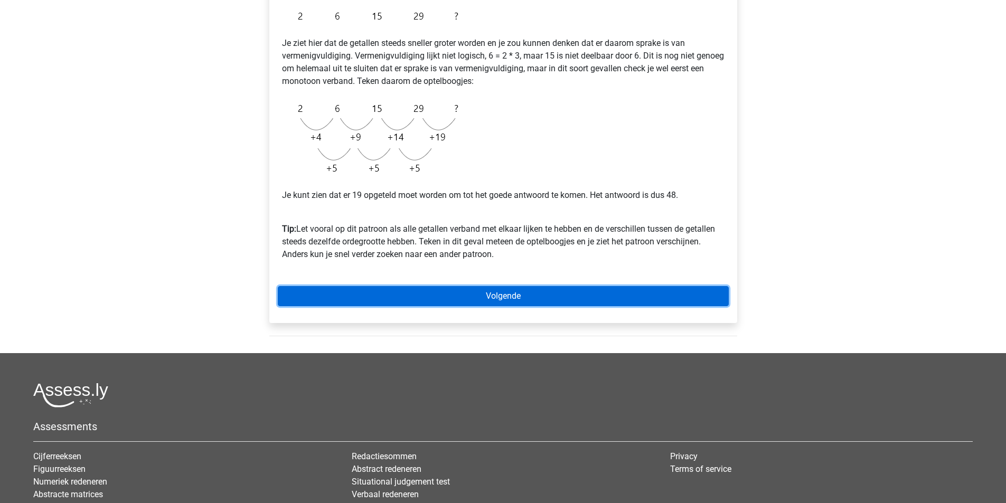
click at [510, 305] on link "Volgende" at bounding box center [503, 296] width 451 height 20
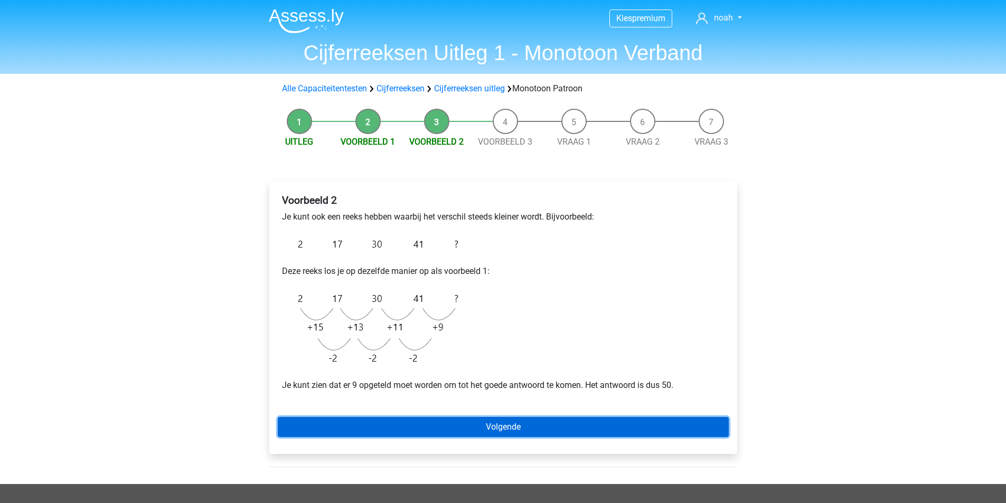
click at [521, 427] on link "Volgende" at bounding box center [503, 427] width 451 height 20
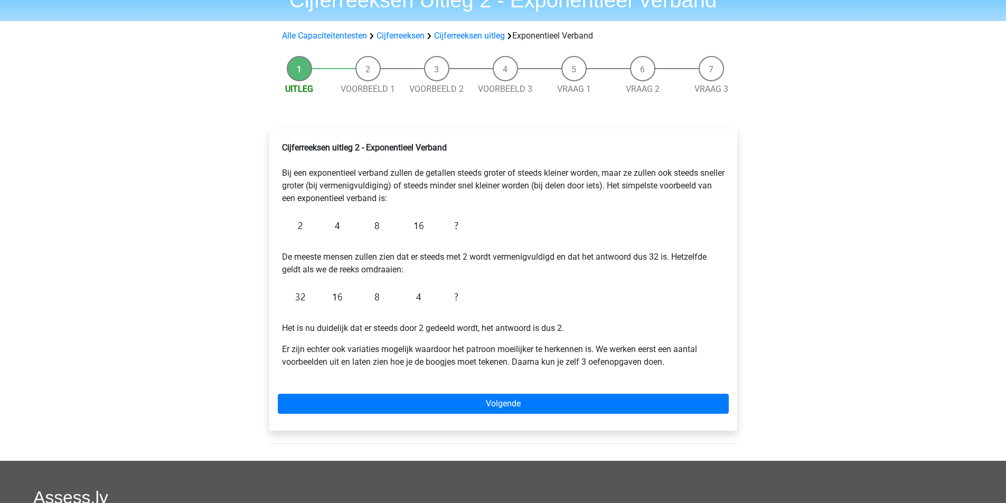
scroll to position [106, 0]
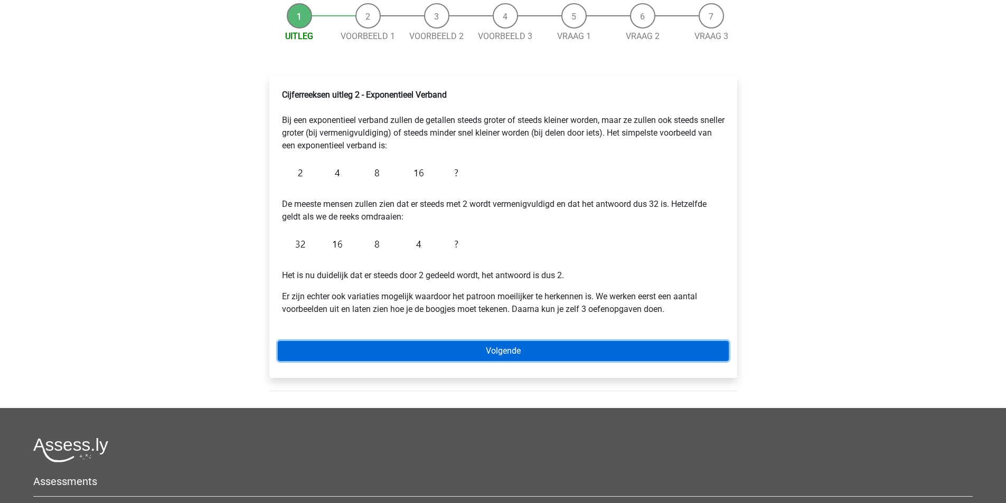
click at [498, 348] on link "Volgende" at bounding box center [503, 351] width 451 height 20
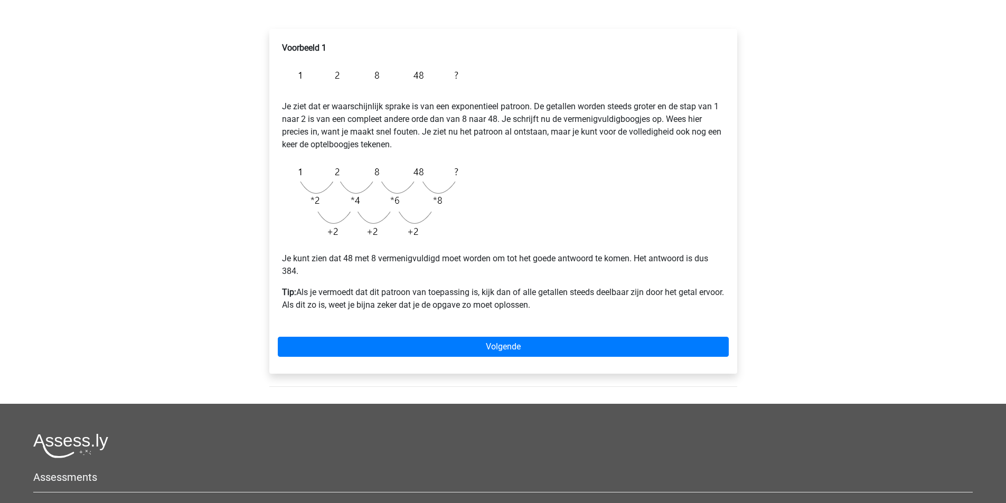
scroll to position [158, 0]
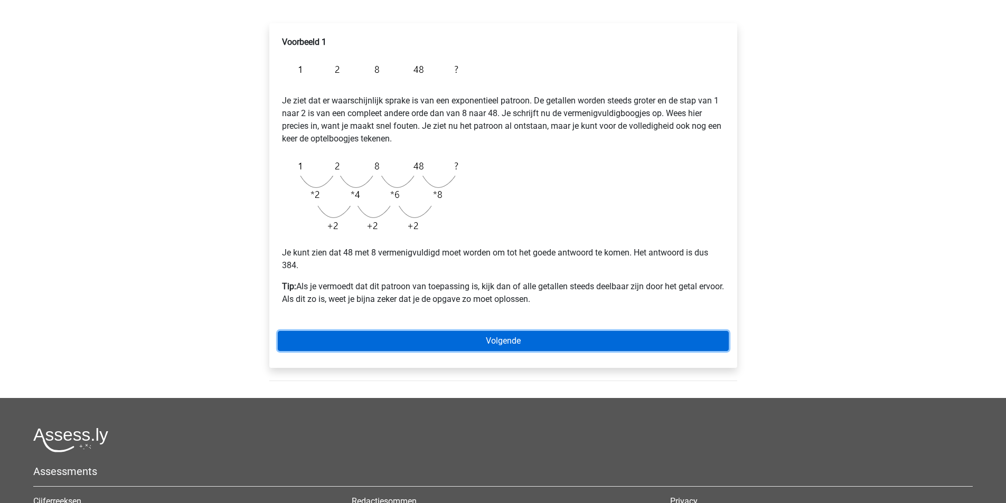
click at [506, 347] on link "Volgende" at bounding box center [503, 341] width 451 height 20
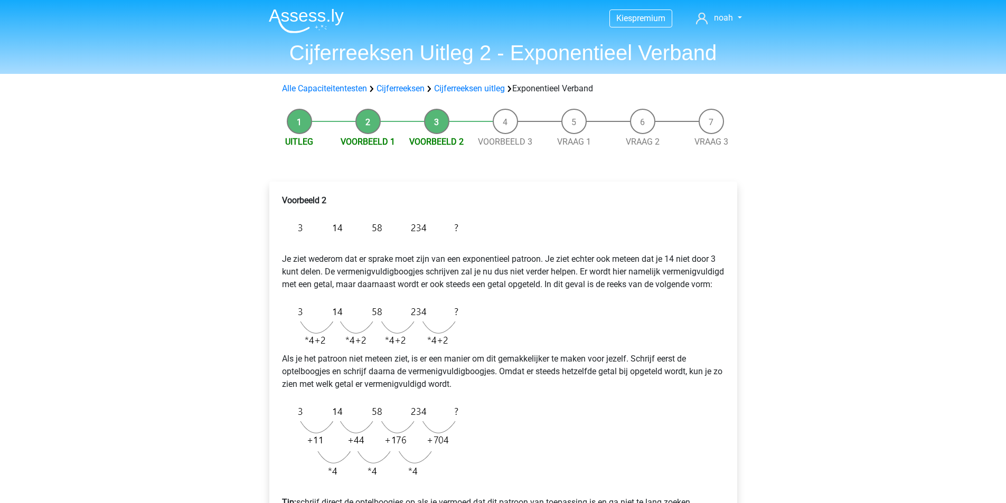
scroll to position [211, 0]
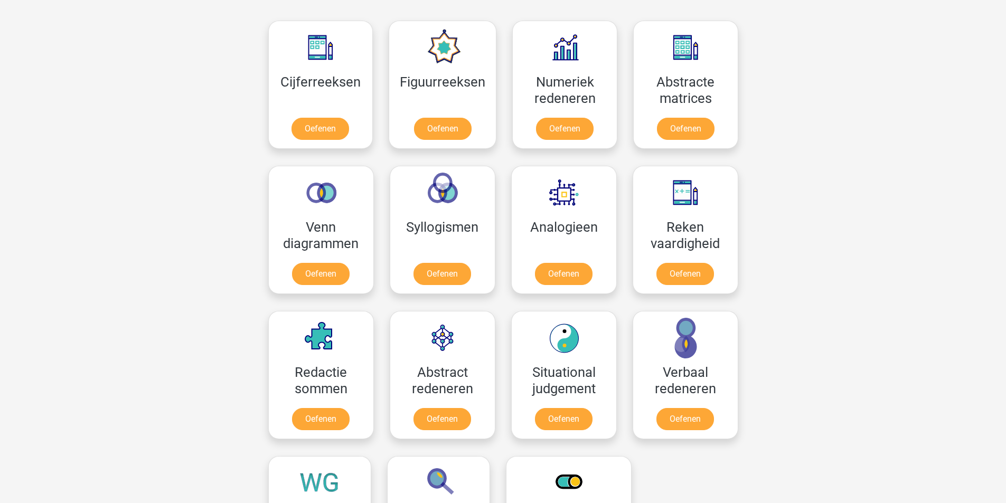
scroll to position [449, 0]
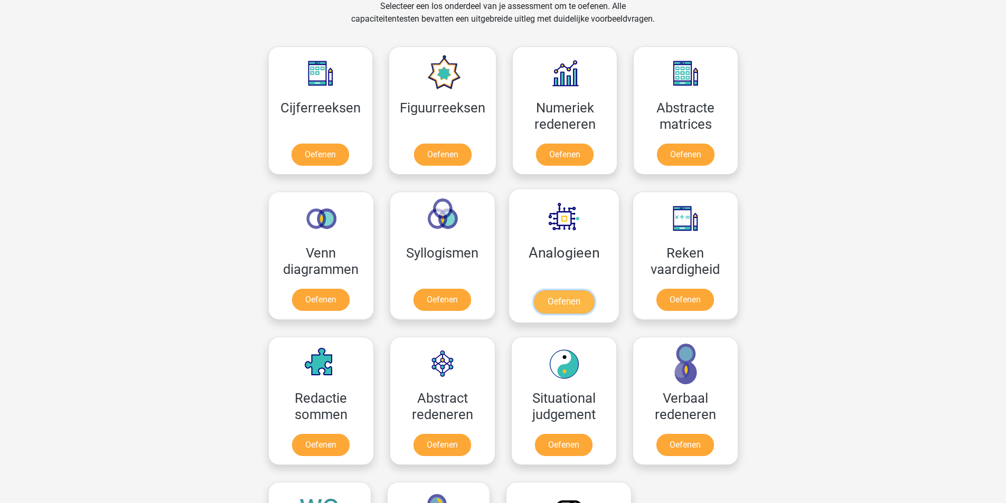
click at [566, 291] on link "Oefenen" at bounding box center [564, 302] width 60 height 23
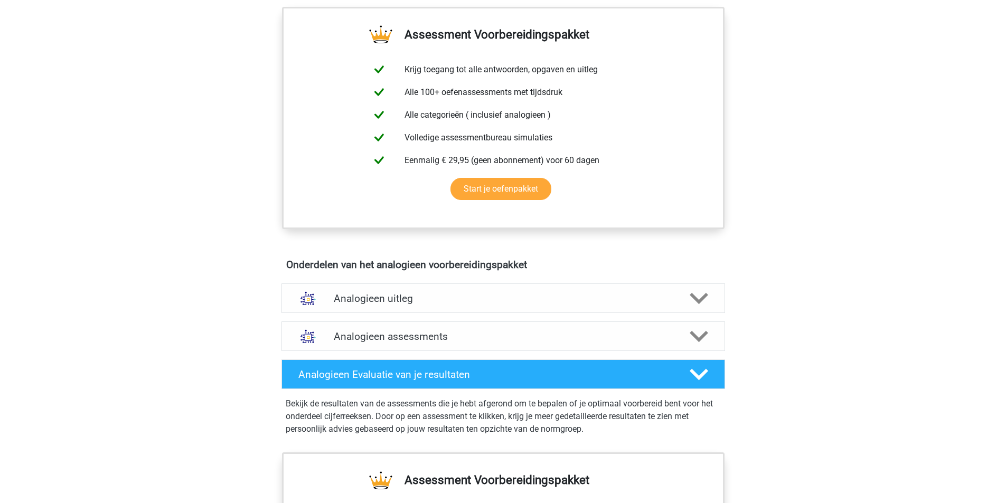
scroll to position [370, 0]
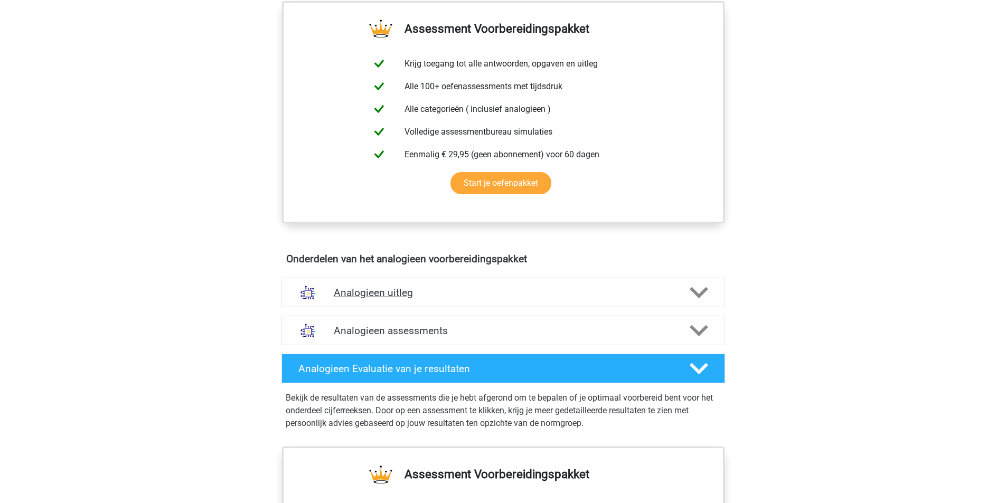
click at [650, 286] on div "Analogieen uitleg" at bounding box center [504, 293] width 444 height 30
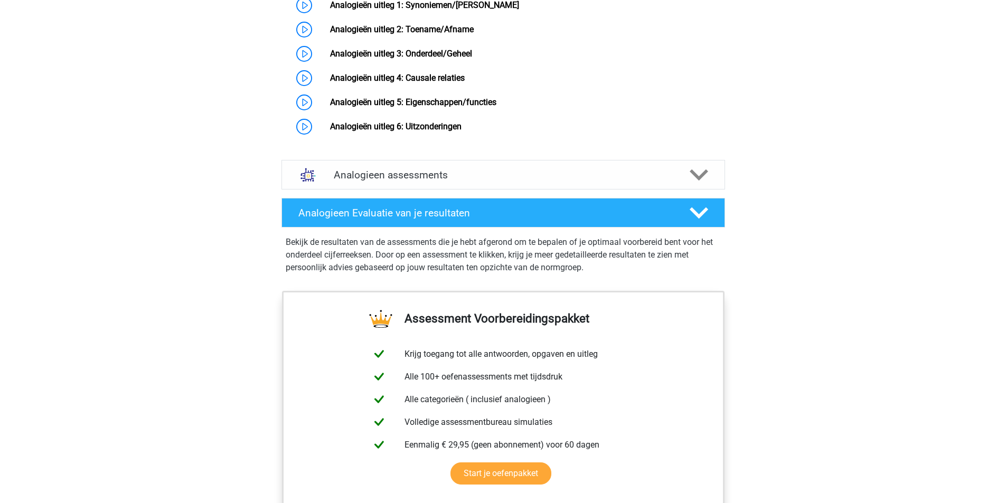
scroll to position [653, 0]
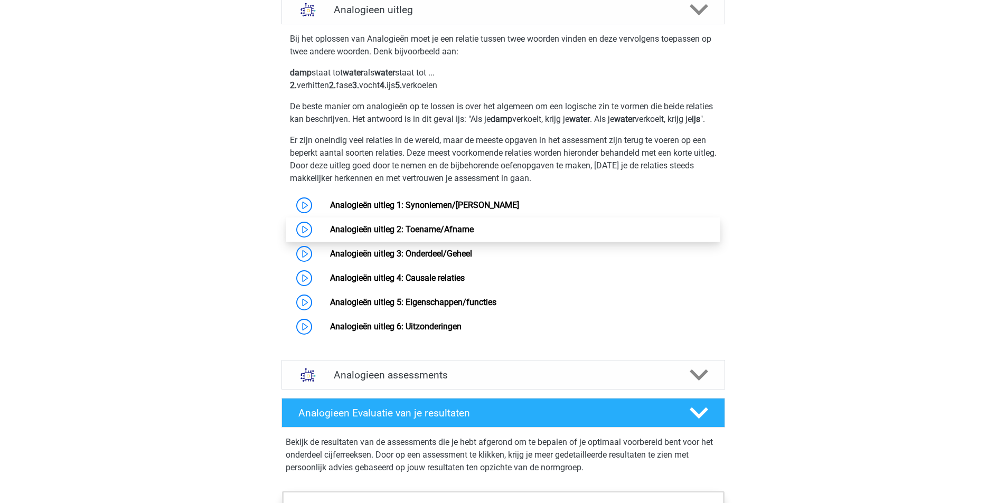
click at [468, 235] on link "Analogieën uitleg 2: Toename/Afname" at bounding box center [402, 230] width 144 height 10
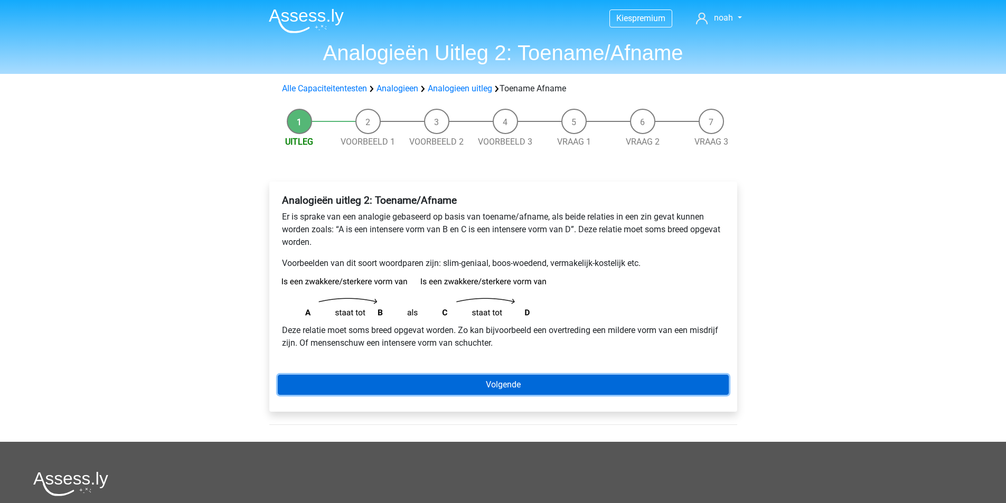
click at [531, 385] on link "Volgende" at bounding box center [503, 385] width 451 height 20
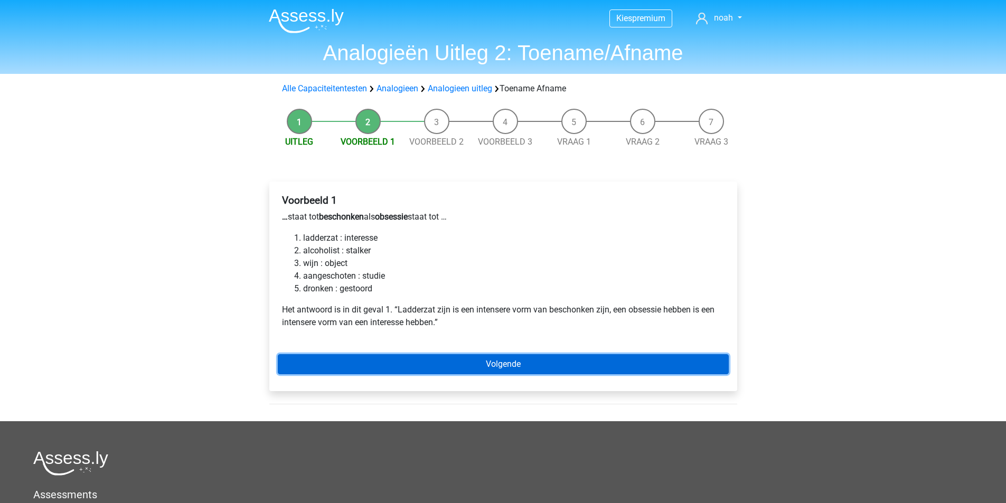
click at [519, 370] on link "Volgende" at bounding box center [503, 364] width 451 height 20
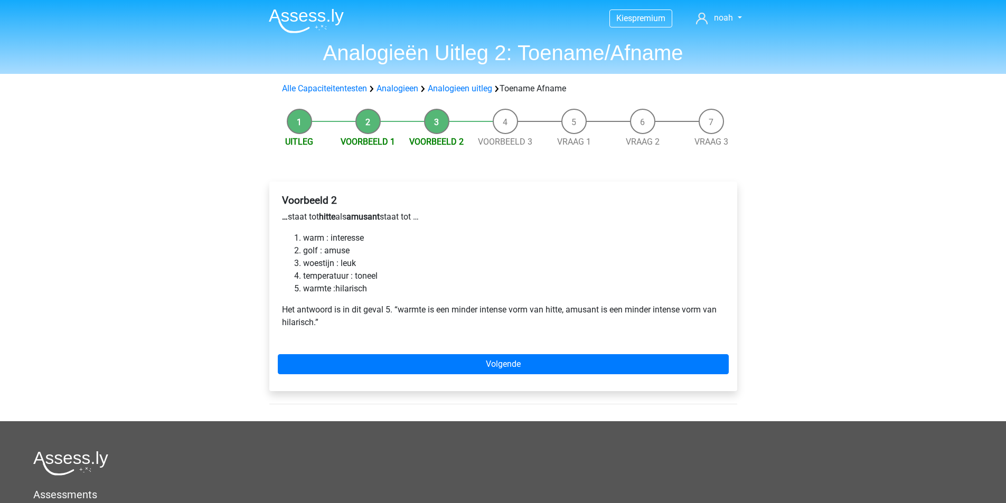
click at [514, 377] on div "Voorbeeld 2 … staat tot hitte als amusant staat tot … warm : interesse golf : a…" at bounding box center [503, 287] width 468 height 210
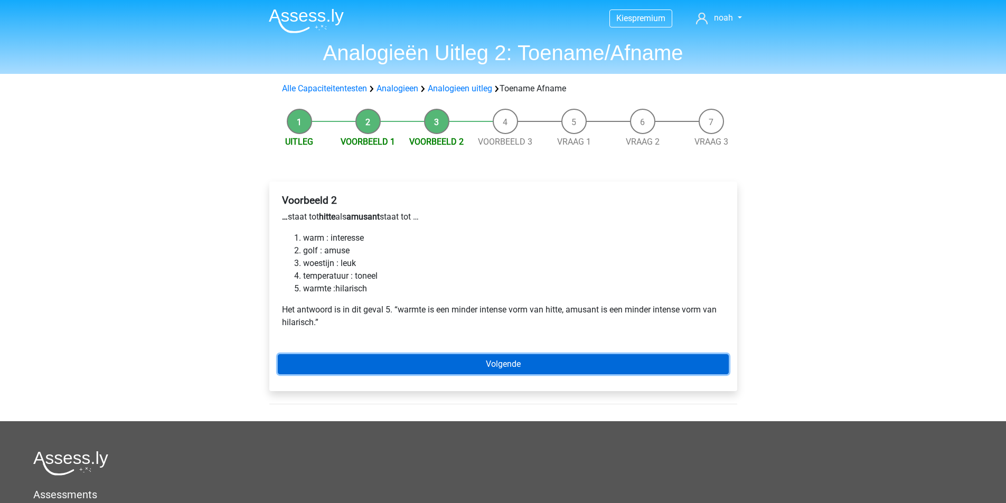
click at [499, 359] on link "Volgende" at bounding box center [503, 364] width 451 height 20
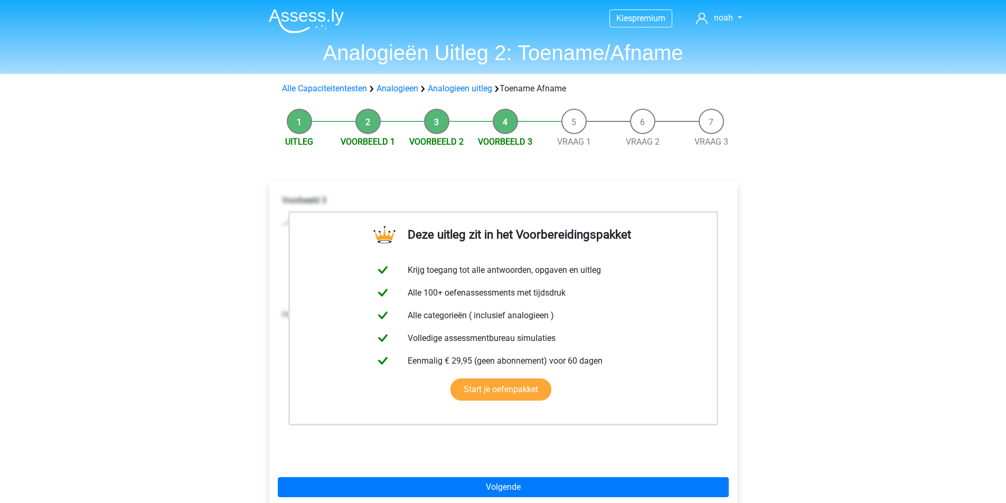
drag, startPoint x: 574, startPoint y: 134, endPoint x: 582, endPoint y: 181, distance: 48.2
click at [574, 134] on li "Vraag 1" at bounding box center [574, 129] width 69 height 40
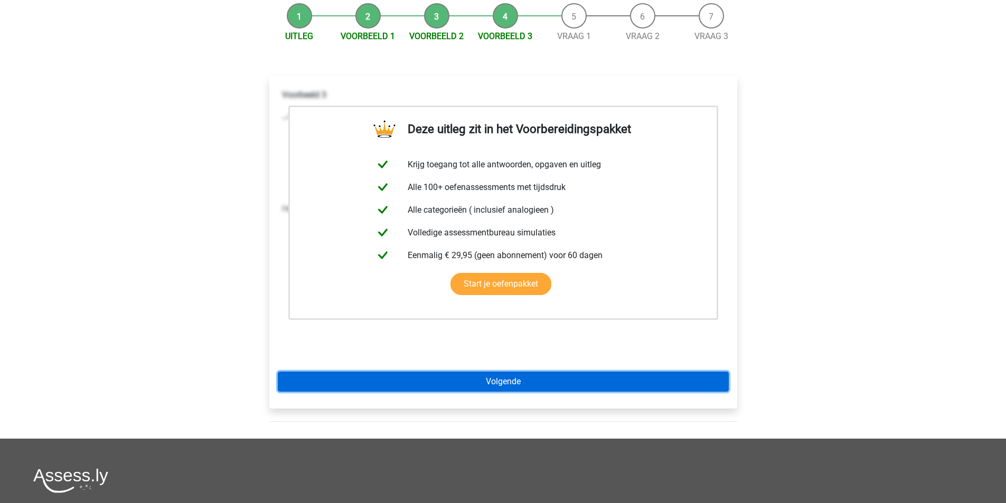
click at [519, 385] on link "Volgende" at bounding box center [503, 382] width 451 height 20
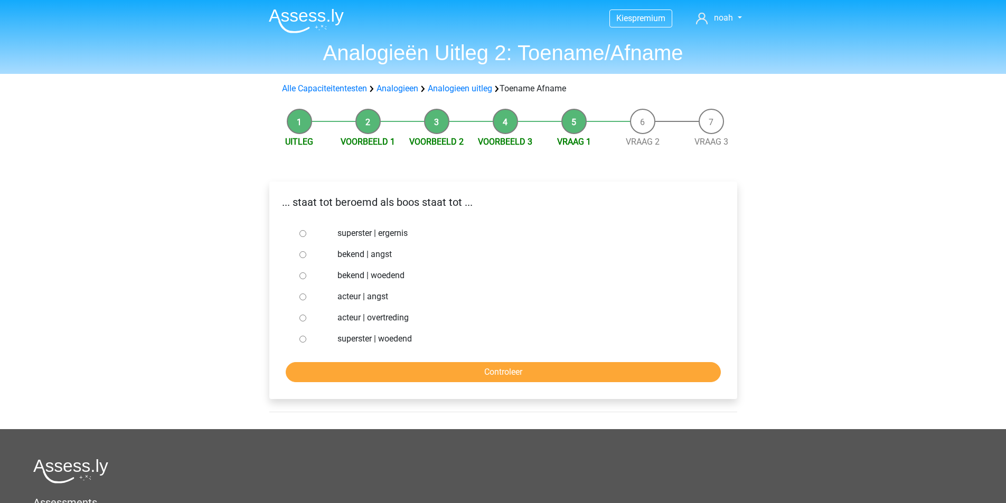
click at [306, 339] on input "superster | woedend" at bounding box center [303, 339] width 7 height 7
radio input "true"
click at [412, 372] on input "Controleer" at bounding box center [503, 372] width 435 height 20
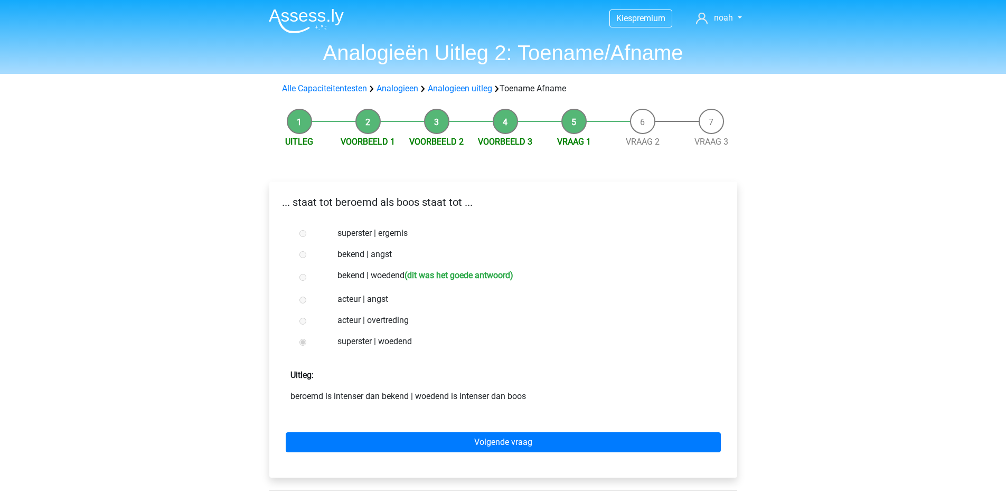
click at [298, 277] on div at bounding box center [312, 277] width 35 height 21
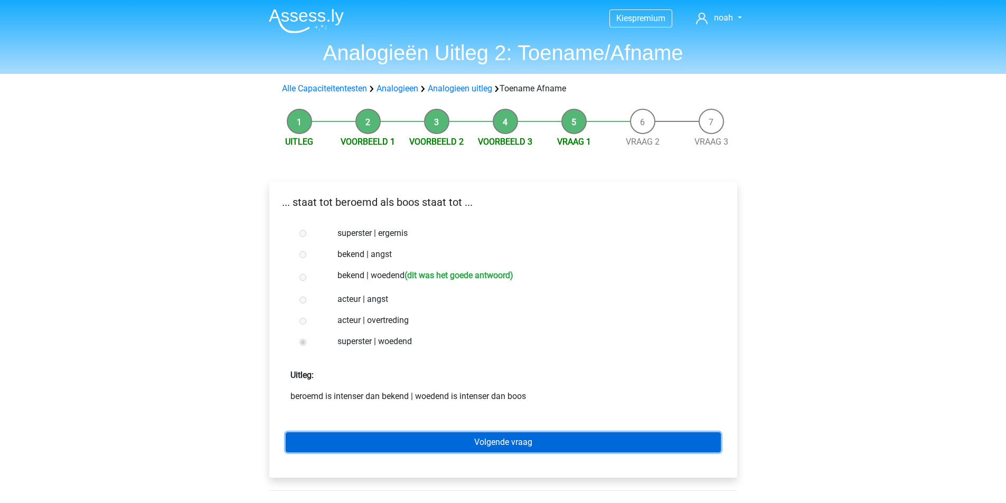
click at [484, 449] on link "Volgende vraag" at bounding box center [503, 443] width 435 height 20
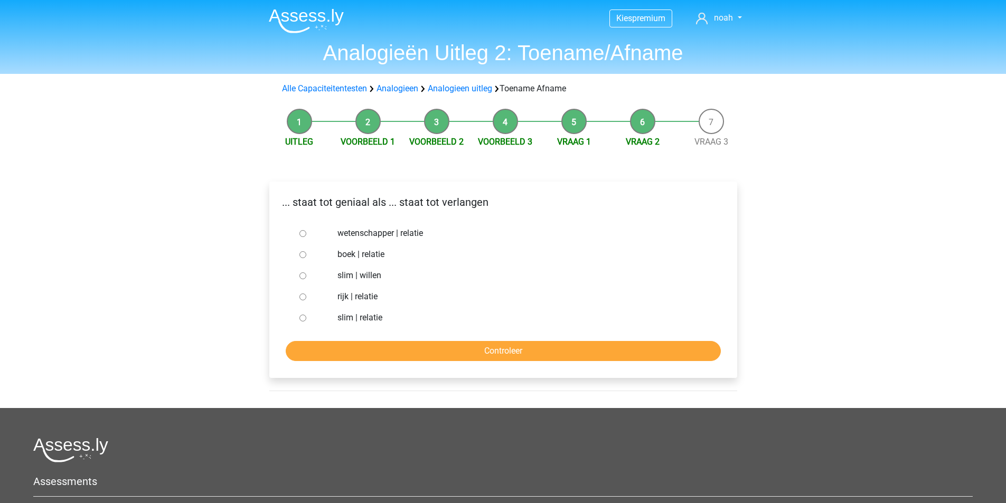
click at [351, 271] on label "slim | willen" at bounding box center [521, 275] width 366 height 13
click at [306, 273] on input "slim | willen" at bounding box center [303, 276] width 7 height 7
radio input "true"
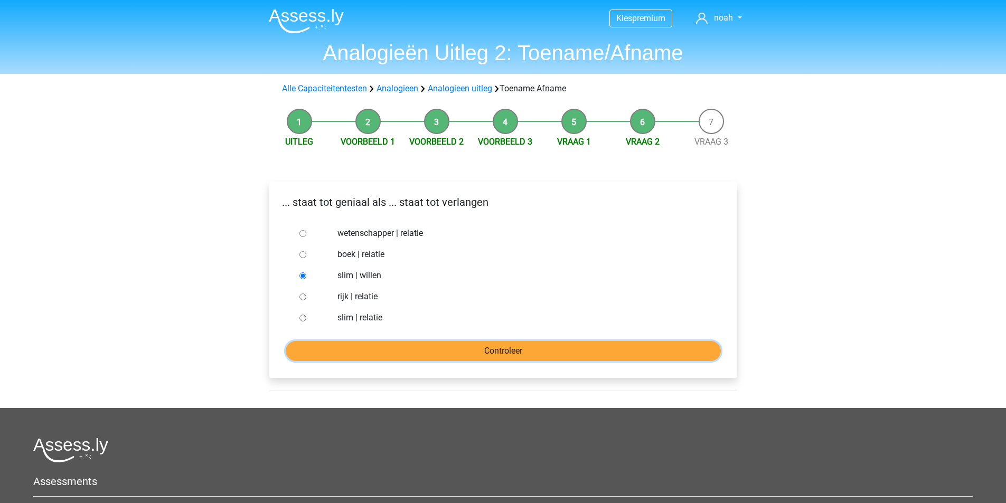
click at [408, 341] on input "Controleer" at bounding box center [503, 351] width 435 height 20
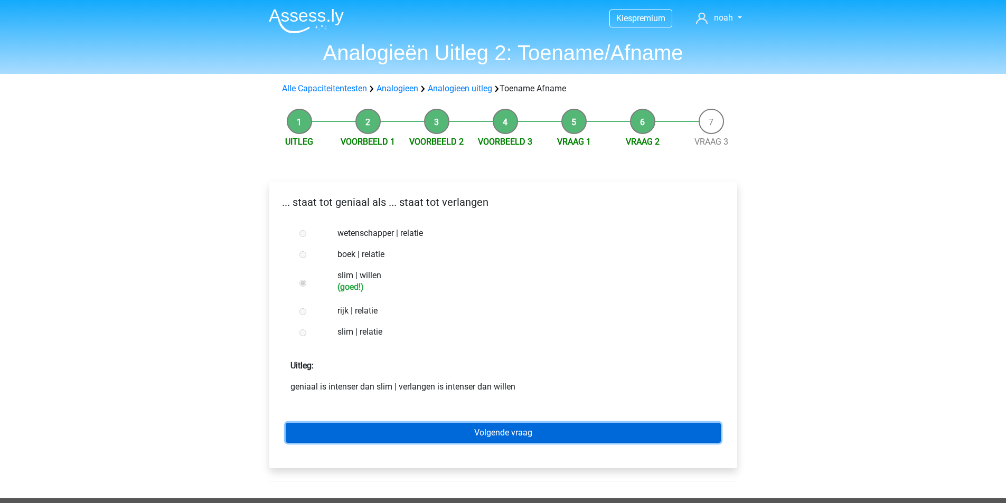
click at [469, 425] on link "Volgende vraag" at bounding box center [503, 433] width 435 height 20
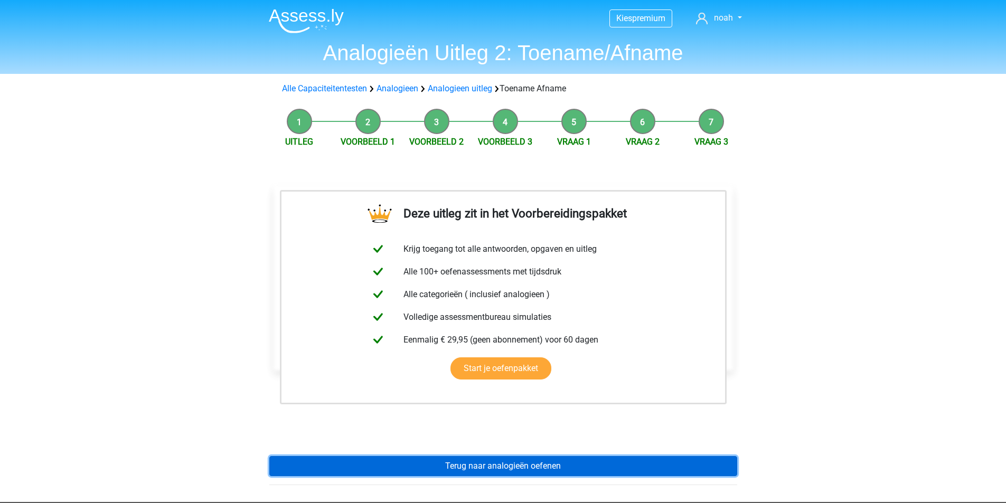
click at [512, 463] on link "Terug naar analogieën oefenen" at bounding box center [503, 466] width 468 height 20
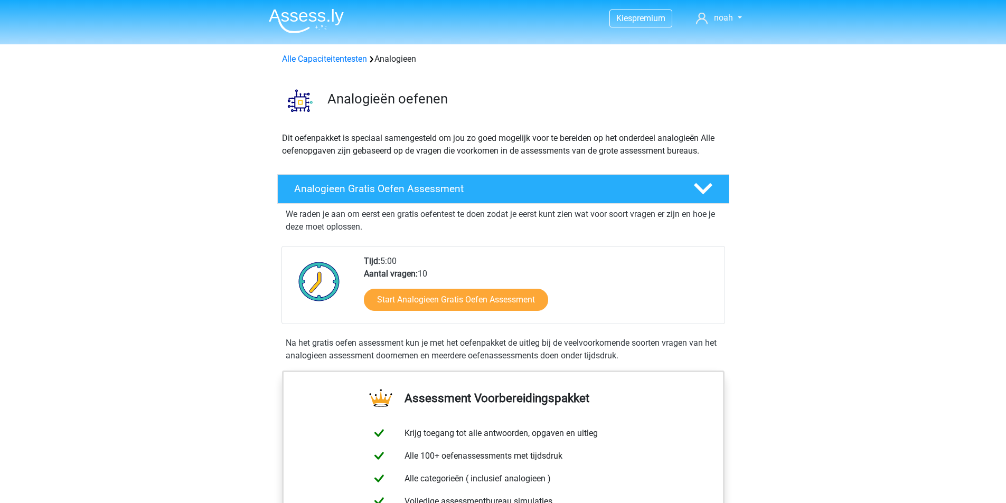
click at [311, 21] on img at bounding box center [306, 20] width 75 height 25
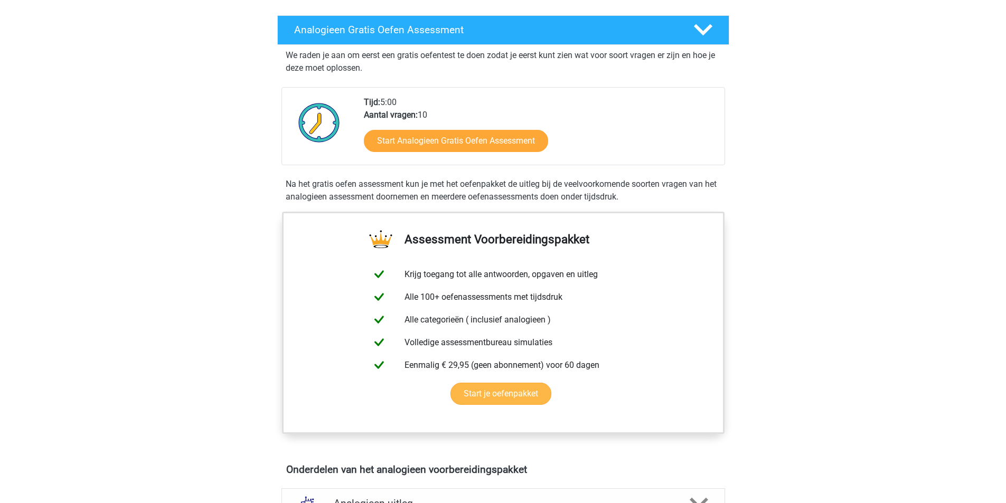
scroll to position [53, 0]
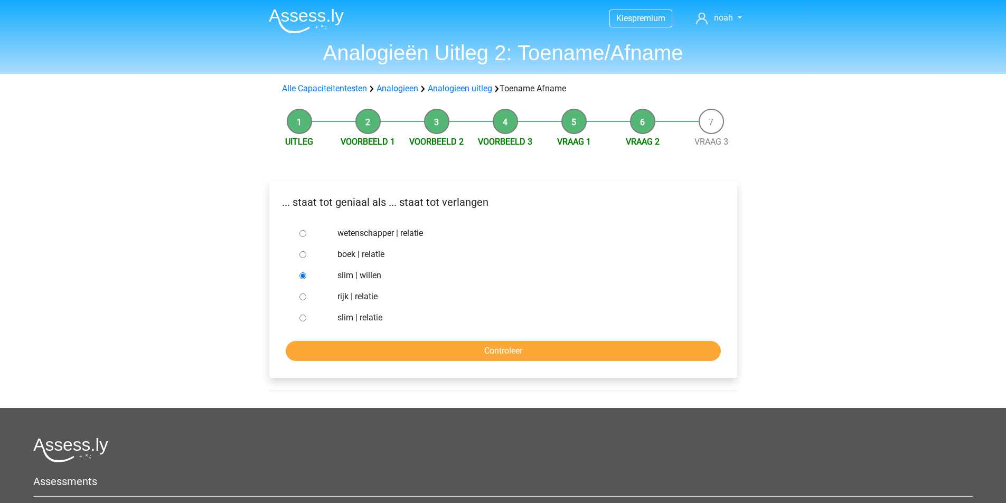
click at [301, 9] on img at bounding box center [306, 20] width 75 height 25
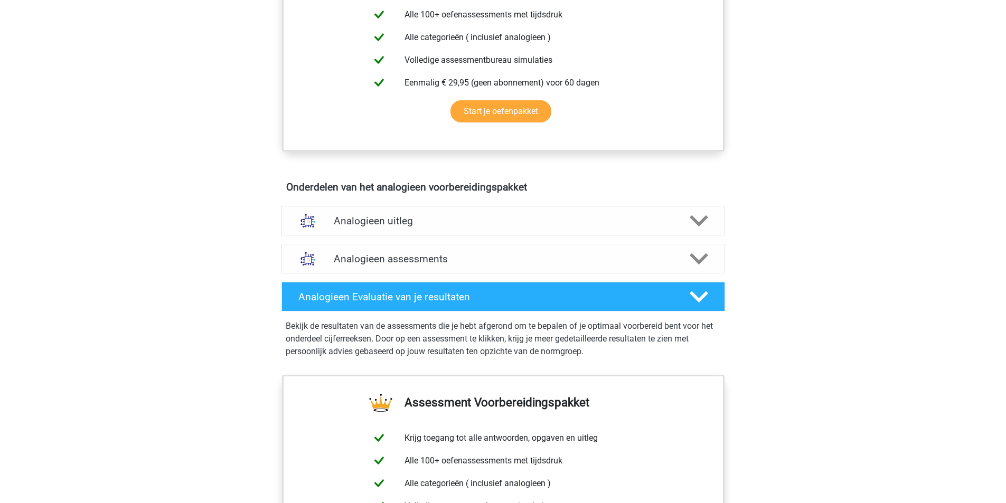
scroll to position [494, 0]
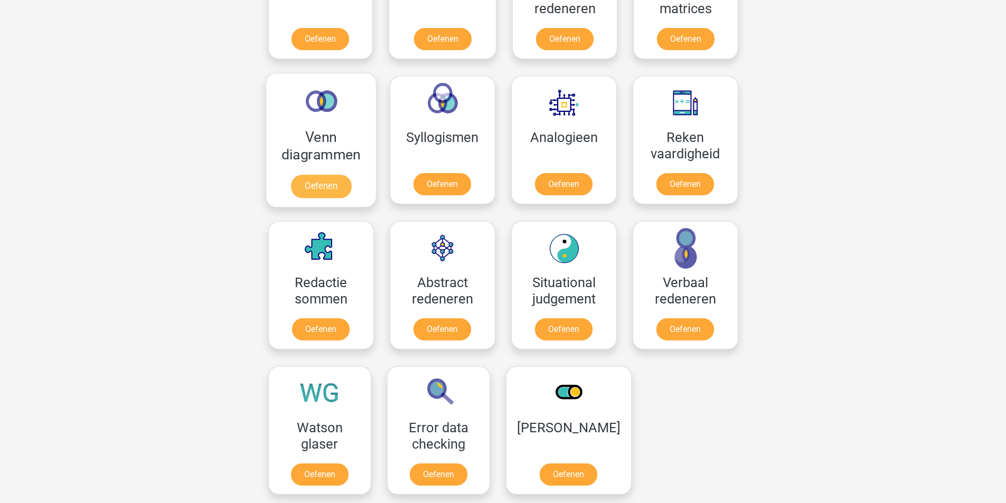
scroll to position [423, 0]
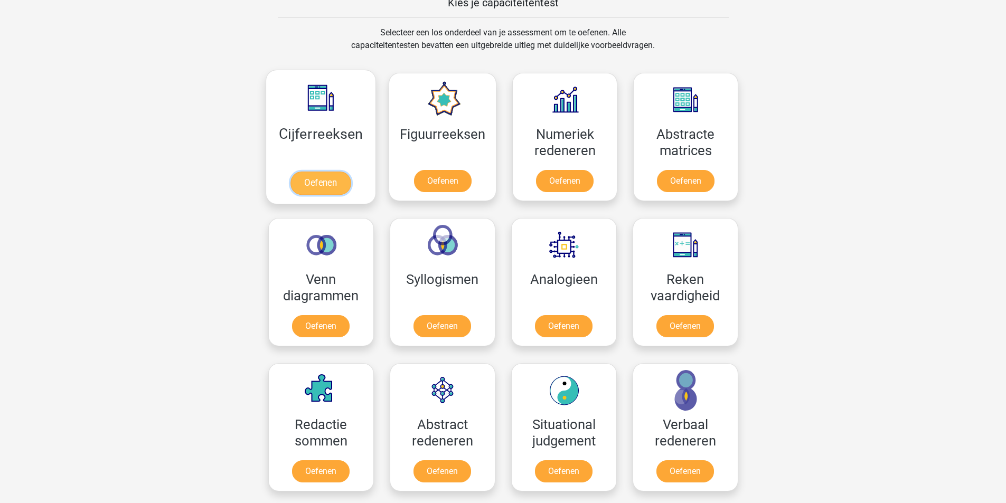
click at [297, 172] on link "Oefenen" at bounding box center [321, 183] width 60 height 23
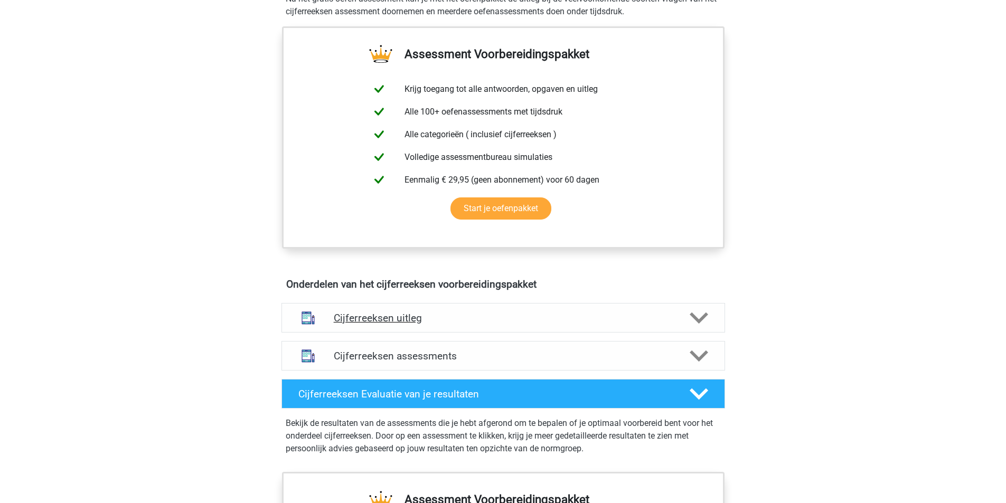
click at [450, 333] on div "Cijferreeksen uitleg" at bounding box center [504, 318] width 444 height 30
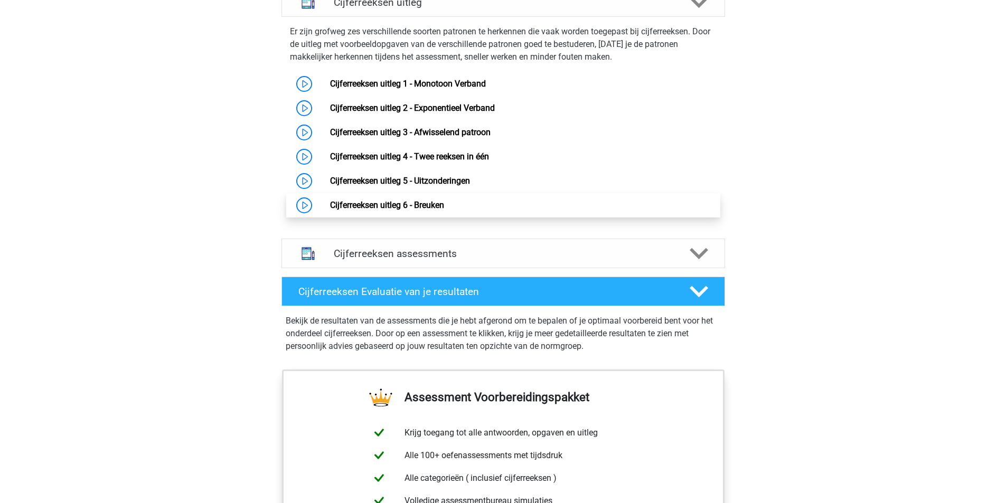
scroll to position [792, 0]
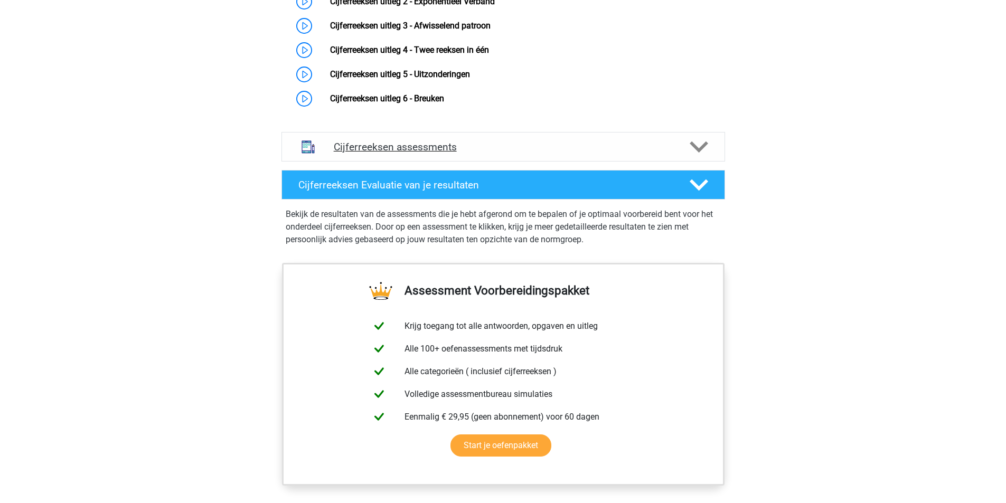
click at [471, 153] on div "Cijferreeksen assessments" at bounding box center [504, 147] width 444 height 30
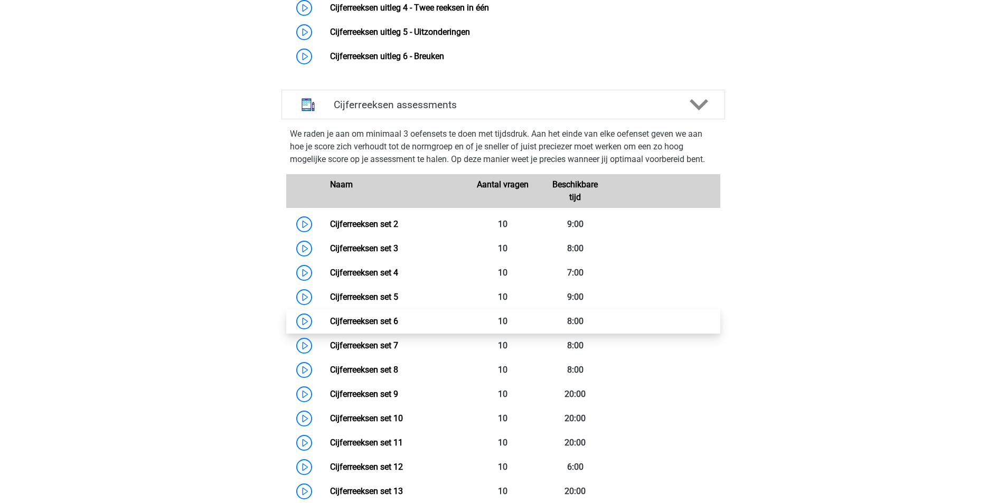
scroll to position [898, 0]
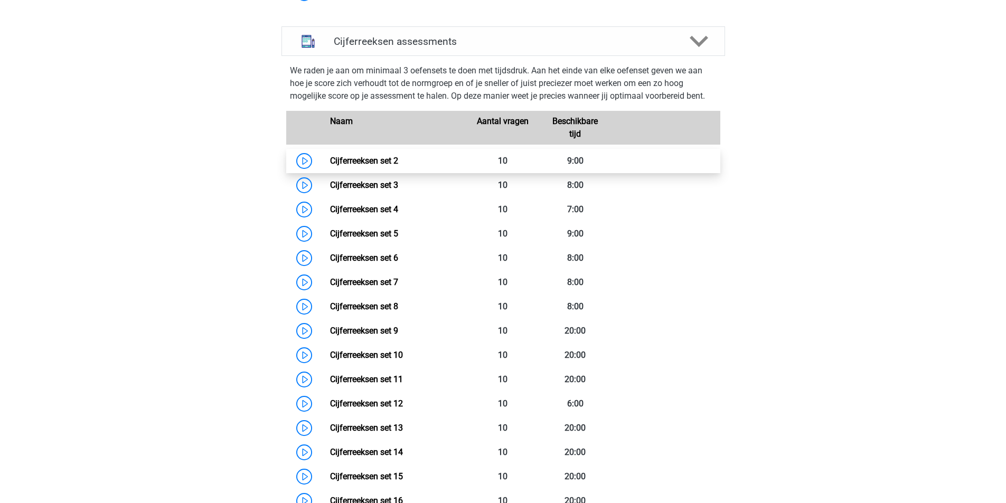
click at [330, 166] on link "Cijferreeksen set 2" at bounding box center [364, 161] width 68 height 10
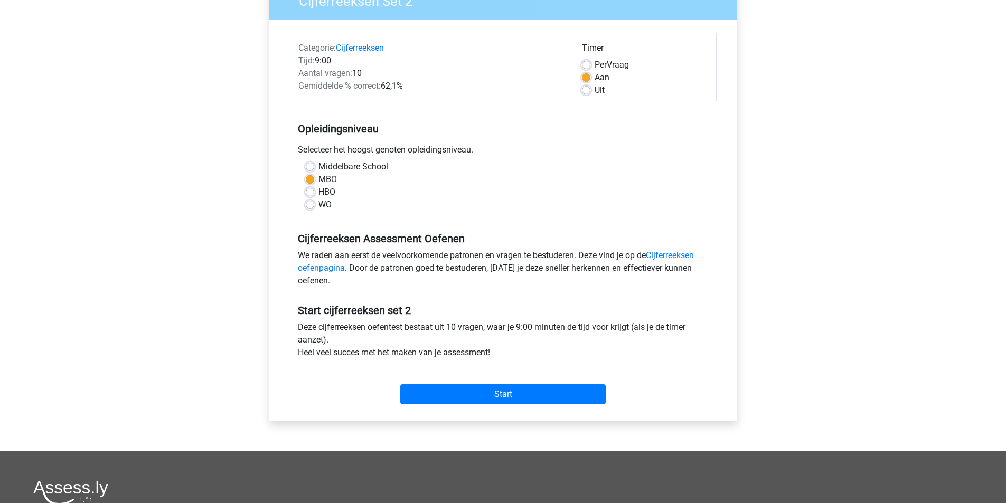
scroll to position [106, 0]
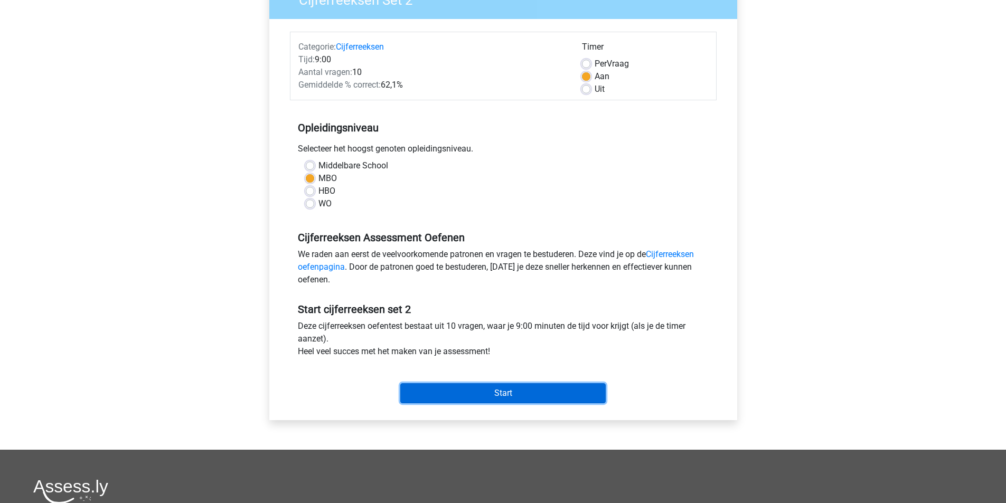
click at [525, 396] on input "Start" at bounding box center [503, 394] width 206 height 20
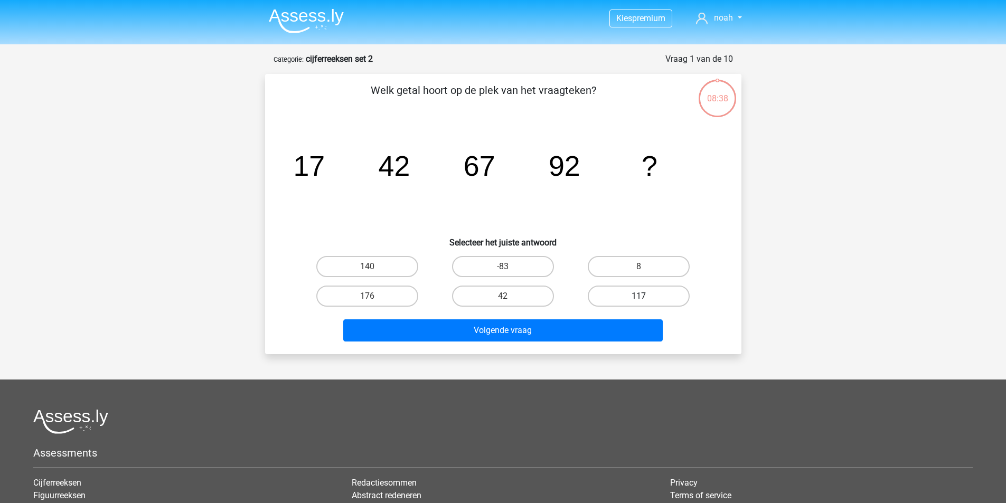
click at [638, 301] on label "117" at bounding box center [639, 296] width 102 height 21
click at [639, 301] on input "117" at bounding box center [642, 299] width 7 height 7
radio input "true"
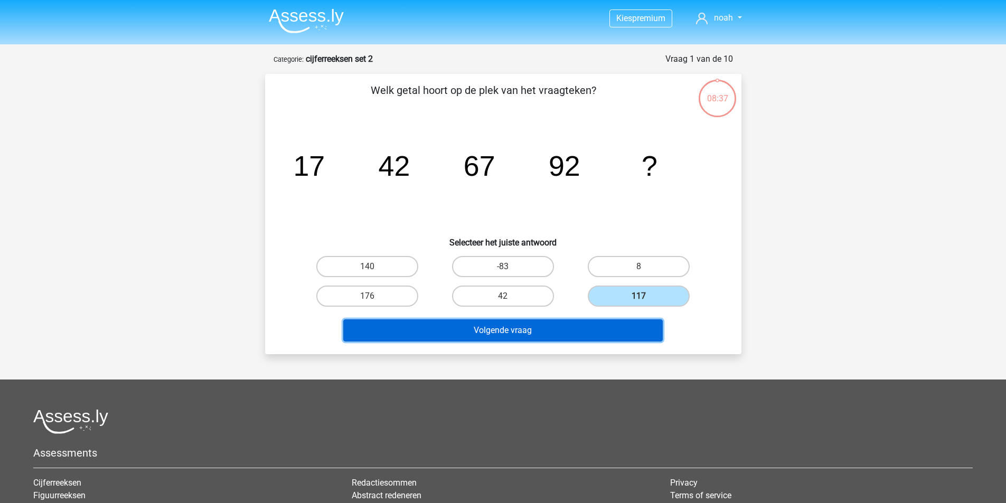
click at [586, 325] on button "Volgende vraag" at bounding box center [503, 331] width 320 height 22
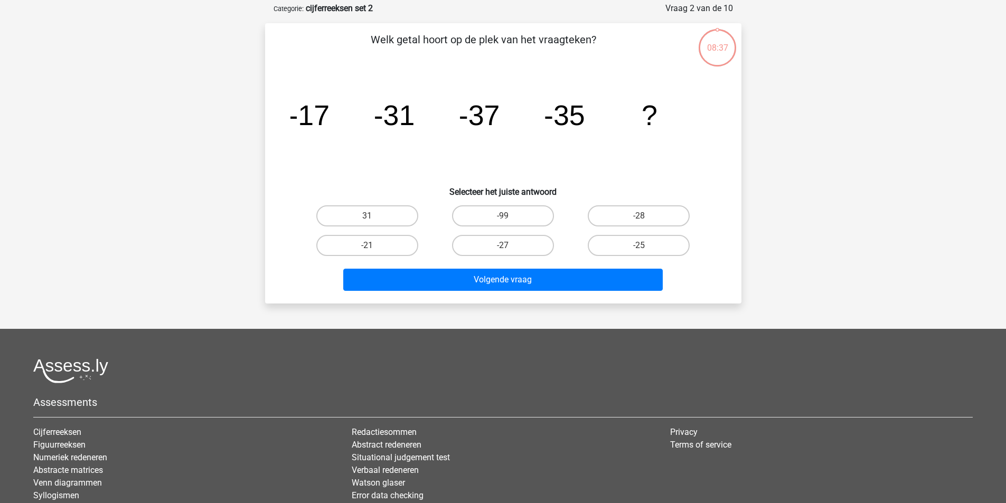
scroll to position [53, 0]
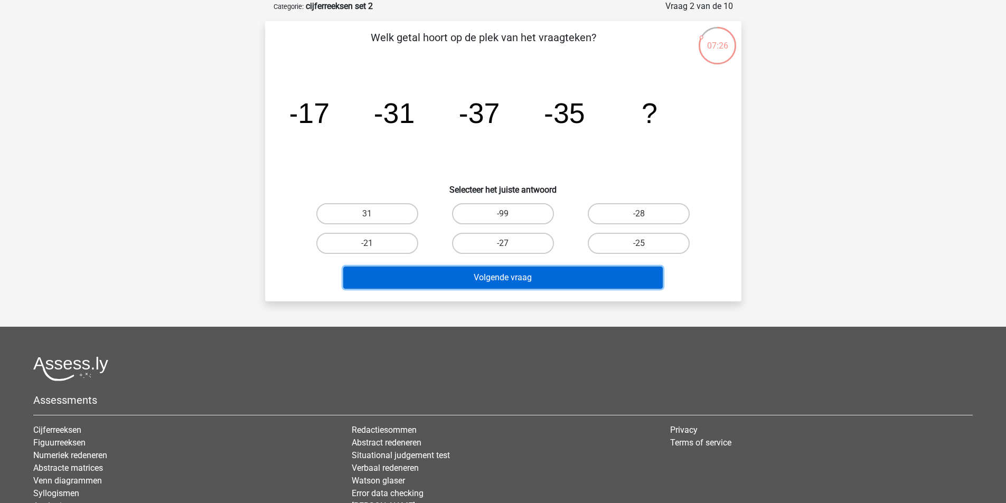
click at [576, 286] on button "Volgende vraag" at bounding box center [503, 278] width 320 height 22
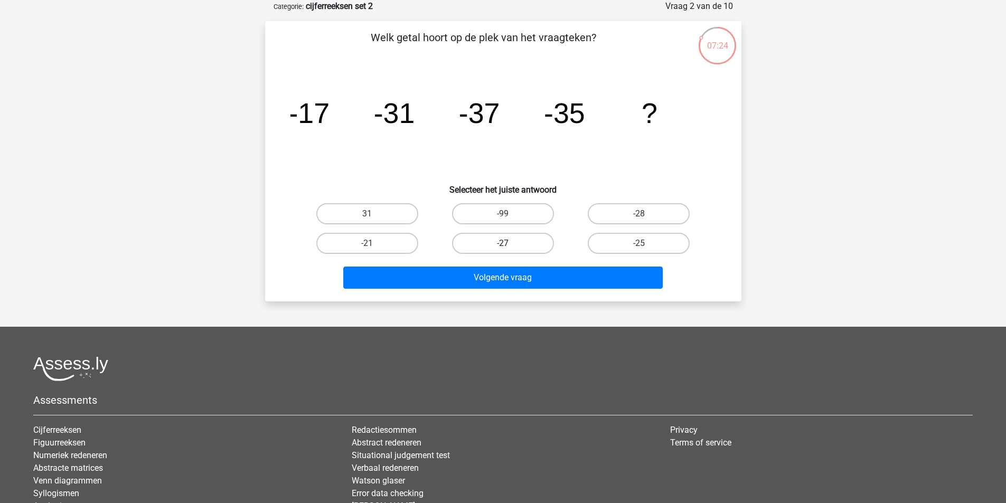
click at [529, 251] on label "-27" at bounding box center [503, 243] width 102 height 21
click at [510, 250] on input "-27" at bounding box center [506, 247] width 7 height 7
radio input "true"
click at [624, 222] on label "-28" at bounding box center [639, 213] width 102 height 21
click at [639, 221] on input "-28" at bounding box center [642, 217] width 7 height 7
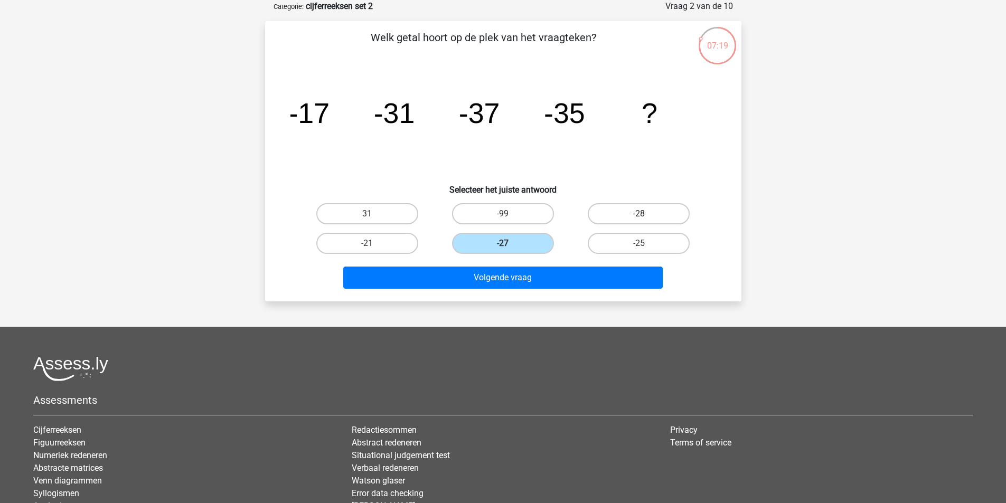
radio input "true"
click at [529, 246] on label "-27" at bounding box center [503, 243] width 102 height 21
click at [510, 246] on input "-27" at bounding box center [506, 247] width 7 height 7
radio input "true"
click at [375, 246] on label "-21" at bounding box center [367, 243] width 102 height 21
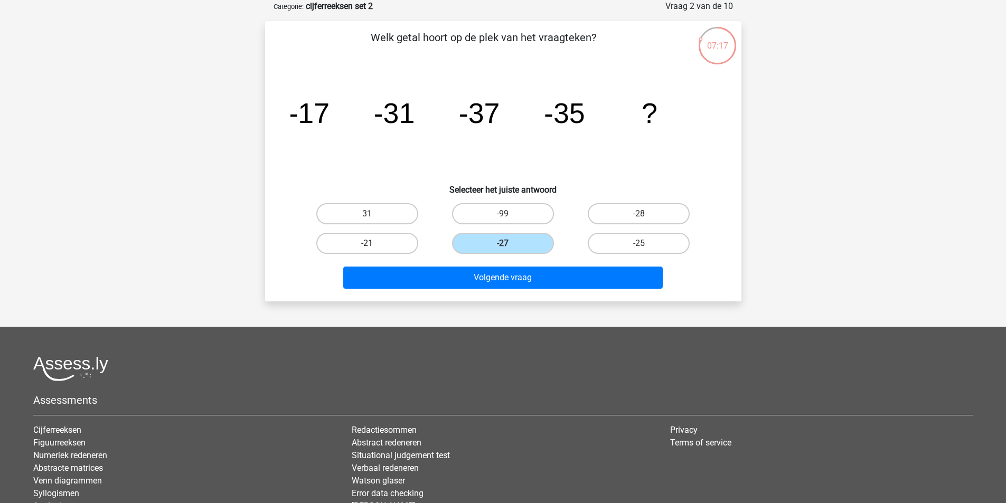
click at [374, 246] on input "-21" at bounding box center [370, 247] width 7 height 7
radio input "true"
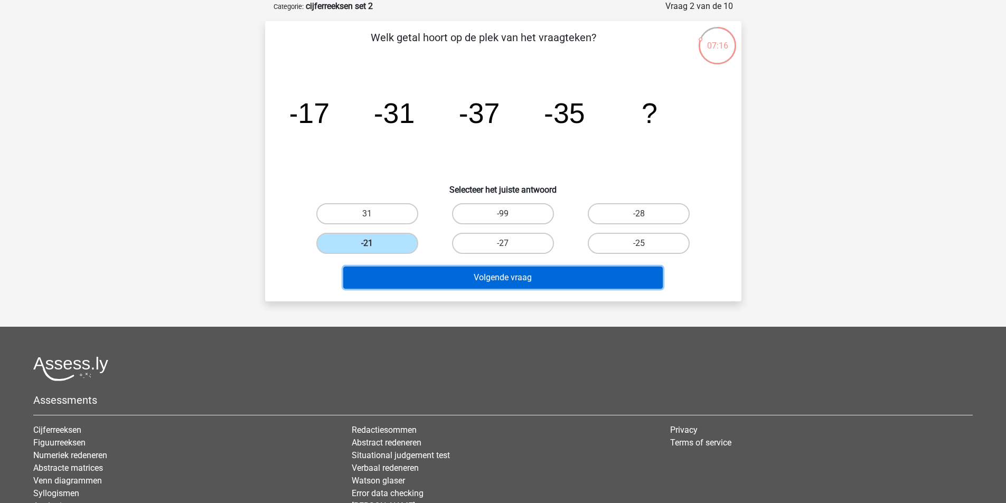
click at [501, 281] on button "Volgende vraag" at bounding box center [503, 278] width 320 height 22
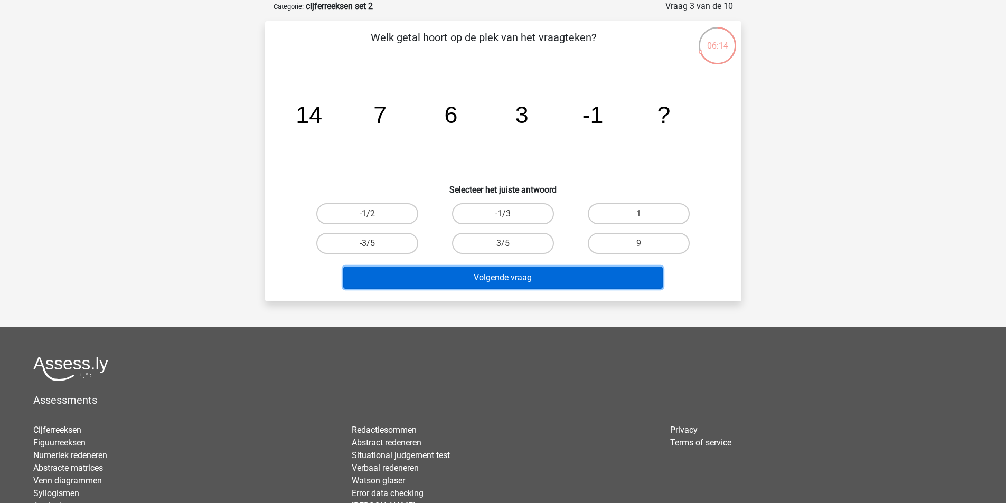
click at [506, 278] on button "Volgende vraag" at bounding box center [503, 278] width 320 height 22
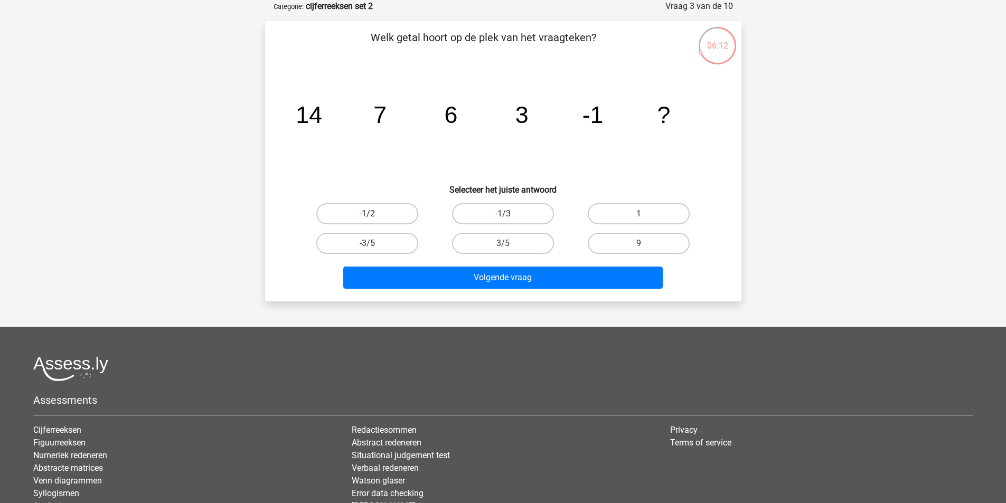
click at [387, 215] on label "-1/2" at bounding box center [367, 213] width 102 height 21
click at [374, 215] on input "-1/2" at bounding box center [370, 217] width 7 height 7
radio input "true"
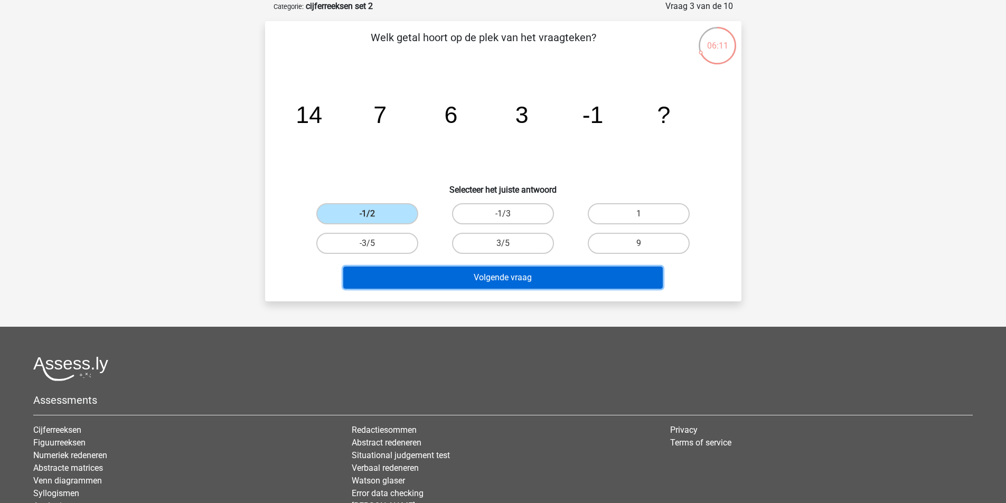
click at [508, 284] on button "Volgende vraag" at bounding box center [503, 278] width 320 height 22
click at [459, 275] on button "Volgende vraag" at bounding box center [503, 278] width 320 height 22
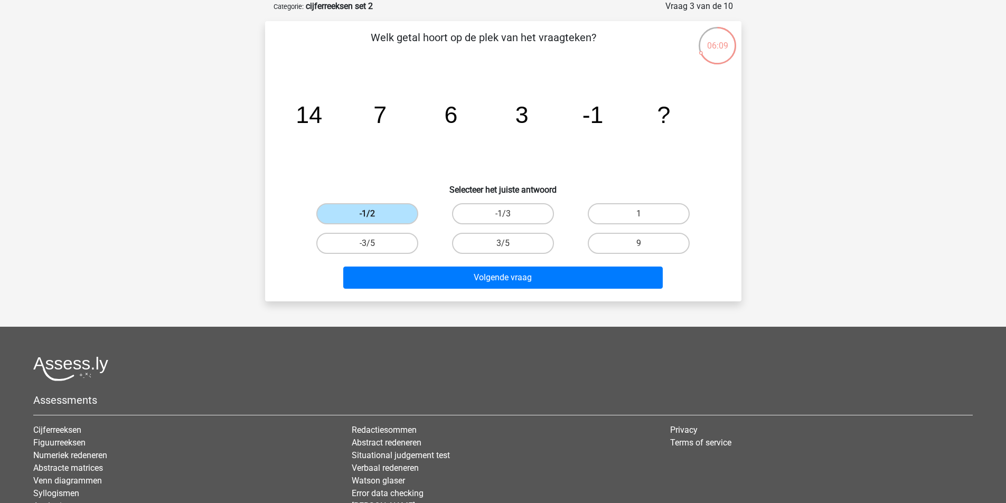
click at [379, 218] on label "-1/2" at bounding box center [367, 213] width 102 height 21
click at [374, 218] on input "-1/2" at bounding box center [370, 217] width 7 height 7
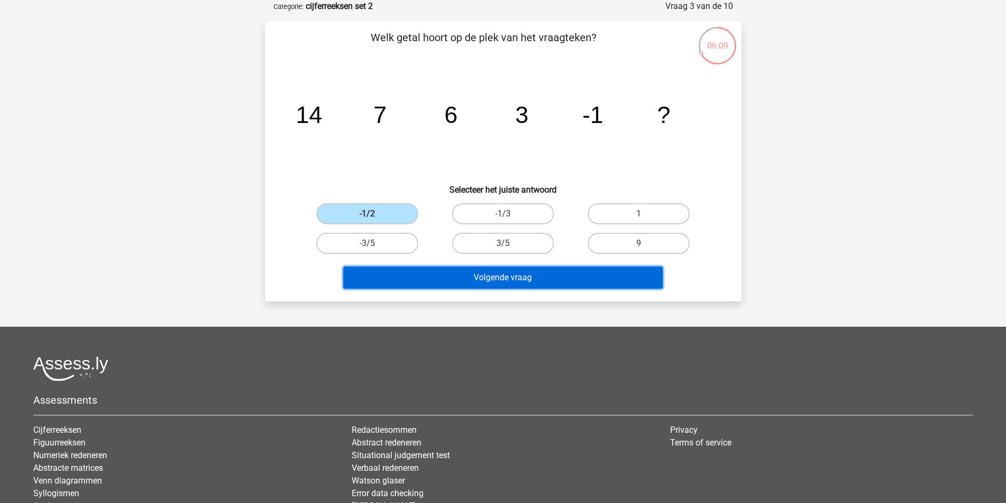
click at [489, 281] on button "Volgende vraag" at bounding box center [503, 278] width 320 height 22
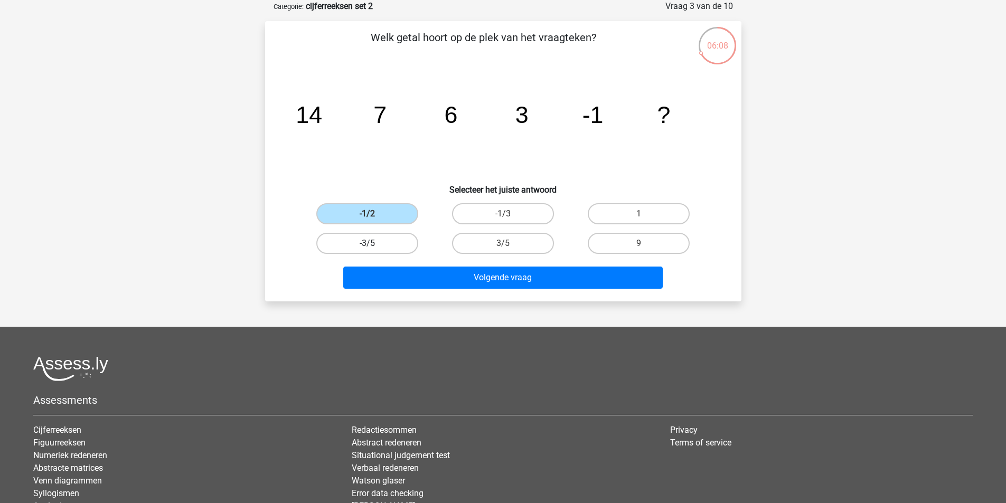
click at [352, 242] on label "-3/5" at bounding box center [367, 243] width 102 height 21
click at [367, 244] on input "-3/5" at bounding box center [370, 247] width 7 height 7
radio input "true"
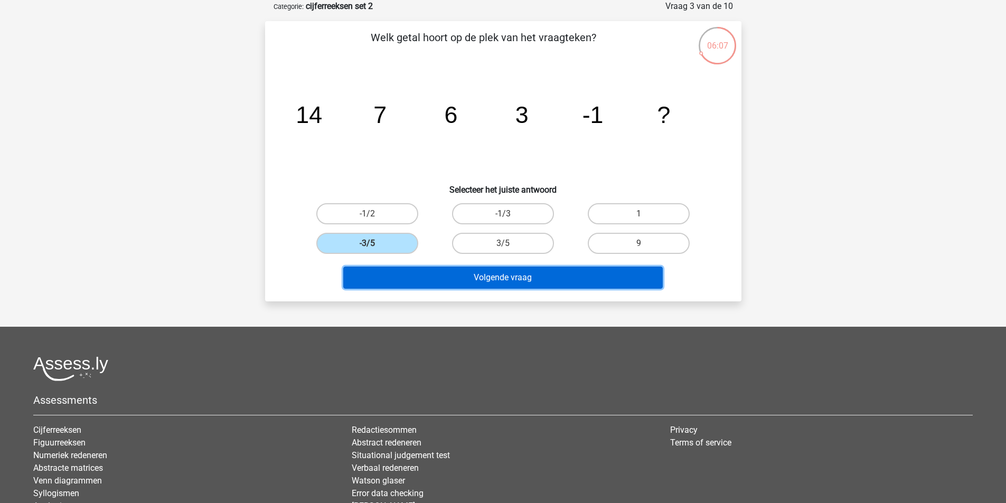
click at [509, 279] on button "Volgende vraag" at bounding box center [503, 278] width 320 height 22
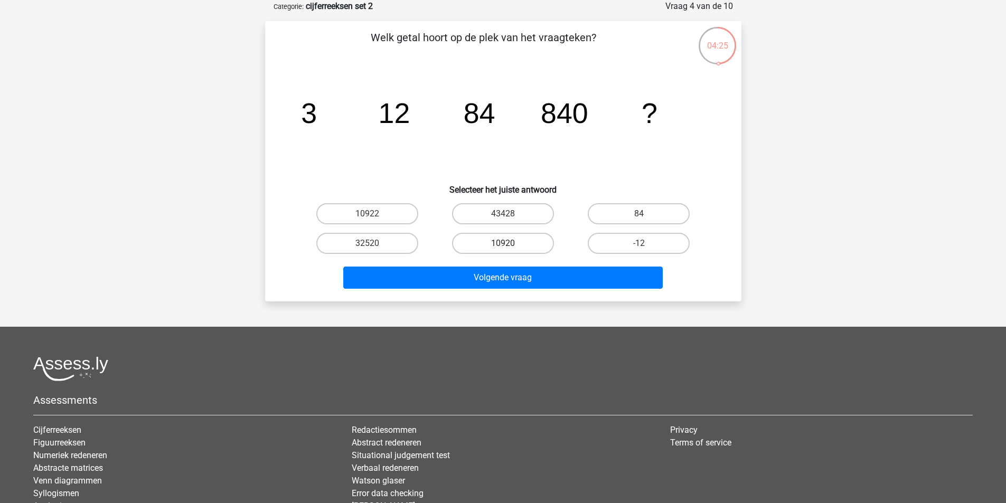
click at [484, 241] on label "10920" at bounding box center [503, 243] width 102 height 21
click at [503, 244] on input "10920" at bounding box center [506, 247] width 7 height 7
radio input "true"
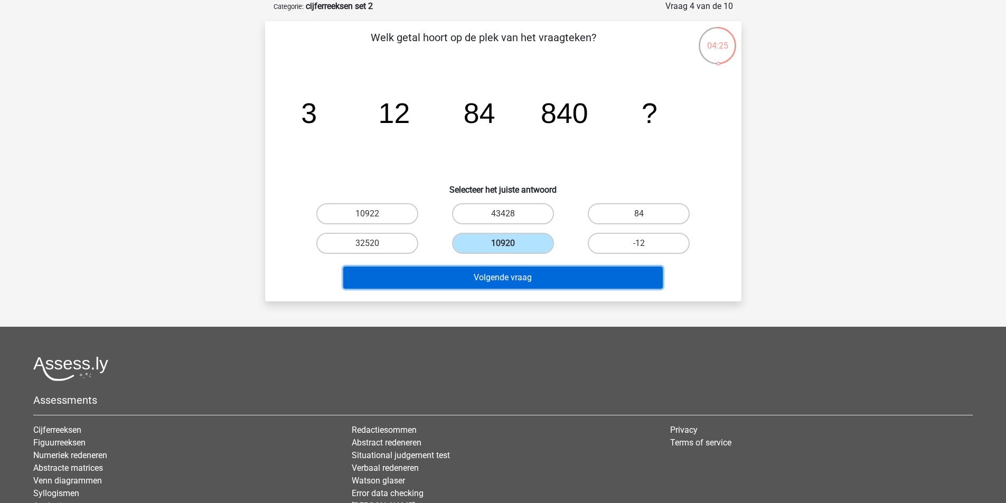
click at [515, 284] on button "Volgende vraag" at bounding box center [503, 278] width 320 height 22
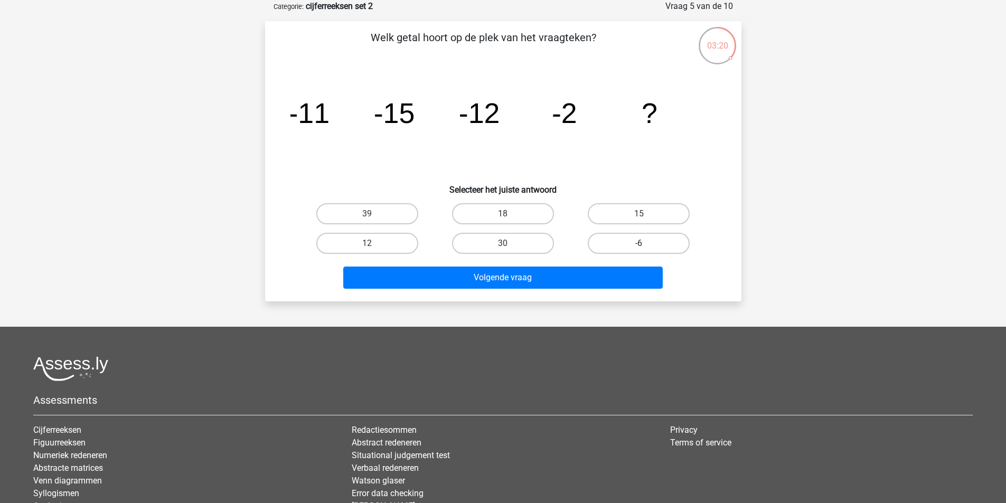
click at [648, 246] on label "-6" at bounding box center [639, 243] width 102 height 21
click at [646, 246] on input "-6" at bounding box center [642, 247] width 7 height 7
radio input "true"
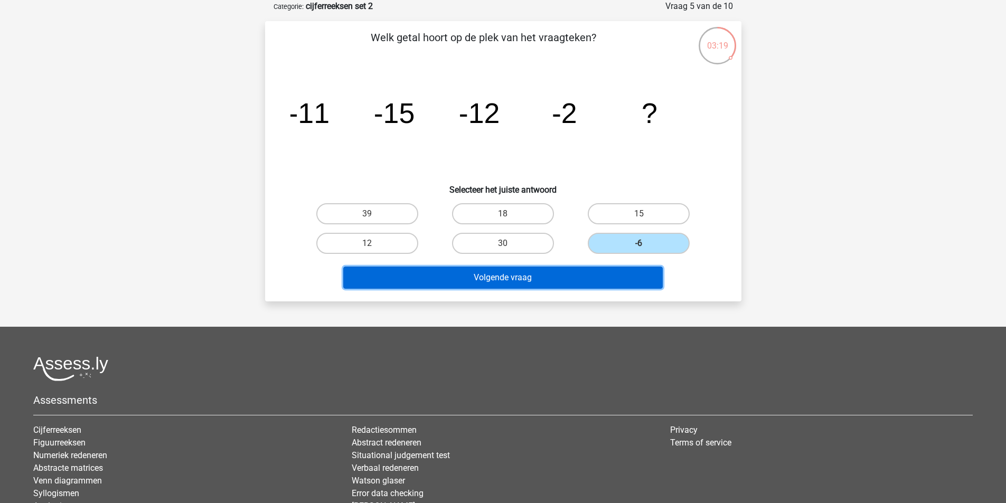
click at [533, 281] on button "Volgende vraag" at bounding box center [503, 278] width 320 height 22
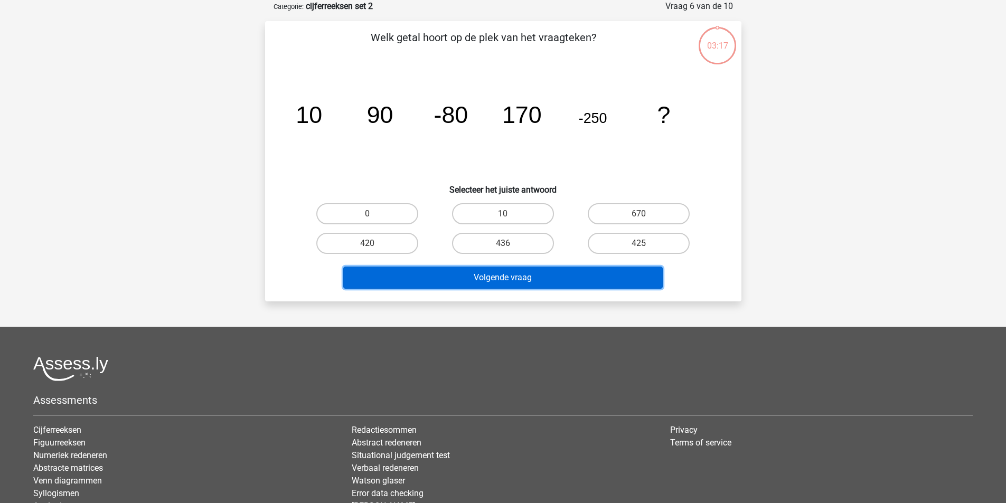
click at [534, 279] on button "Volgende vraag" at bounding box center [503, 278] width 320 height 22
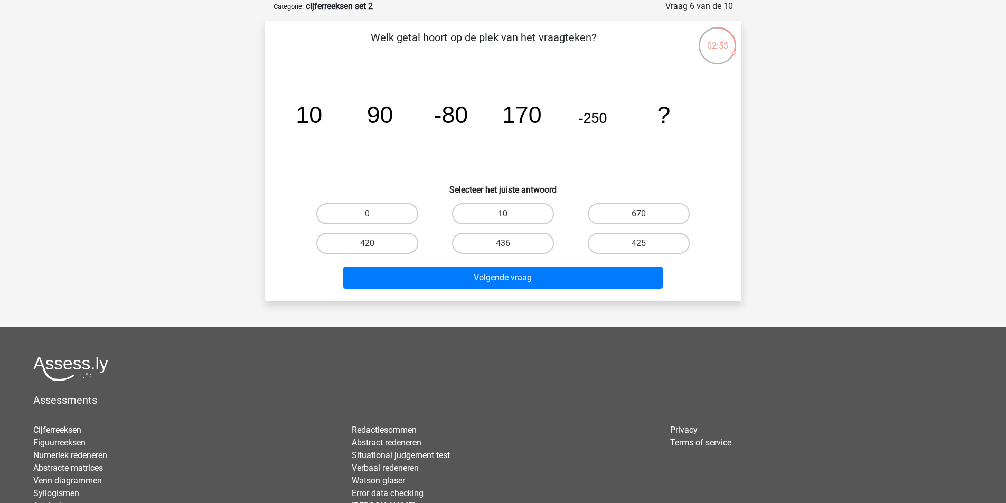
click at [503, 248] on input "436" at bounding box center [506, 247] width 7 height 7
radio input "true"
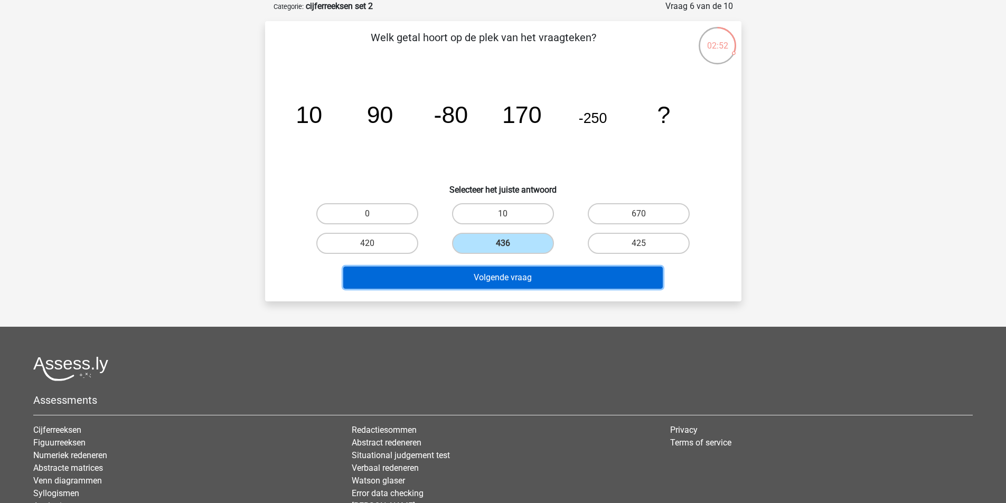
click at [508, 273] on button "Volgende vraag" at bounding box center [503, 278] width 320 height 22
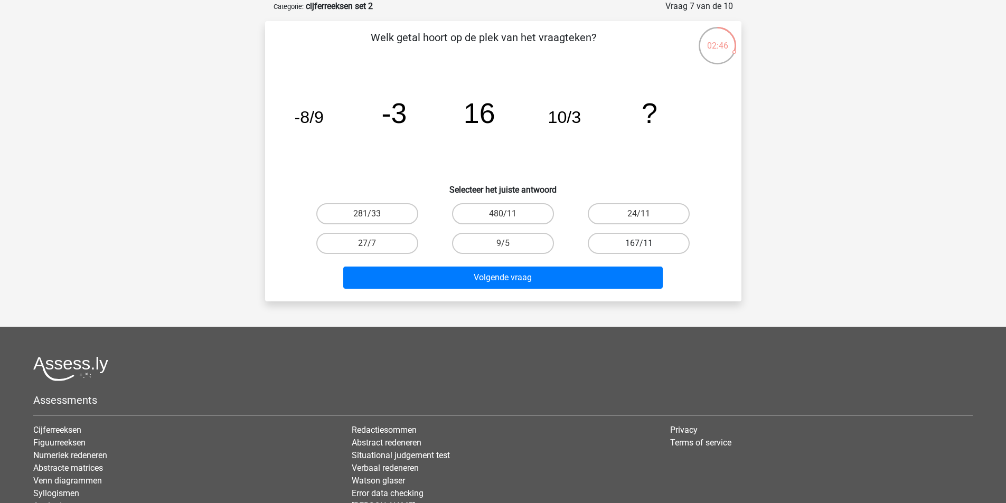
click at [632, 235] on label "167/11" at bounding box center [639, 243] width 102 height 21
click at [639, 244] on input "167/11" at bounding box center [642, 247] width 7 height 7
radio input "true"
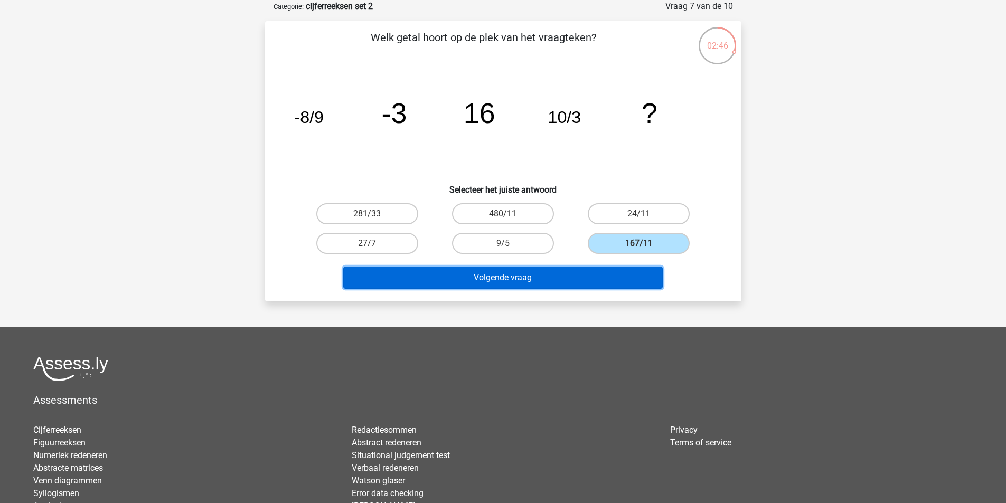
click at [584, 272] on button "Volgende vraag" at bounding box center [503, 278] width 320 height 22
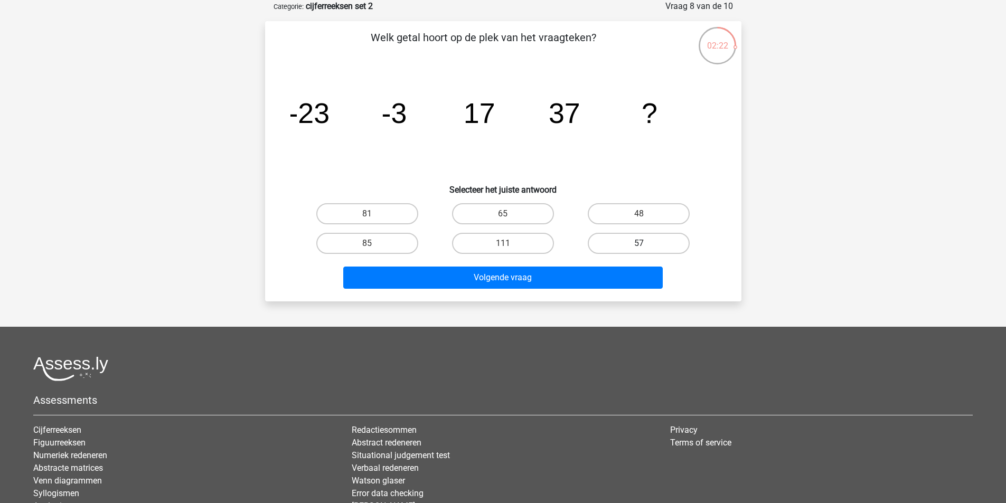
click at [674, 241] on label "57" at bounding box center [639, 243] width 102 height 21
click at [646, 244] on input "57" at bounding box center [642, 247] width 7 height 7
radio input "true"
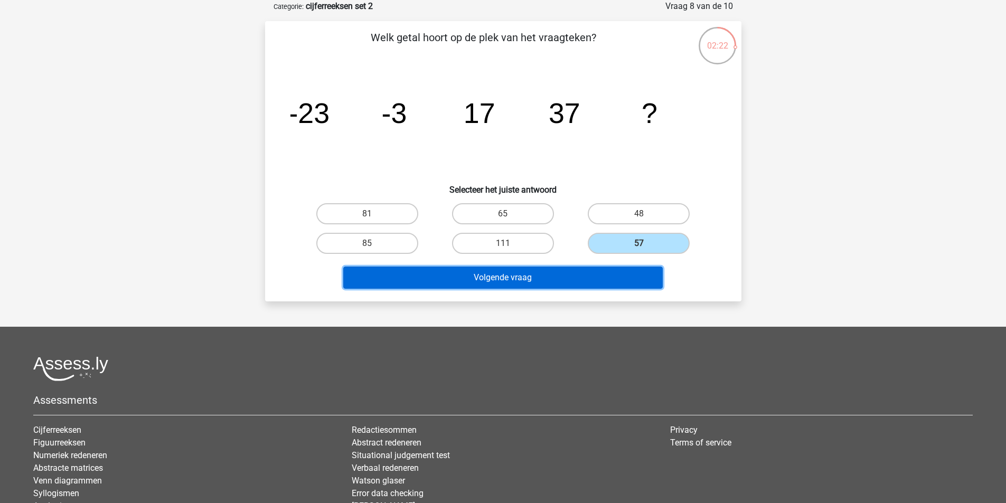
click at [566, 280] on button "Volgende vraag" at bounding box center [503, 278] width 320 height 22
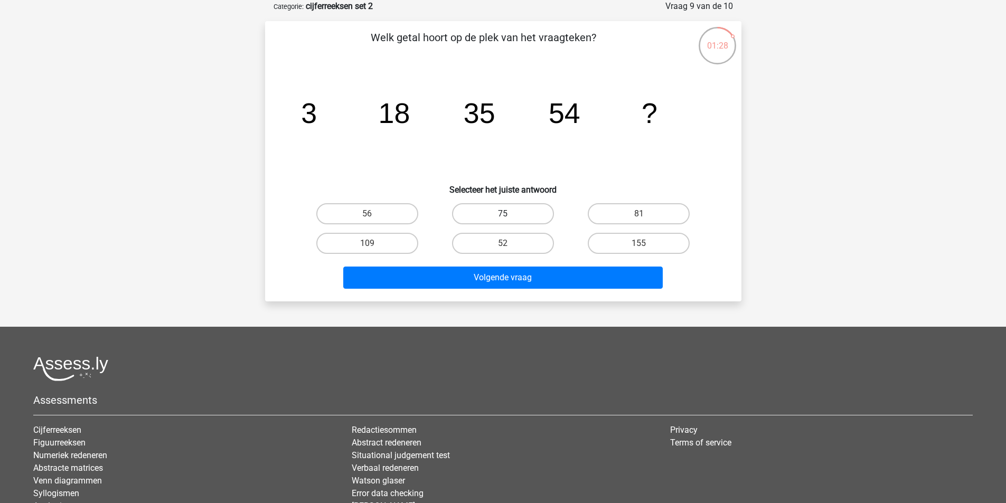
click at [525, 211] on label "75" at bounding box center [503, 213] width 102 height 21
click at [510, 214] on input "75" at bounding box center [506, 217] width 7 height 7
radio input "true"
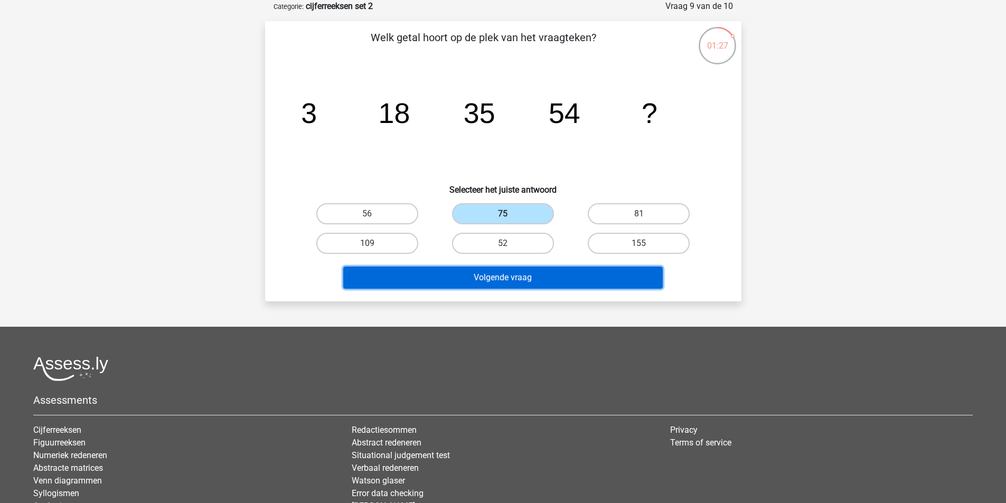
click at [536, 276] on button "Volgende vraag" at bounding box center [503, 278] width 320 height 22
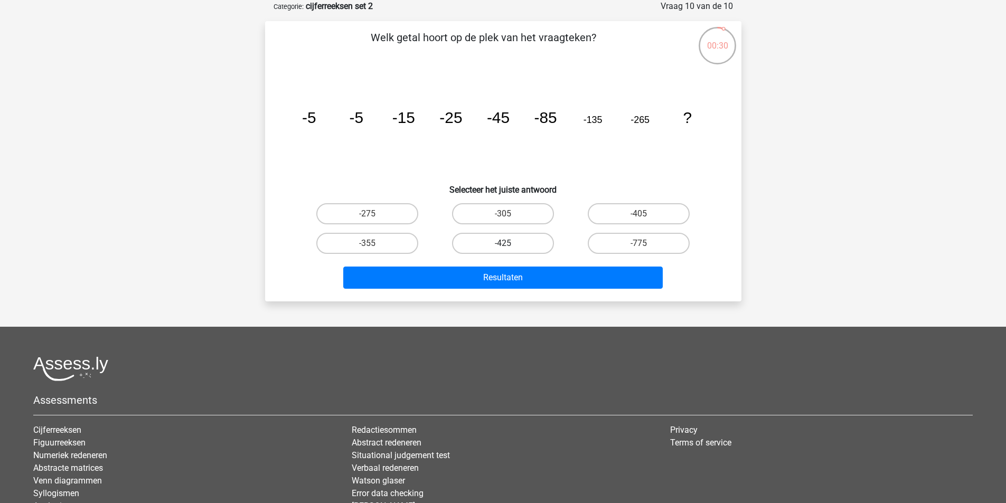
click at [486, 248] on label "-425" at bounding box center [503, 243] width 102 height 21
click at [503, 248] on input "-425" at bounding box center [506, 247] width 7 height 7
radio input "true"
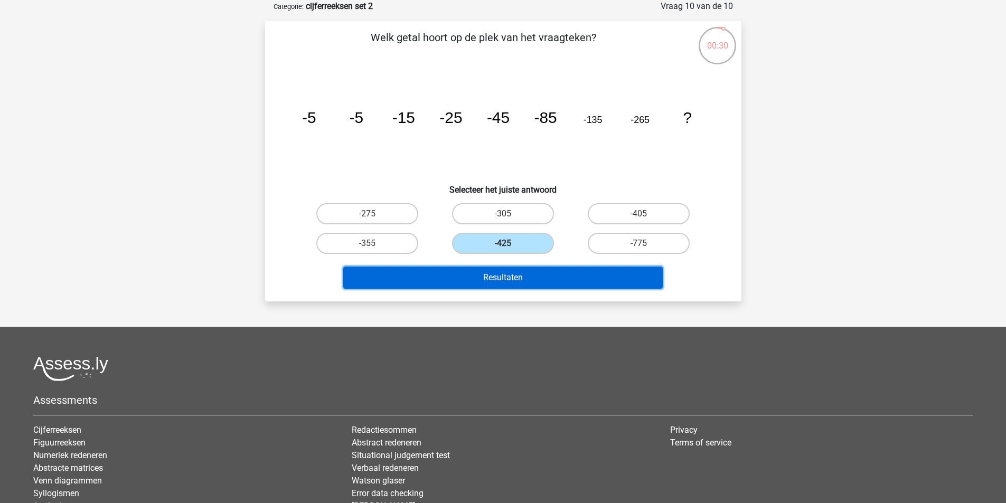
click at [494, 268] on button "Resultaten" at bounding box center [503, 278] width 320 height 22
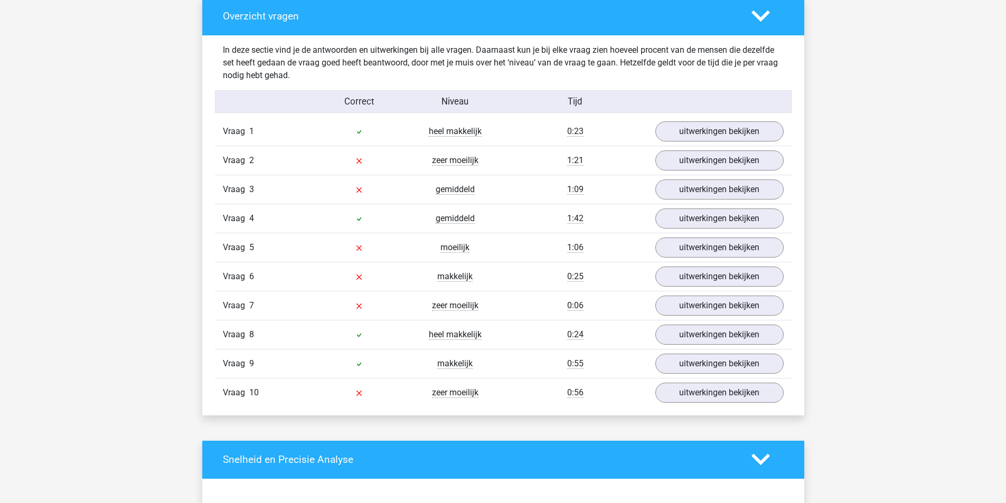
scroll to position [792, 0]
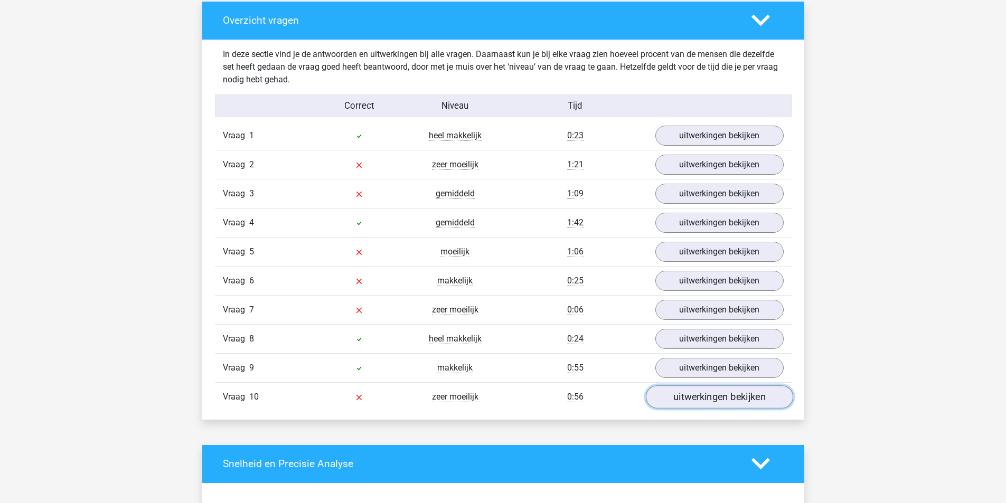
click at [688, 395] on link "uitwerkingen bekijken" at bounding box center [719, 397] width 147 height 23
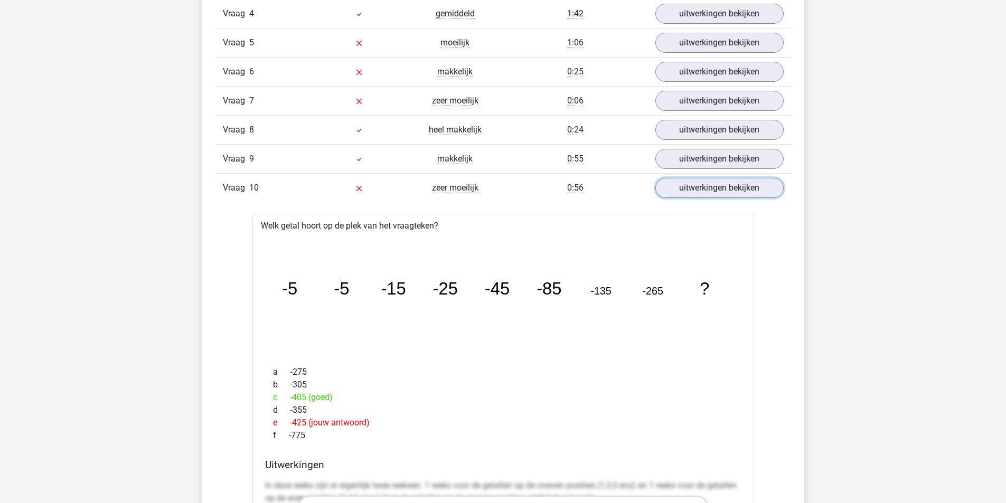
scroll to position [951, 0]
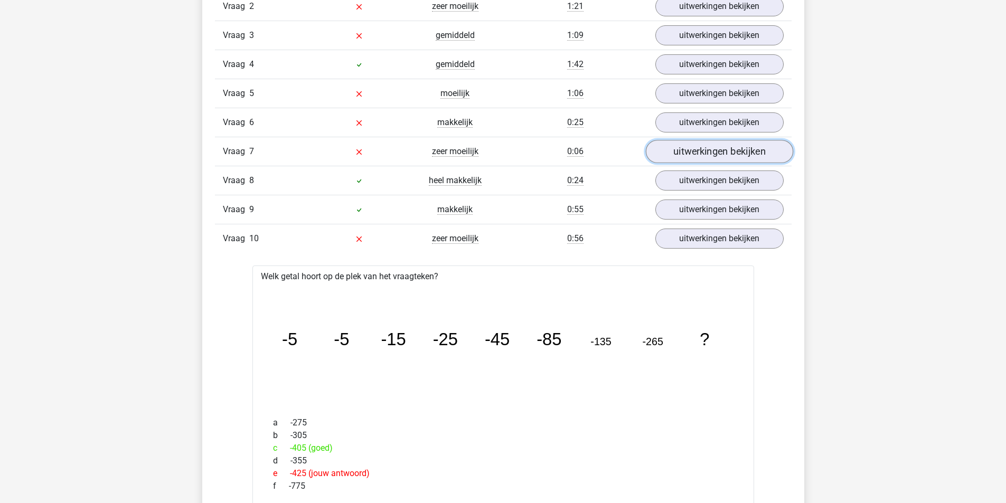
click at [704, 147] on link "uitwerkingen bekijken" at bounding box center [719, 151] width 147 height 23
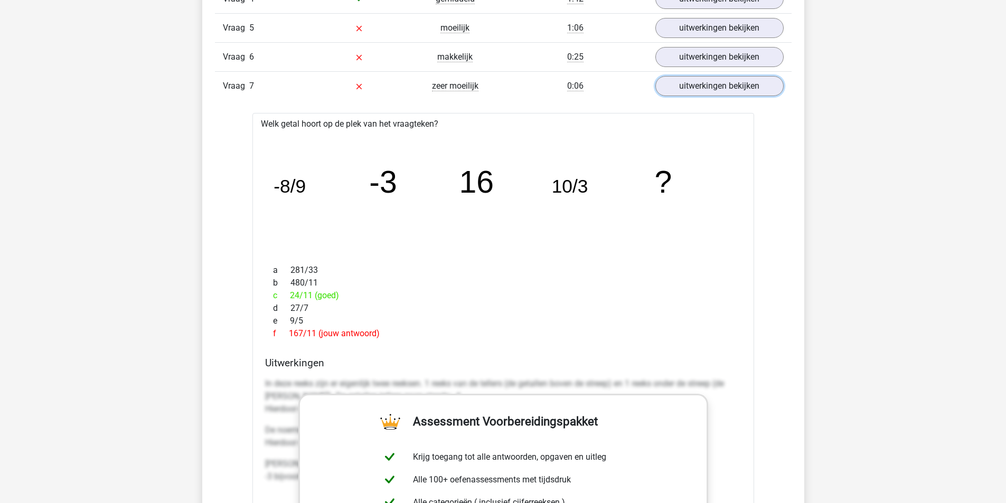
scroll to position [845, 0]
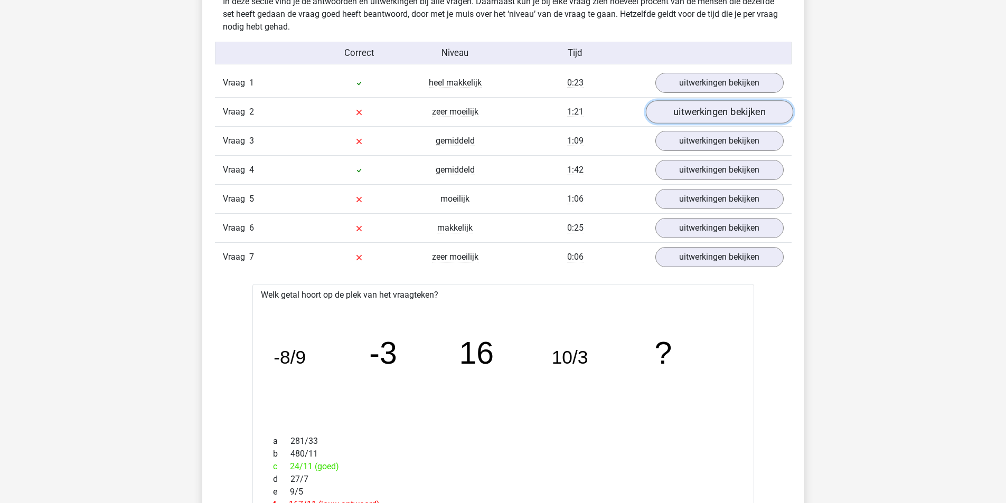
click at [693, 105] on link "uitwerkingen bekijken" at bounding box center [719, 111] width 147 height 23
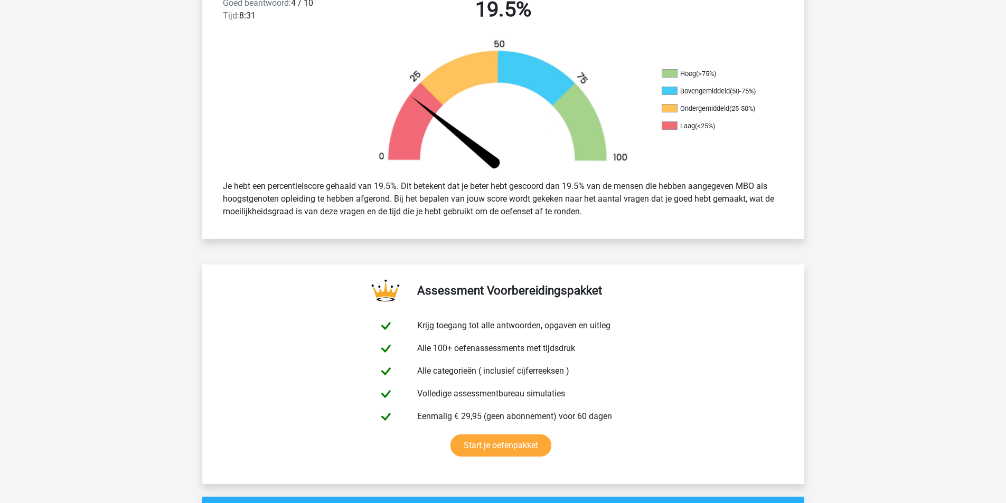
scroll to position [106, 0]
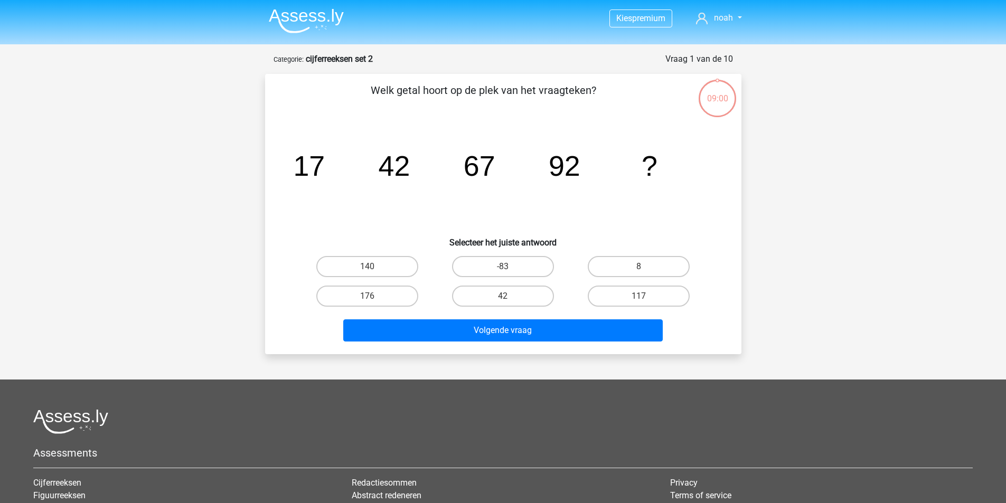
scroll to position [53, 0]
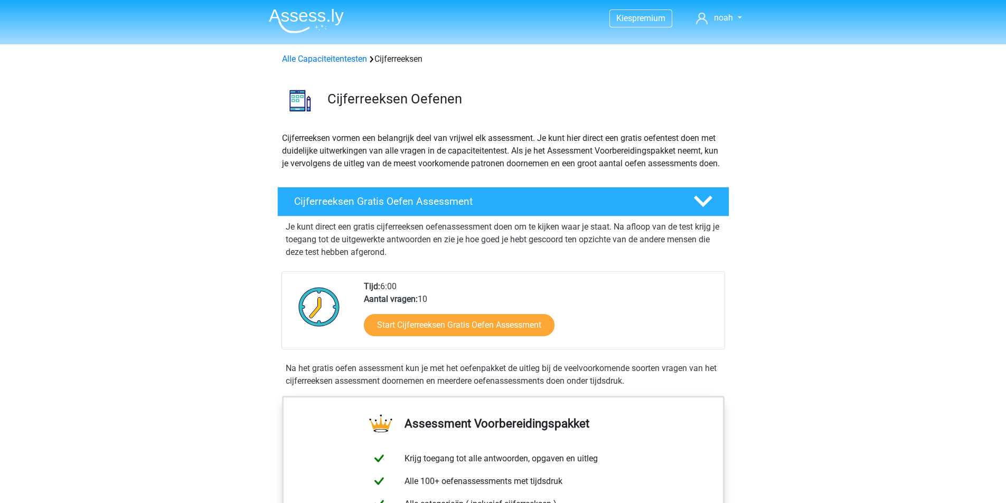
scroll to position [898, 0]
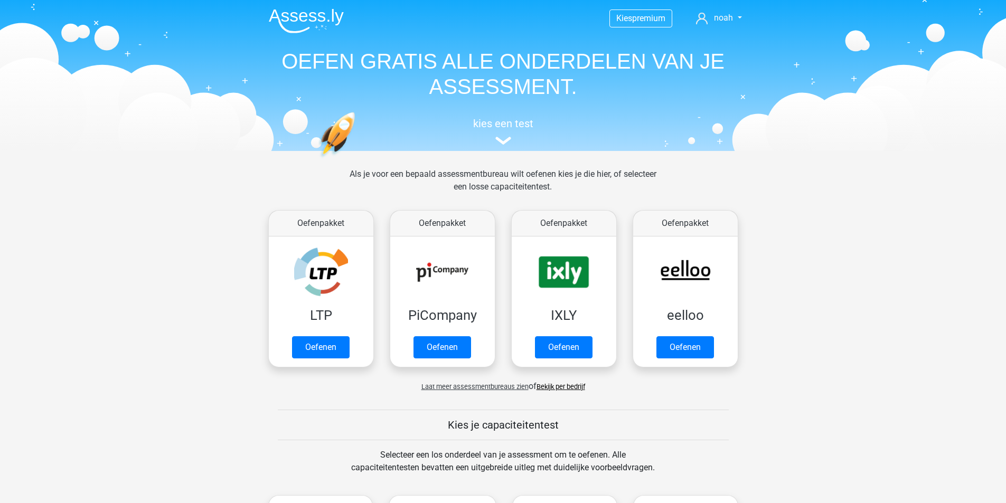
scroll to position [423, 0]
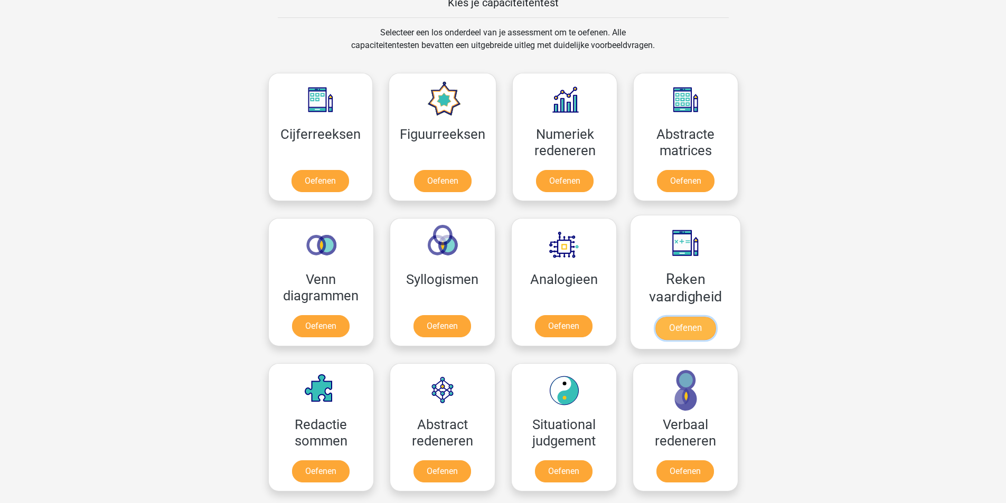
click at [685, 317] on link "Oefenen" at bounding box center [685, 328] width 60 height 23
click at [338, 172] on link "Oefenen" at bounding box center [321, 183] width 60 height 23
click at [594, 317] on link "Oefenen" at bounding box center [564, 328] width 60 height 23
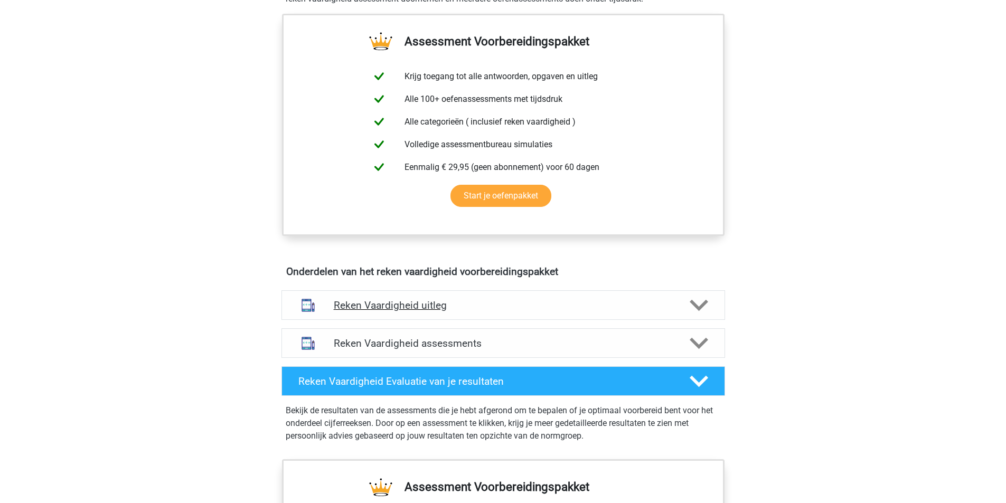
click at [487, 309] on h4 "Reken Vaardigheid uitleg" at bounding box center [503, 306] width 339 height 12
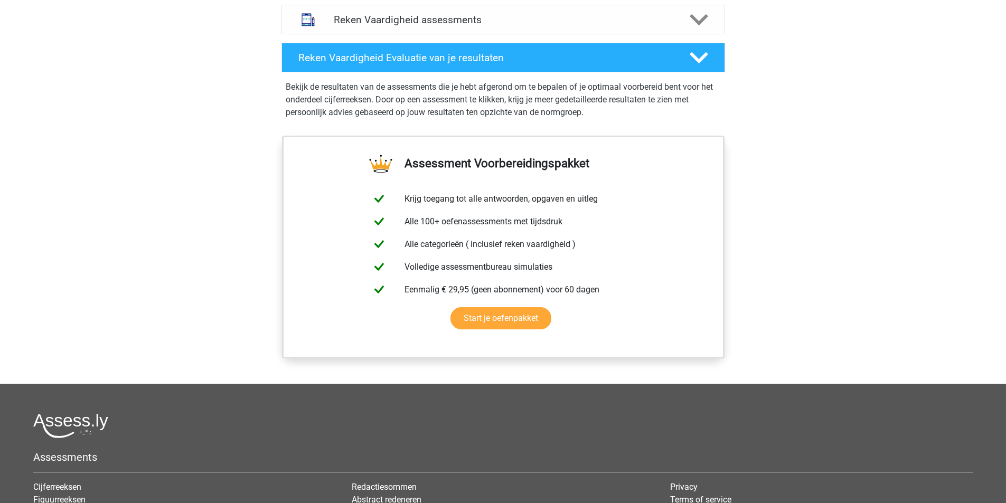
scroll to position [792, 0]
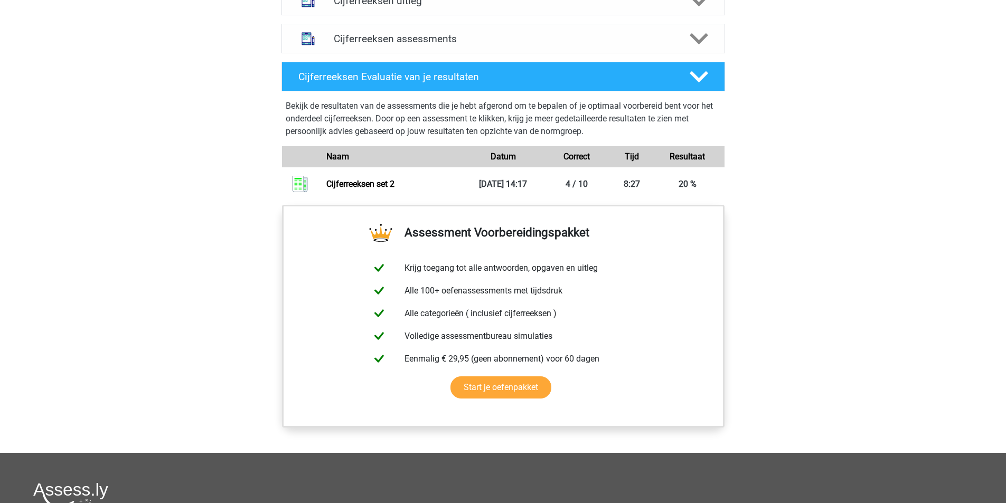
scroll to position [581, 0]
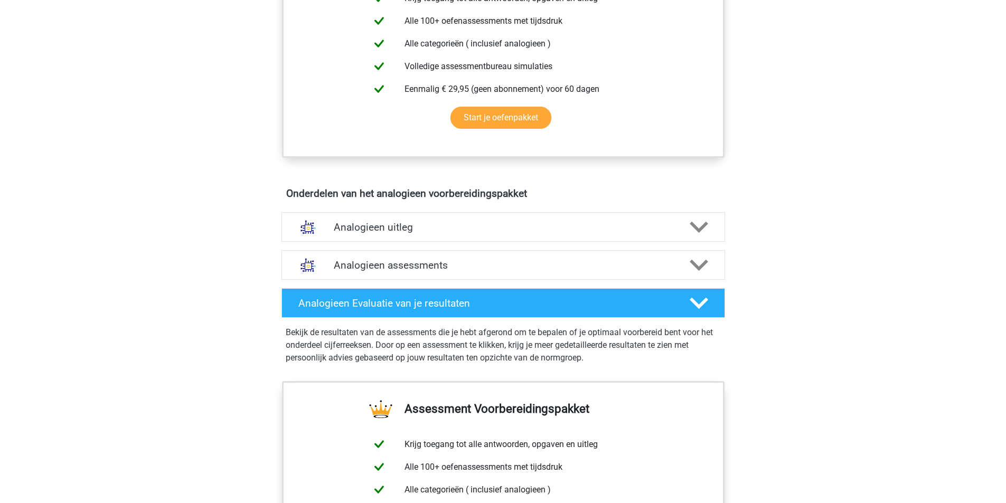
scroll to position [528, 0]
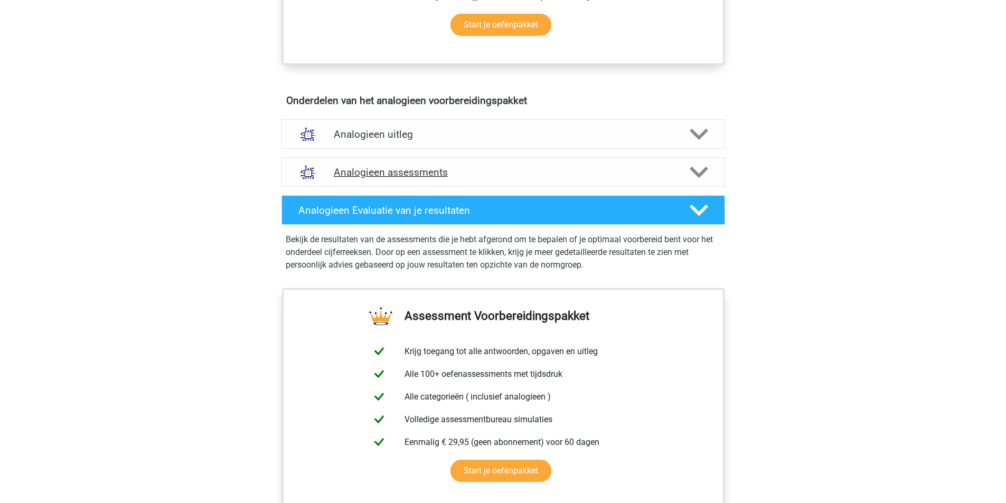
click at [431, 188] on div "Analogieen assessments We raden aan om minimaal 3 oefensets te doen met tijdsdr…" at bounding box center [503, 172] width 485 height 38
click at [437, 176] on h4 "Analogieen assessments" at bounding box center [503, 172] width 339 height 12
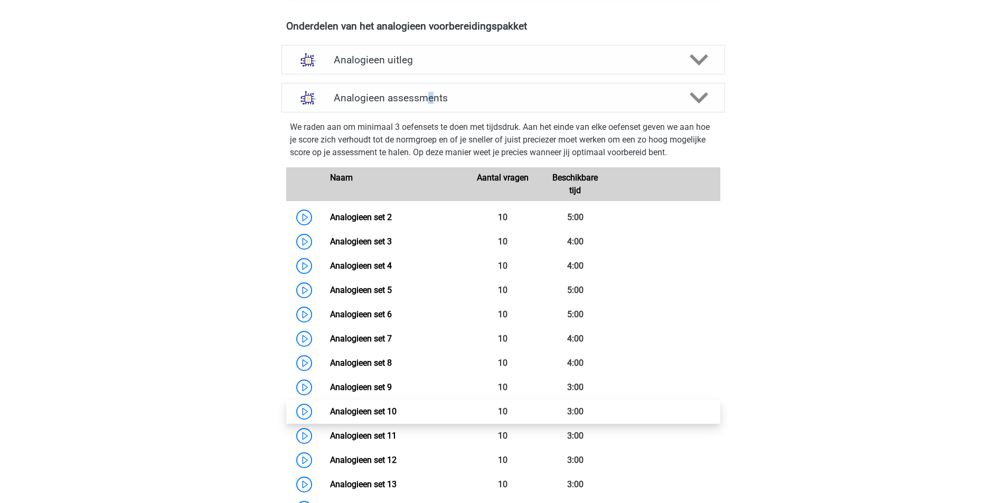
scroll to position [687, 0]
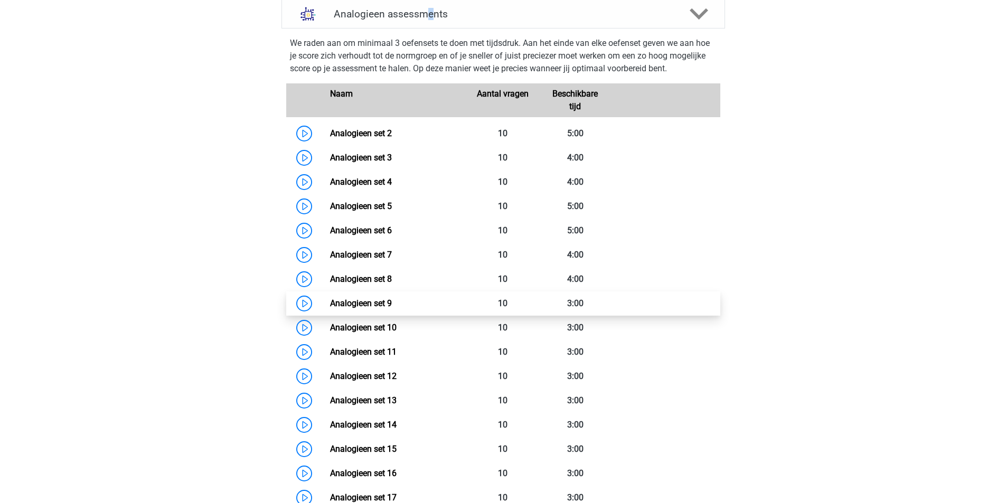
click at [330, 305] on link "Analogieen set 9" at bounding box center [361, 303] width 62 height 10
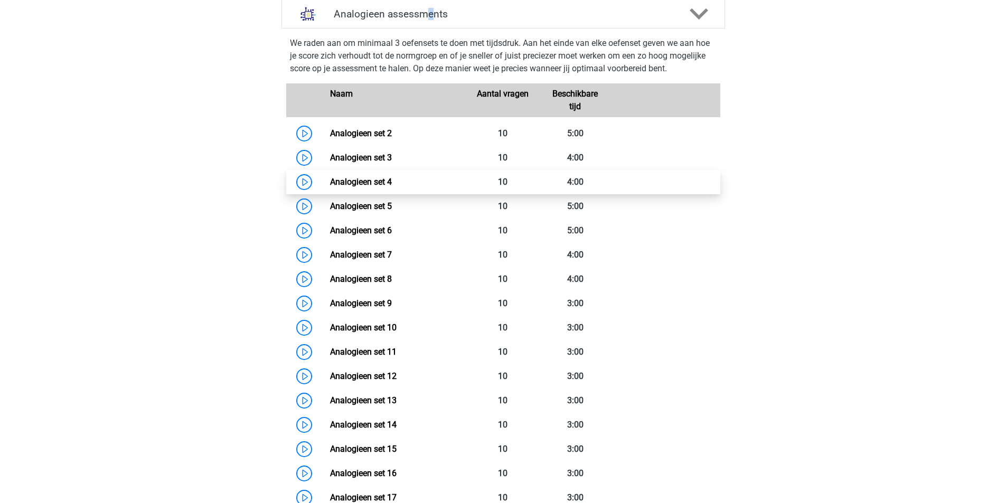
scroll to position [898, 0]
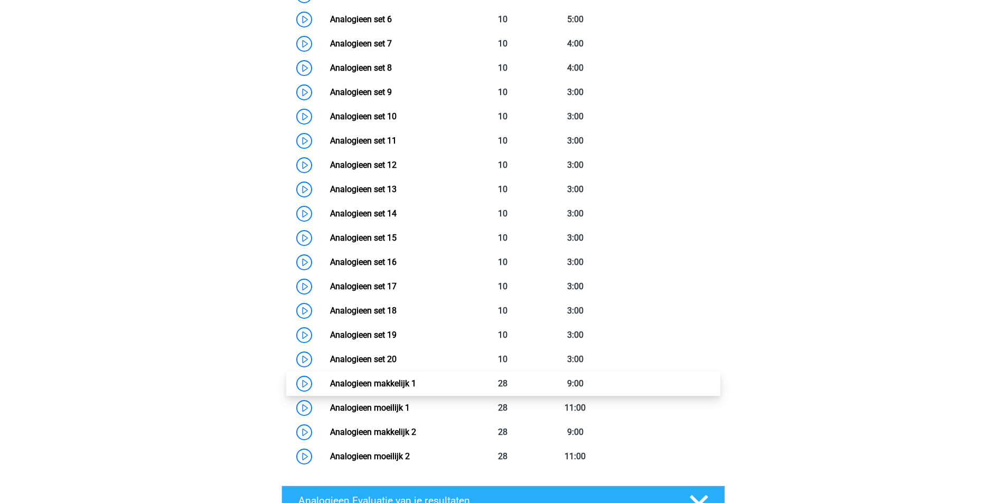
click at [330, 382] on link "Analogieen makkelijk 1" at bounding box center [373, 384] width 86 height 10
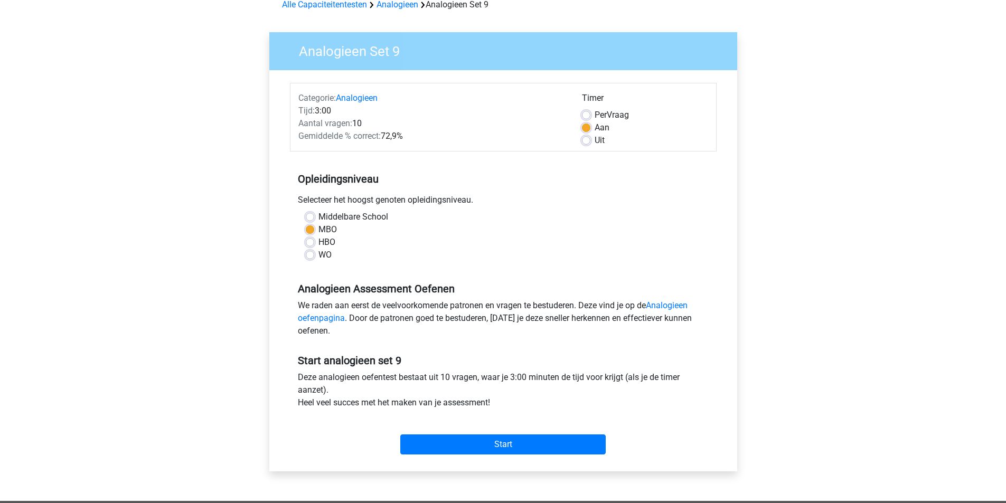
scroll to position [106, 0]
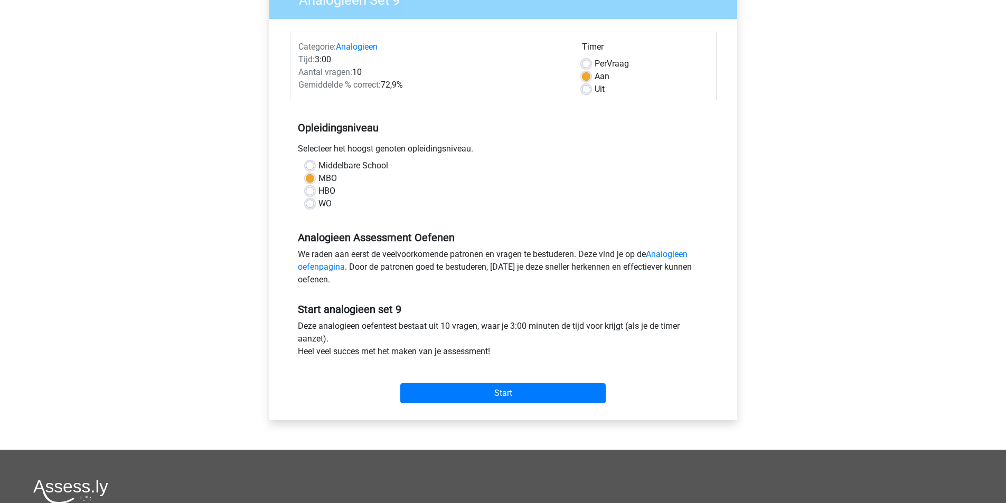
click at [539, 381] on div "Start" at bounding box center [503, 385] width 427 height 37
click at [539, 391] on input "Start" at bounding box center [503, 394] width 206 height 20
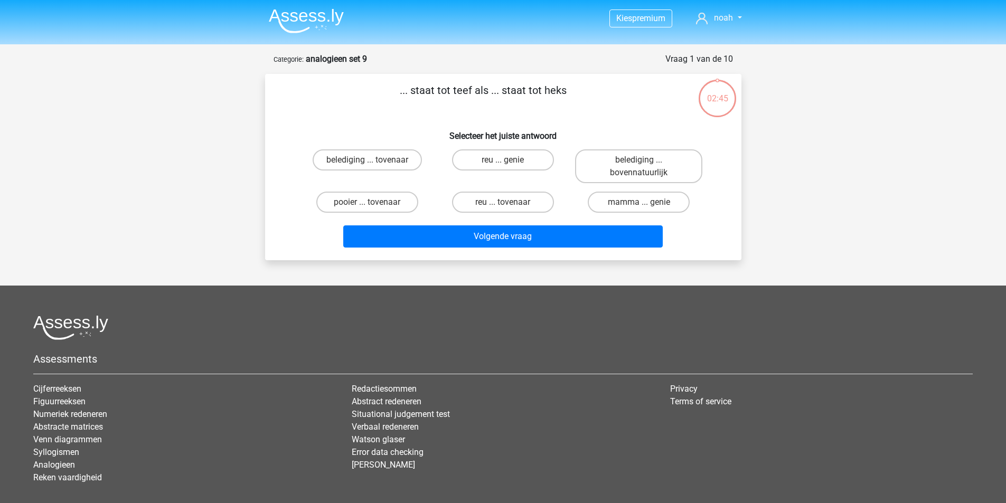
click at [506, 207] on input "reu ... tovenaar" at bounding box center [506, 205] width 7 height 7
radio input "true"
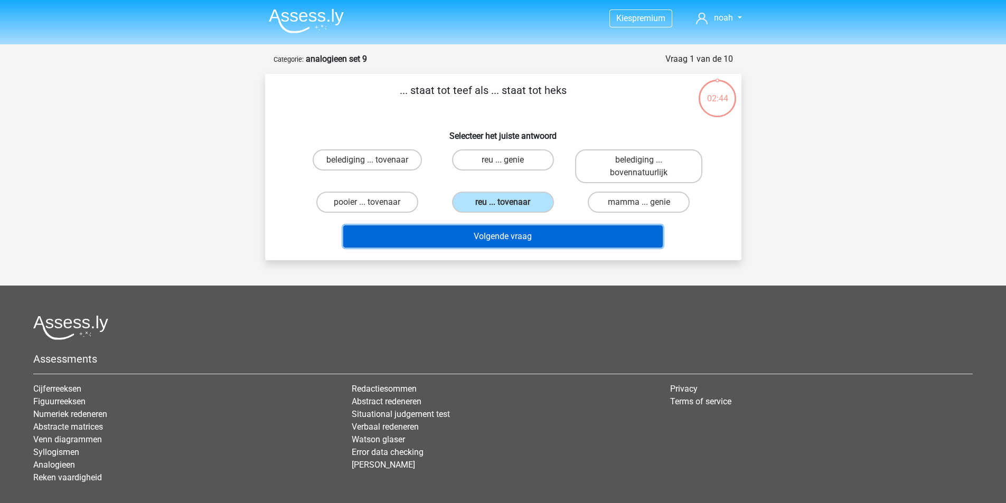
click at [501, 232] on button "Volgende vraag" at bounding box center [503, 237] width 320 height 22
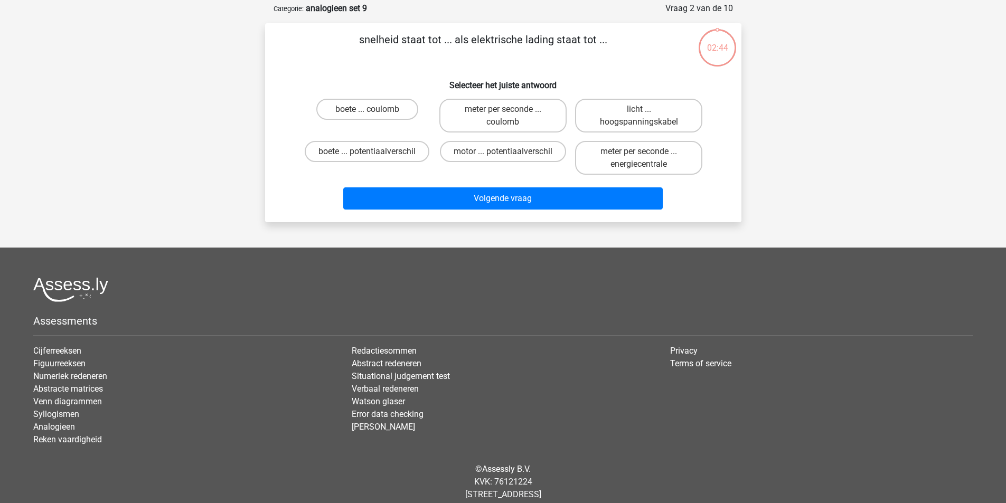
scroll to position [53, 0]
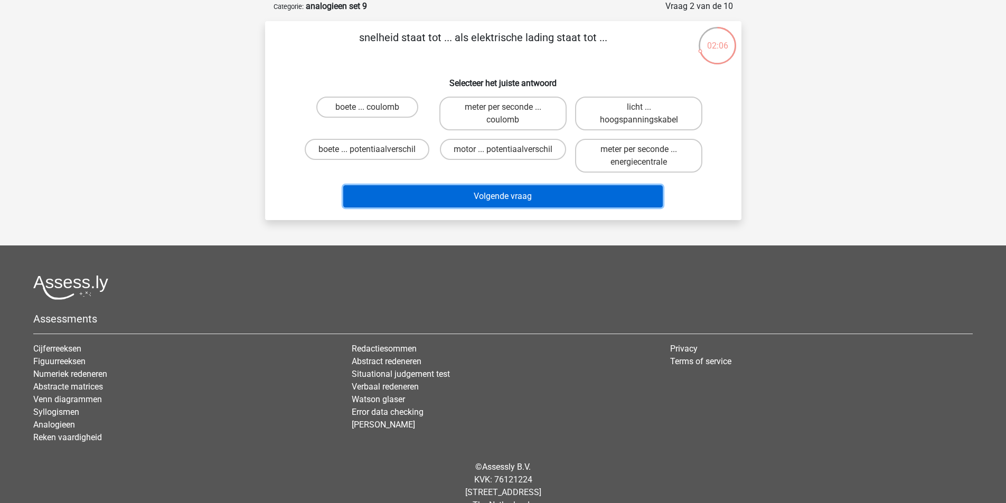
click at [524, 189] on button "Volgende vraag" at bounding box center [503, 196] width 320 height 22
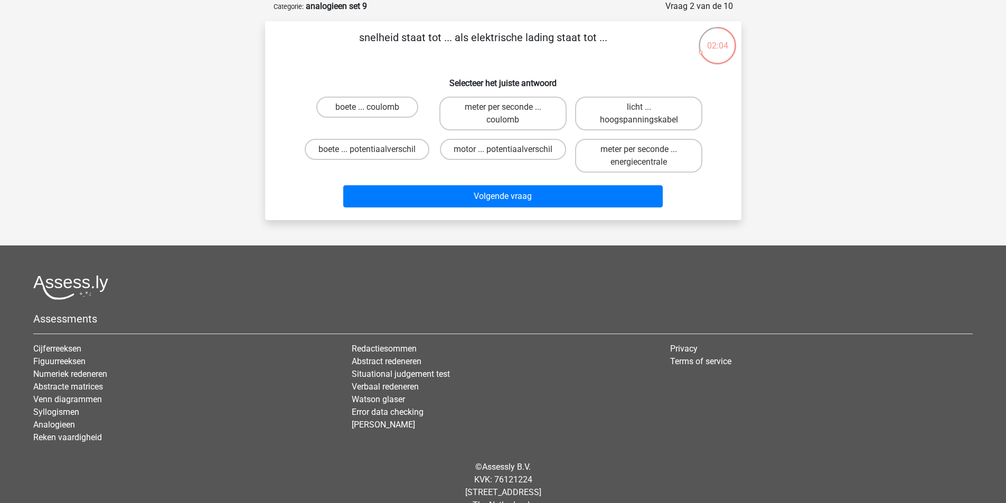
drag, startPoint x: 386, startPoint y: 151, endPoint x: 442, endPoint y: 176, distance: 61.2
click at [387, 151] on label "boete ... potentiaalverschil" at bounding box center [367, 149] width 125 height 21
click at [374, 151] on input "boete ... potentiaalverschil" at bounding box center [370, 153] width 7 height 7
radio input "true"
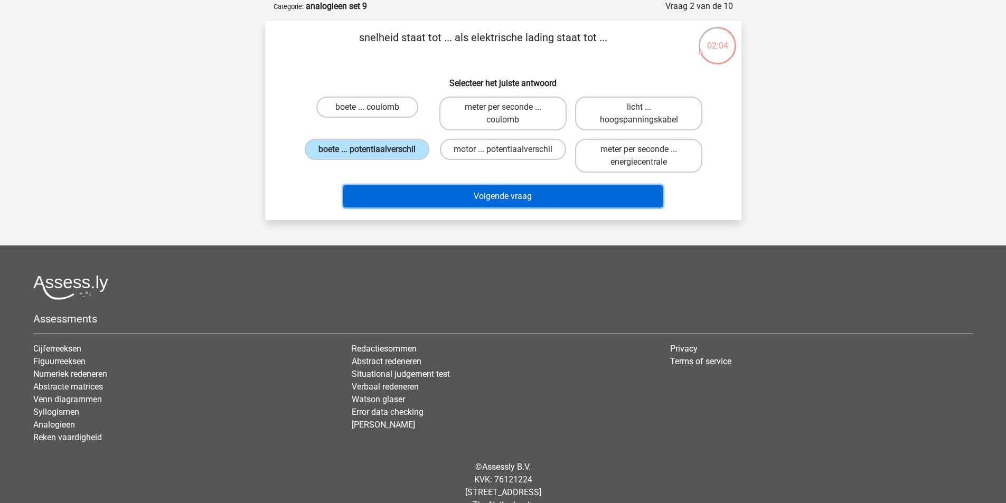
click at [548, 208] on button "Volgende vraag" at bounding box center [503, 196] width 320 height 22
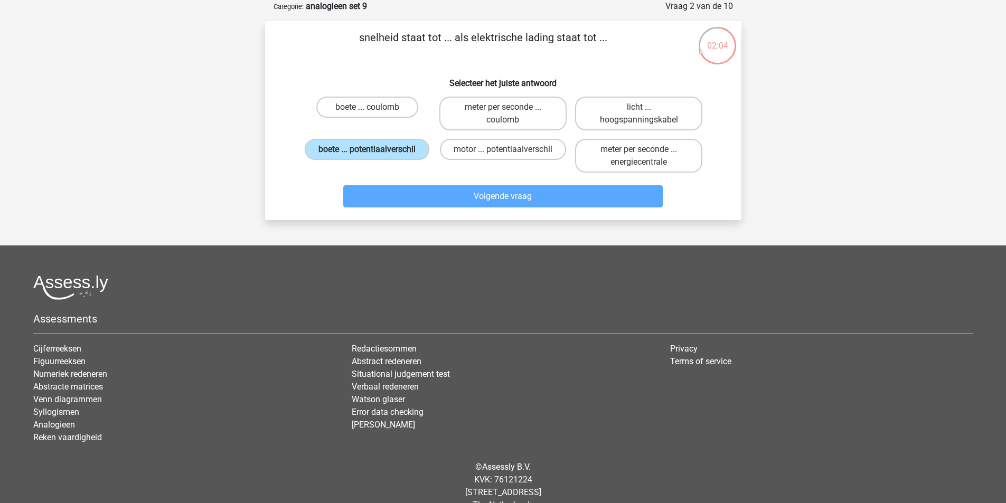
scroll to position [49, 0]
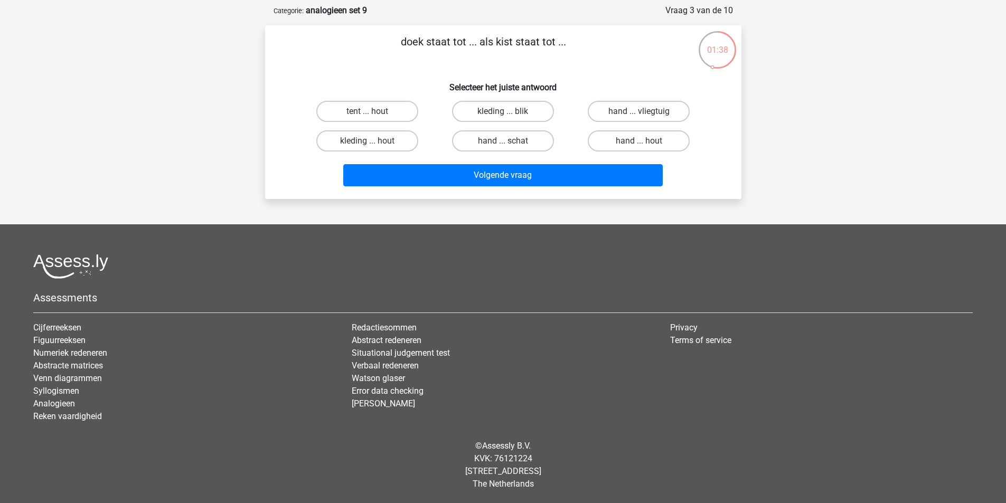
click at [370, 123] on div "tent ... hout" at bounding box center [368, 112] width 136 height 30
click at [371, 122] on label "tent ... hout" at bounding box center [367, 111] width 102 height 21
click at [371, 118] on input "tent ... hout" at bounding box center [370, 114] width 7 height 7
radio input "true"
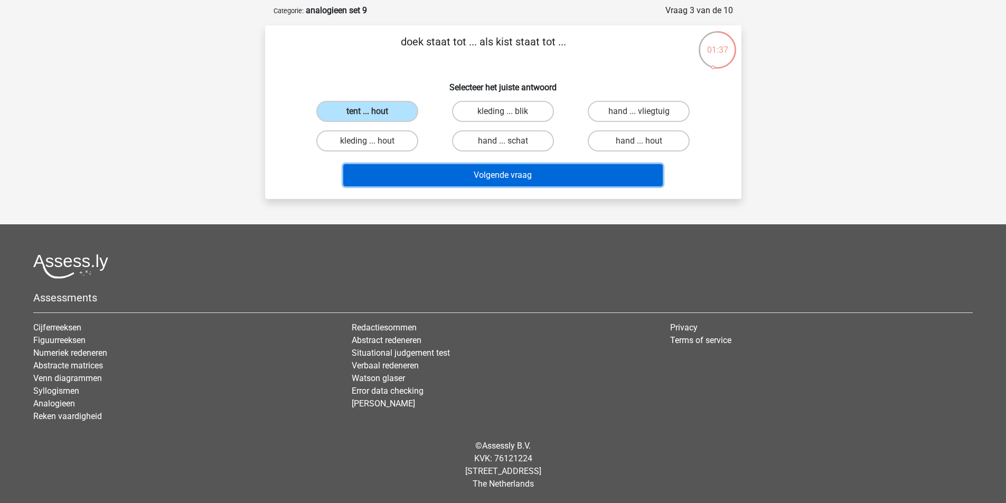
click at [471, 168] on button "Volgende vraag" at bounding box center [503, 175] width 320 height 22
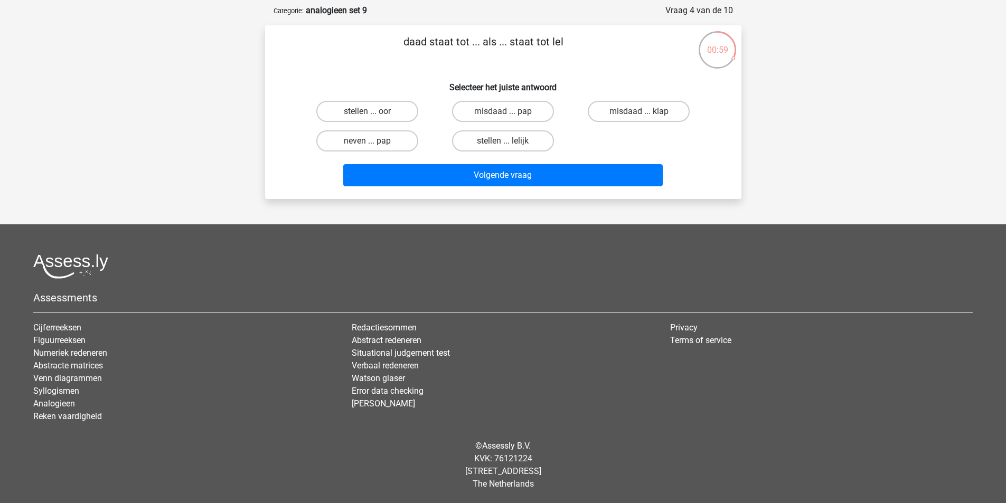
click at [641, 116] on input "misdaad ... klap" at bounding box center [642, 114] width 7 height 7
radio input "true"
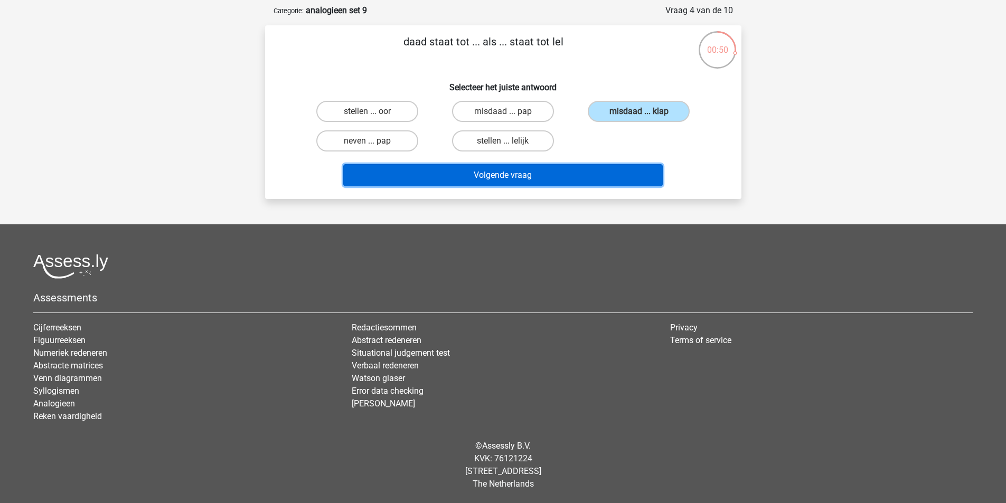
click at [527, 181] on button "Volgende vraag" at bounding box center [503, 175] width 320 height 22
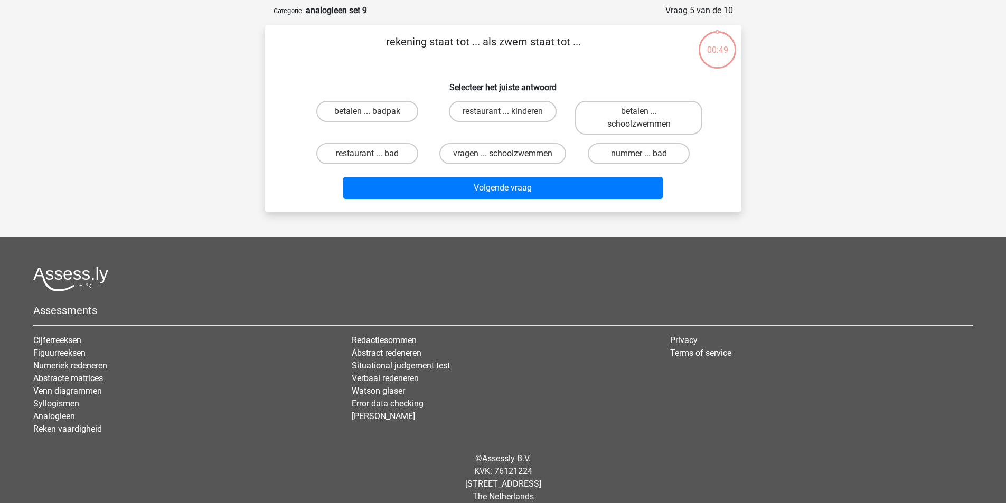
scroll to position [53, 0]
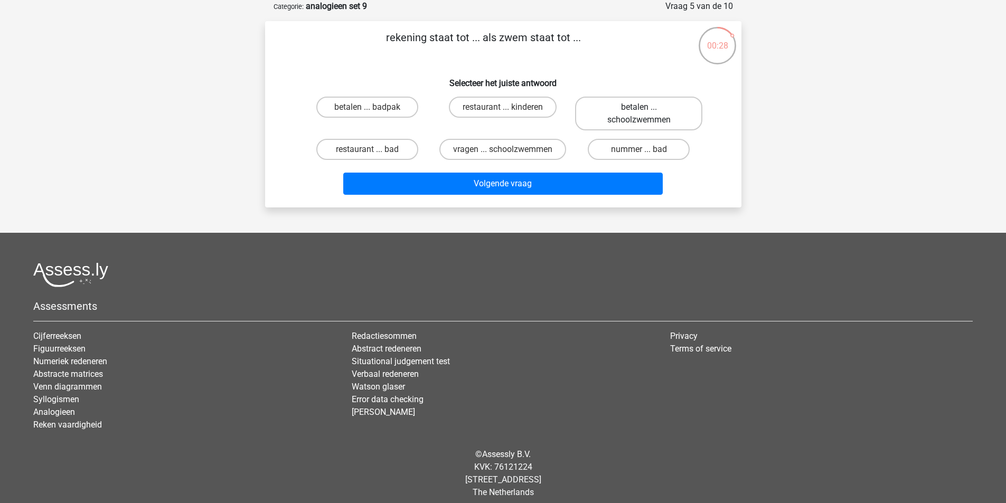
click at [663, 110] on label "betalen ... schoolzwemmen" at bounding box center [638, 114] width 127 height 34
click at [646, 110] on input "betalen ... schoolzwemmen" at bounding box center [642, 110] width 7 height 7
radio input "true"
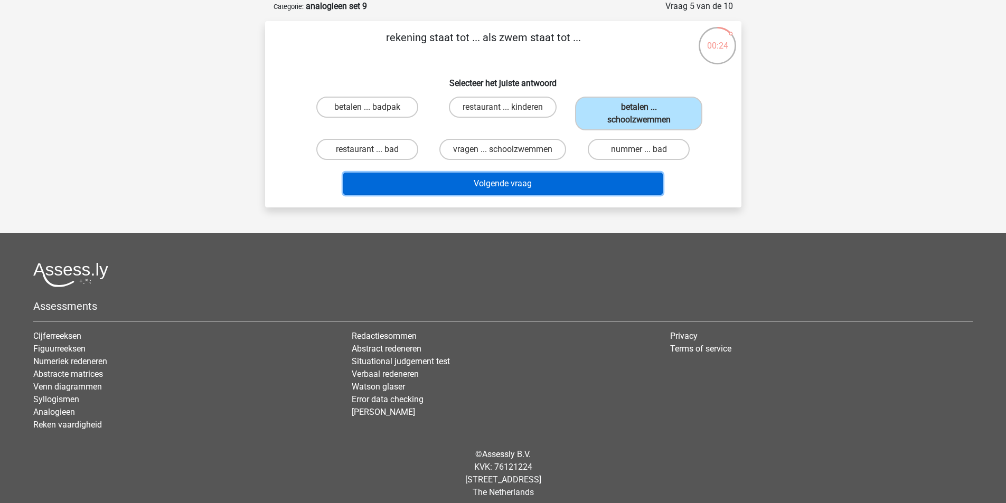
click at [534, 195] on button "Volgende vraag" at bounding box center [503, 184] width 320 height 22
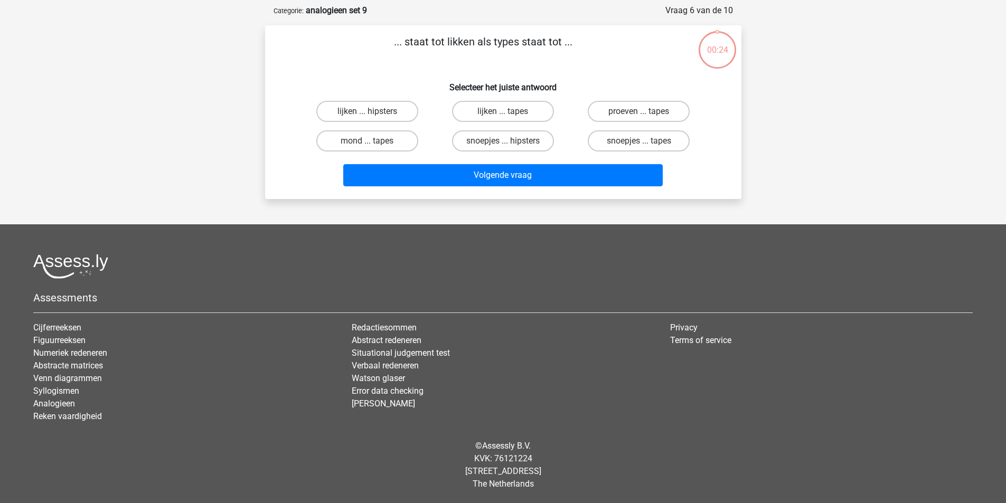
scroll to position [49, 0]
click at [394, 109] on label "lijken ... hipsters" at bounding box center [367, 111] width 102 height 21
click at [374, 111] on input "lijken ... hipsters" at bounding box center [370, 114] width 7 height 7
radio input "true"
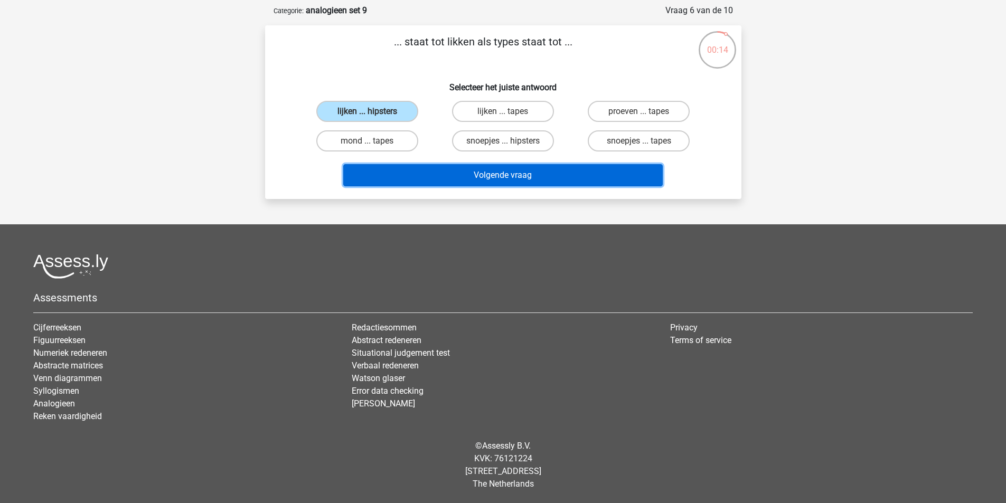
click at [568, 181] on button "Volgende vraag" at bounding box center [503, 175] width 320 height 22
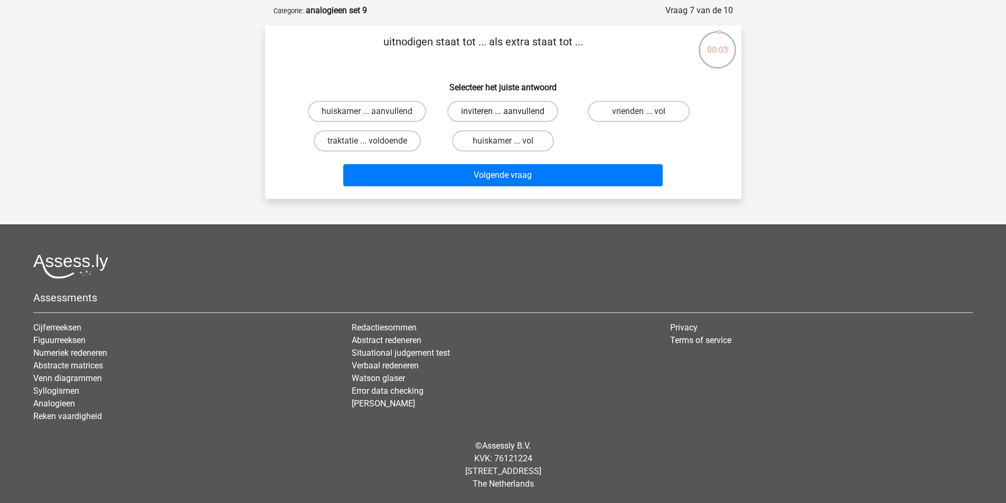
click at [490, 114] on label "inviteren ... aanvullend" at bounding box center [502, 111] width 111 height 21
click at [503, 114] on input "inviteren ... aanvullend" at bounding box center [506, 114] width 7 height 7
radio input "true"
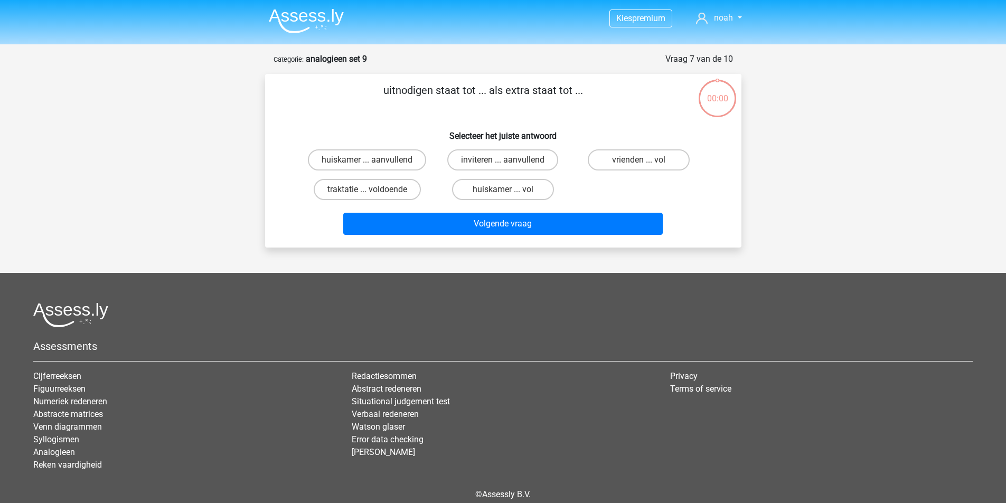
scroll to position [49, 0]
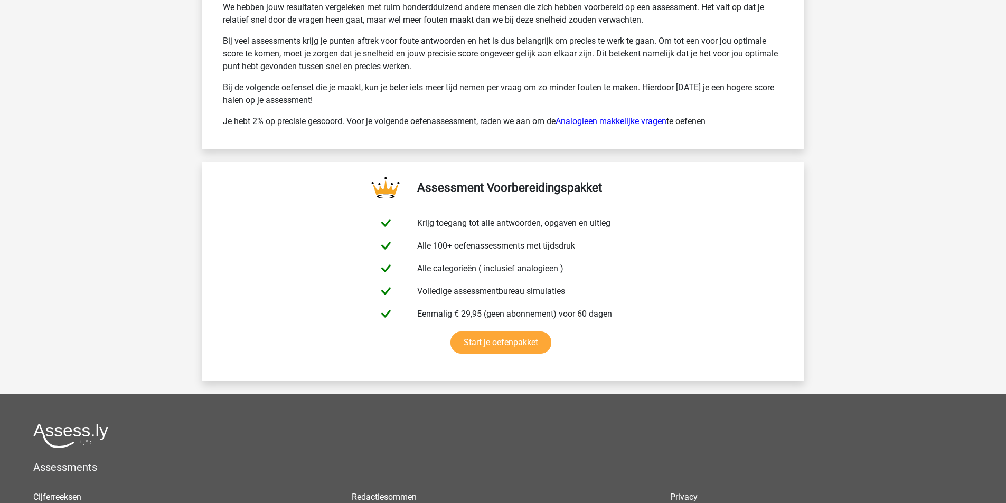
scroll to position [1796, 0]
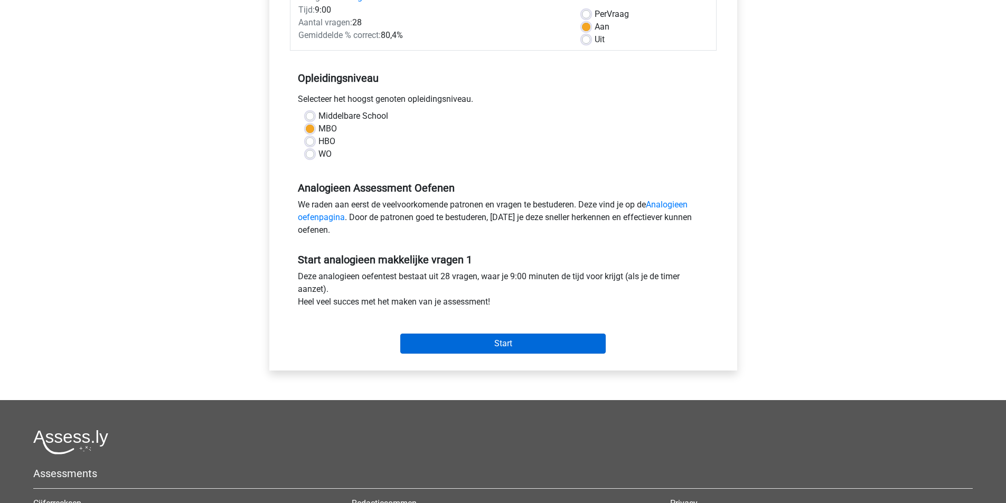
scroll to position [158, 0]
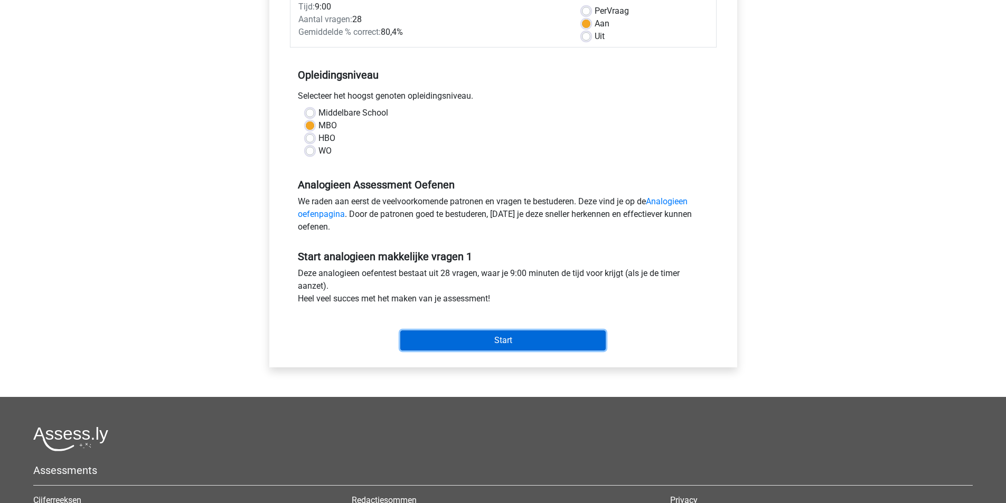
click at [487, 337] on input "Start" at bounding box center [503, 341] width 206 height 20
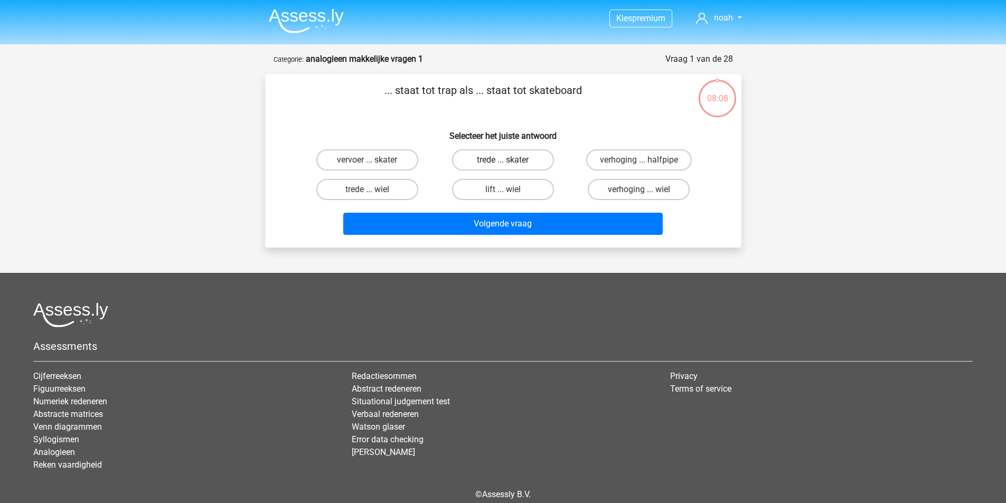
click at [531, 169] on label "trede ... skater" at bounding box center [503, 160] width 102 height 21
click at [510, 167] on input "trede ... skater" at bounding box center [506, 163] width 7 height 7
radio input "true"
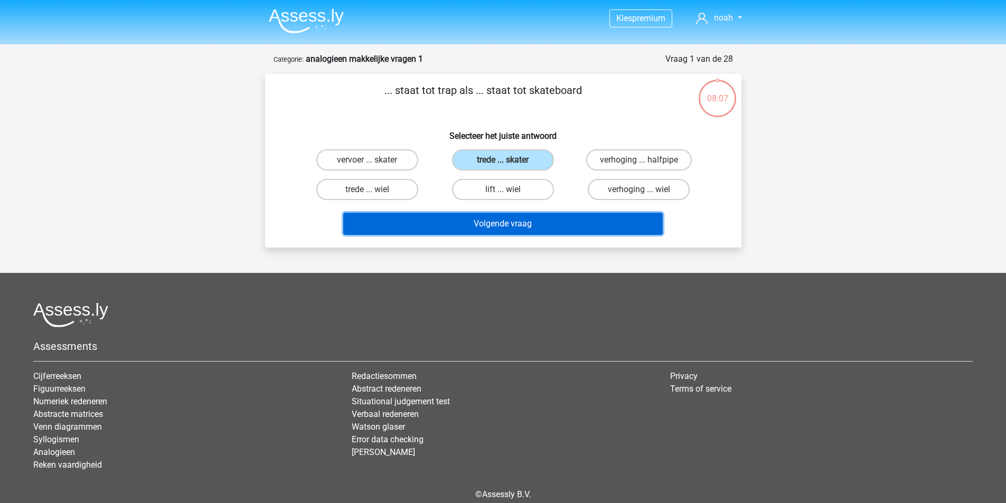
click at [521, 229] on button "Volgende vraag" at bounding box center [503, 224] width 320 height 22
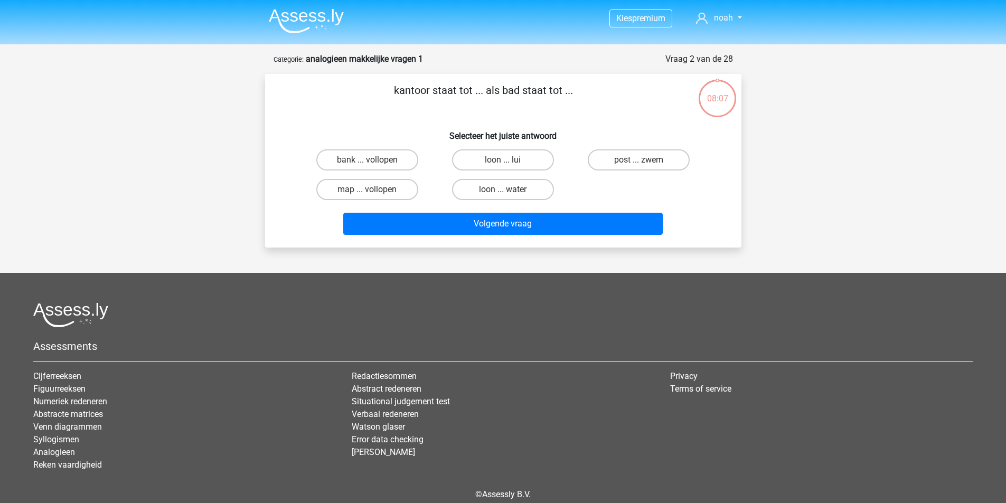
scroll to position [49, 0]
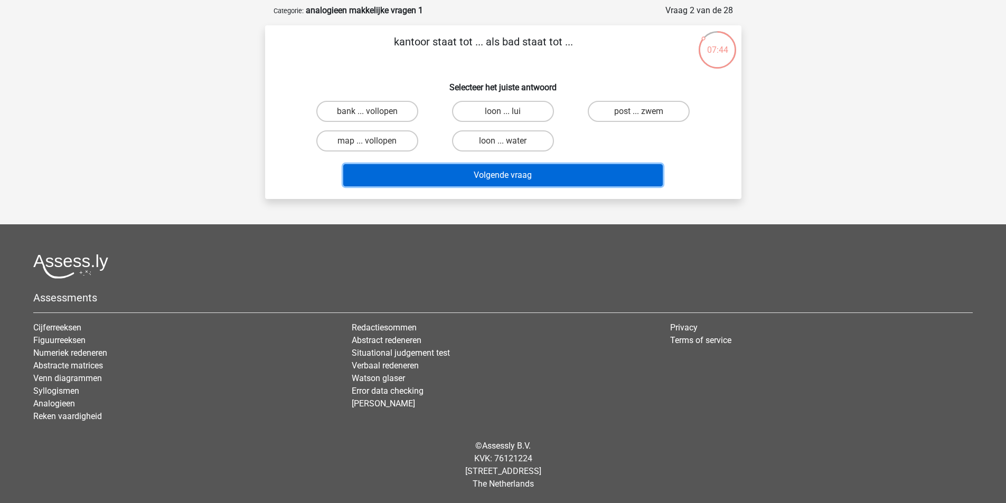
click at [462, 169] on button "Volgende vraag" at bounding box center [503, 175] width 320 height 22
click at [474, 181] on button "Volgende vraag" at bounding box center [503, 175] width 320 height 22
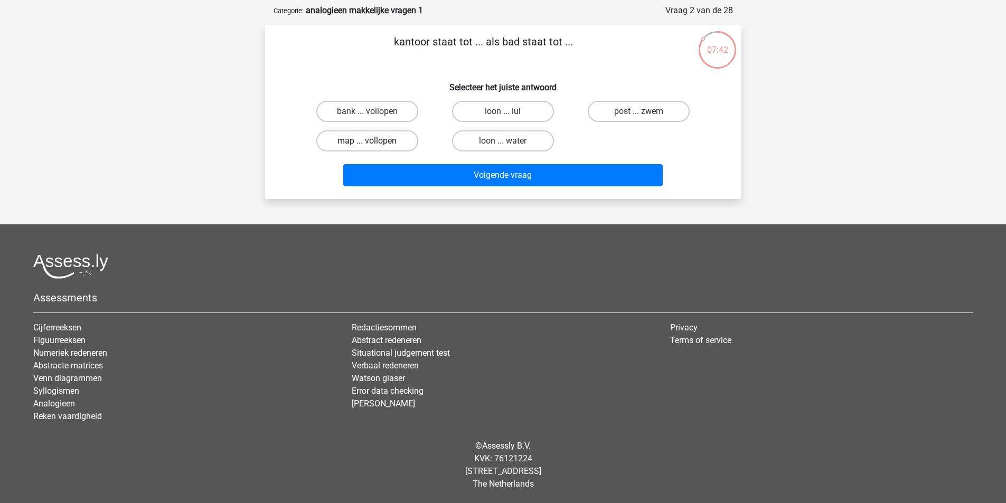
click at [405, 145] on label "map ... vollopen" at bounding box center [367, 140] width 102 height 21
click at [374, 145] on input "map ... vollopen" at bounding box center [370, 144] width 7 height 7
radio input "true"
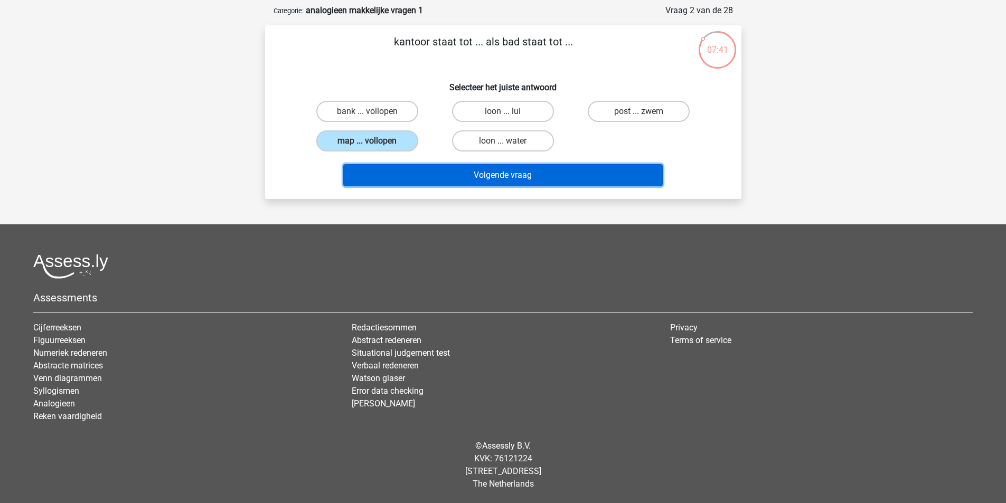
click at [472, 166] on button "Volgende vraag" at bounding box center [503, 175] width 320 height 22
click at [509, 180] on button "Volgende vraag" at bounding box center [503, 175] width 320 height 22
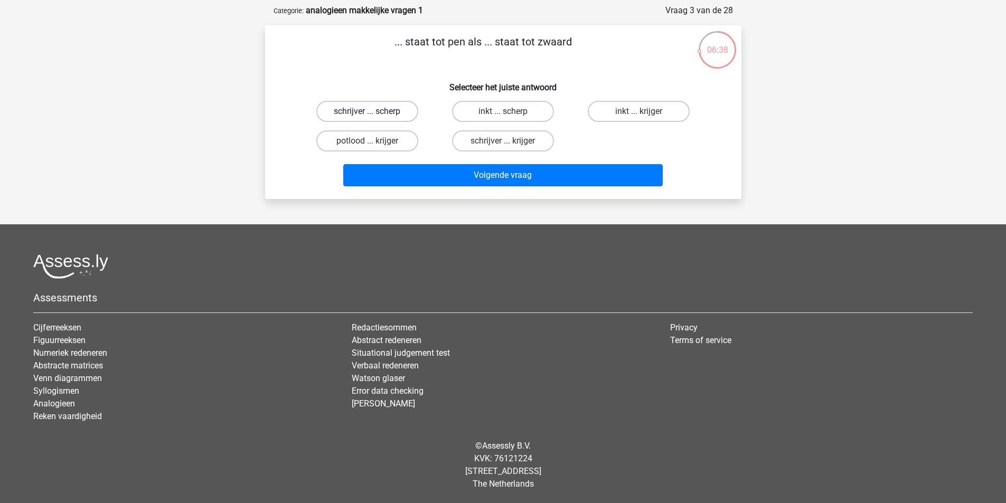
click at [408, 114] on label "schrijver ... scherp" at bounding box center [367, 111] width 102 height 21
click at [374, 114] on input "schrijver ... scherp" at bounding box center [370, 114] width 7 height 7
radio input "true"
click at [382, 144] on label "potlood ... krijger" at bounding box center [367, 140] width 102 height 21
click at [374, 144] on input "potlood ... krijger" at bounding box center [370, 144] width 7 height 7
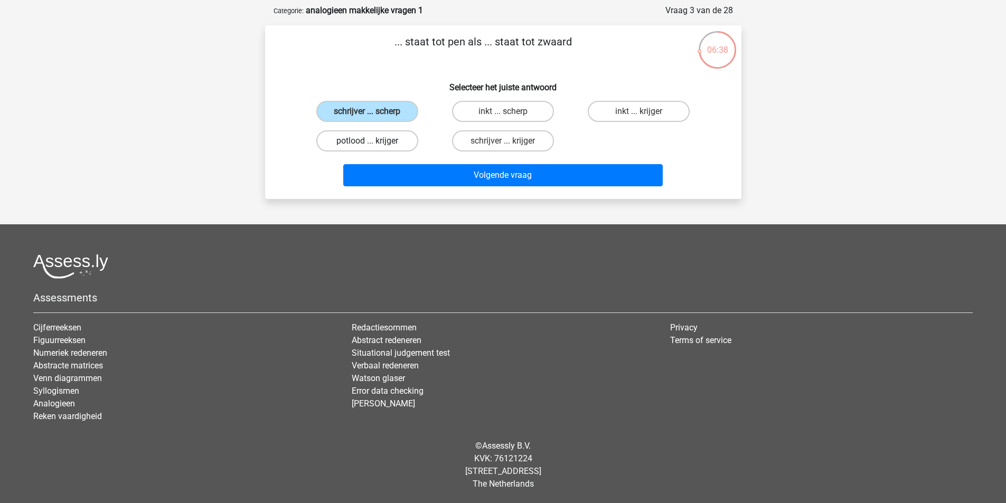
radio input "true"
click at [390, 102] on label "schrijver ... scherp" at bounding box center [367, 111] width 102 height 21
click at [374, 111] on input "schrijver ... scherp" at bounding box center [370, 114] width 7 height 7
radio input "true"
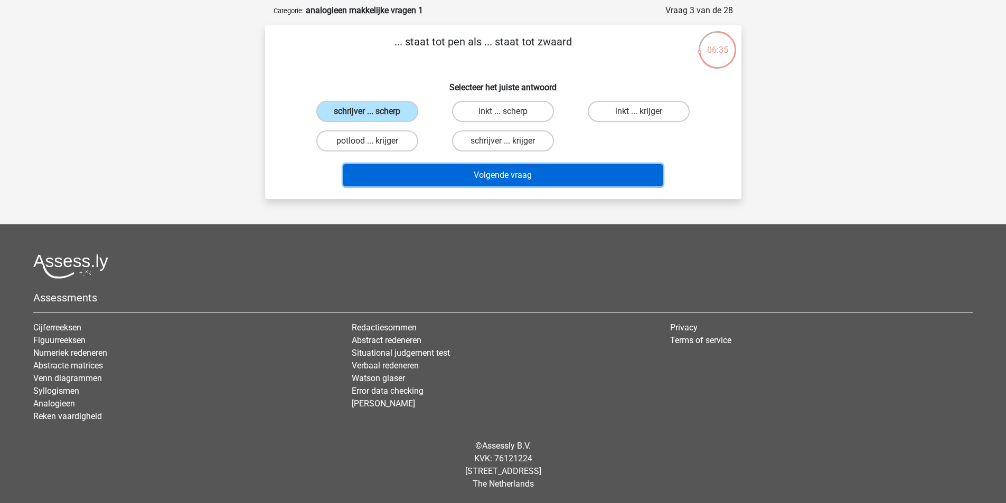
click at [571, 179] on button "Volgende vraag" at bounding box center [503, 175] width 320 height 22
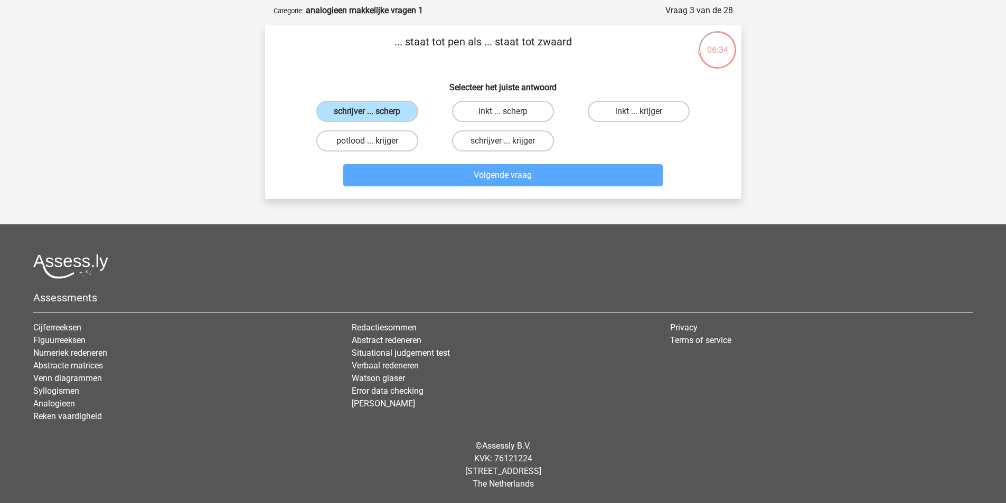
scroll to position [53, 0]
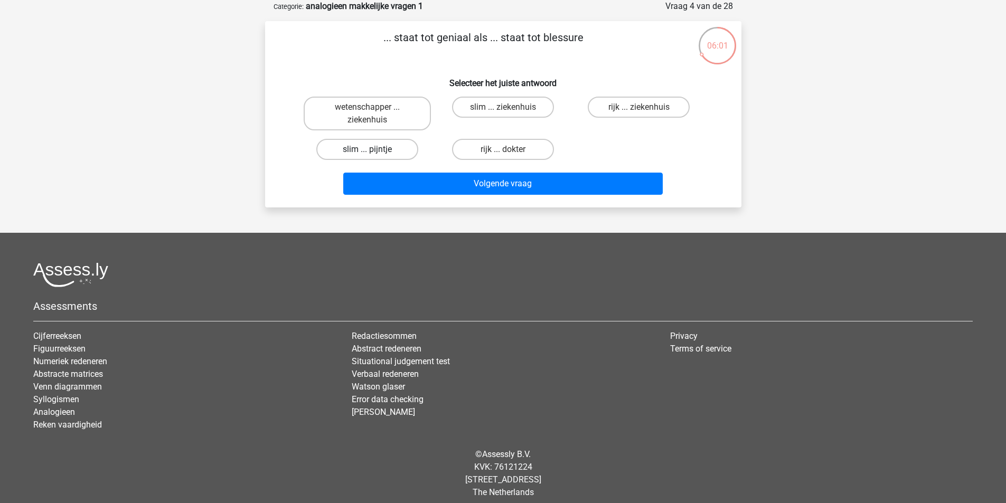
click at [378, 157] on label "slim ... pijntje" at bounding box center [367, 149] width 102 height 21
click at [374, 156] on input "slim ... pijntje" at bounding box center [370, 153] width 7 height 7
radio input "true"
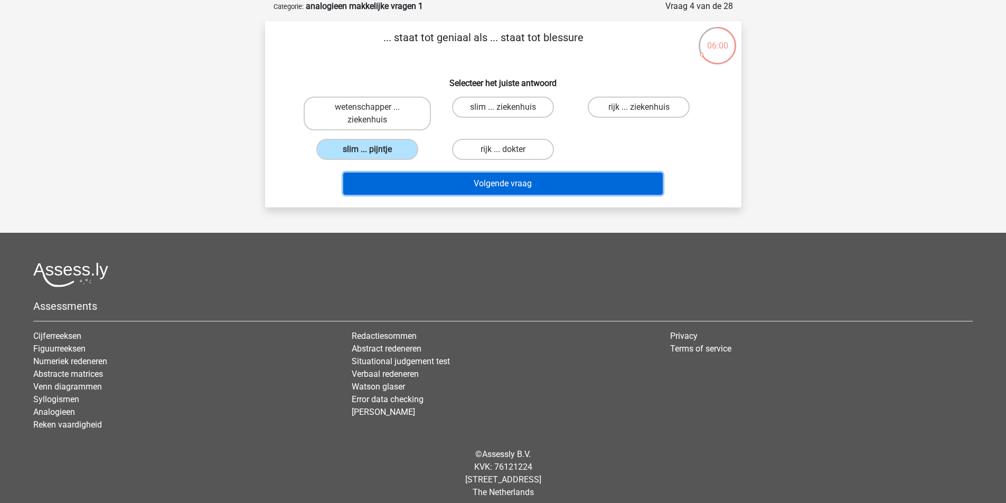
click at [413, 187] on button "Volgende vraag" at bounding box center [503, 184] width 320 height 22
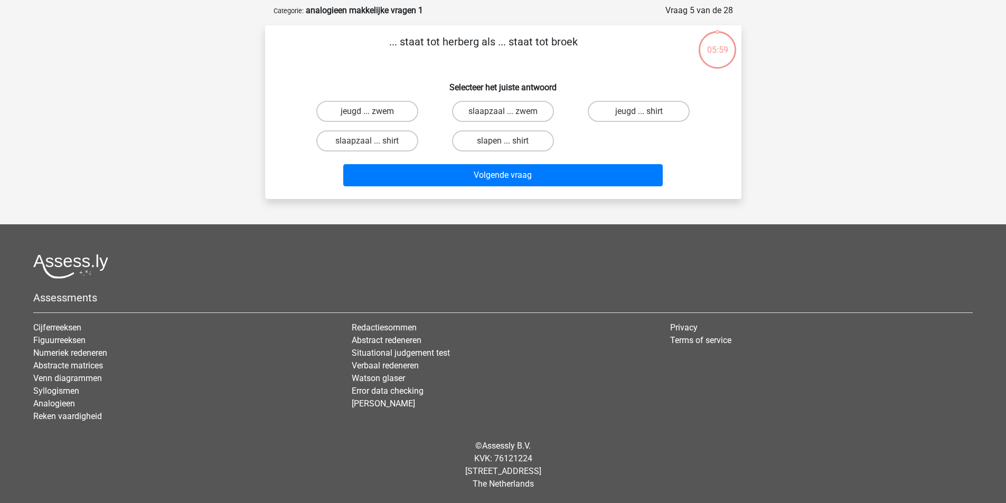
scroll to position [49, 0]
click at [379, 115] on label "jeugd ... zwem" at bounding box center [367, 111] width 102 height 21
click at [374, 115] on input "jeugd ... zwem" at bounding box center [370, 114] width 7 height 7
radio input "true"
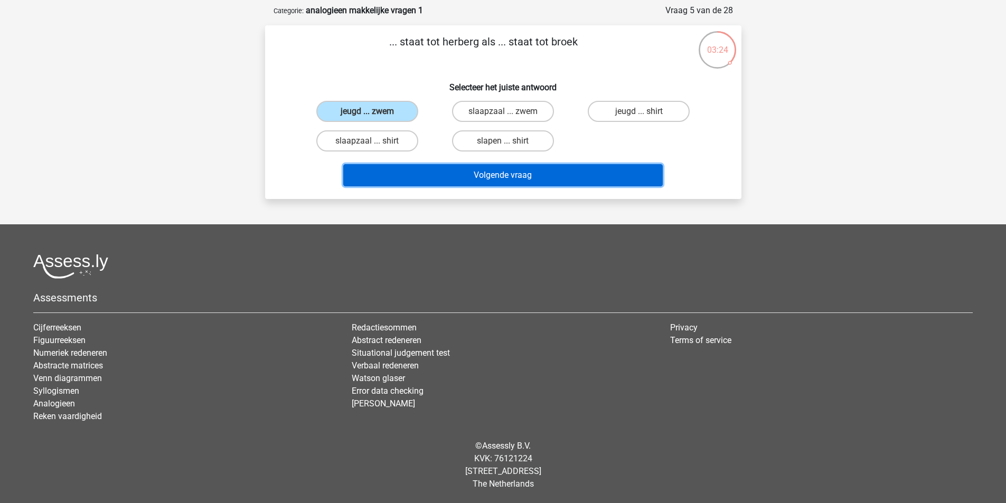
click at [516, 165] on button "Volgende vraag" at bounding box center [503, 175] width 320 height 22
click at [490, 182] on button "Volgende vraag" at bounding box center [503, 175] width 320 height 22
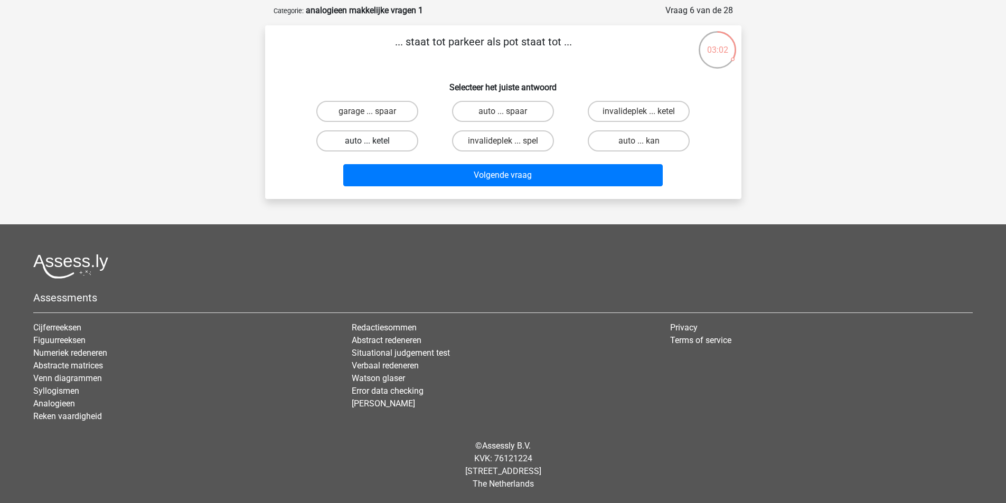
click at [400, 141] on label "auto ... ketel" at bounding box center [367, 140] width 102 height 21
click at [374, 141] on input "auto ... ketel" at bounding box center [370, 144] width 7 height 7
radio input "true"
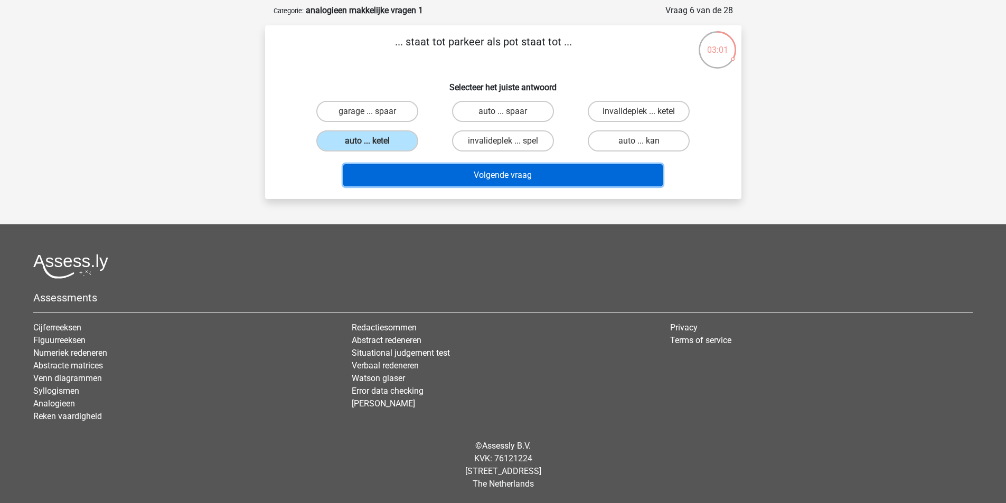
click at [467, 174] on button "Volgende vraag" at bounding box center [503, 175] width 320 height 22
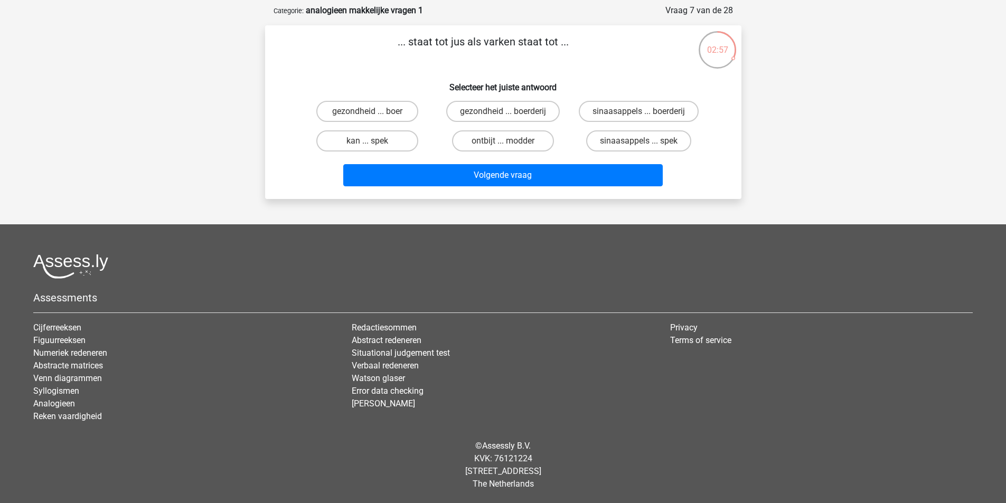
scroll to position [0, 0]
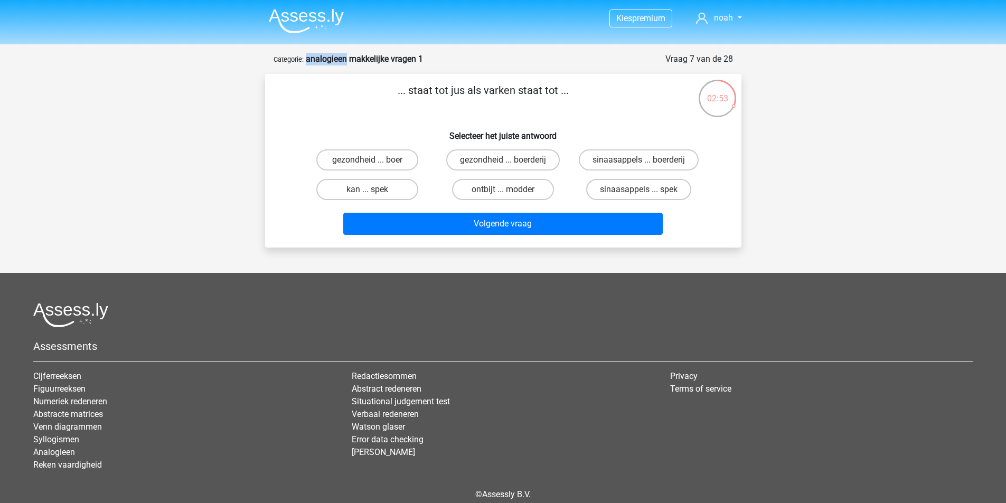
drag, startPoint x: 307, startPoint y: 62, endPoint x: 347, endPoint y: 64, distance: 39.7
click at [347, 64] on strong "analogieen makkelijke vragen 1" at bounding box center [364, 59] width 117 height 10
copy strong "analogieen"
